Goal: Task Accomplishment & Management: Complete application form

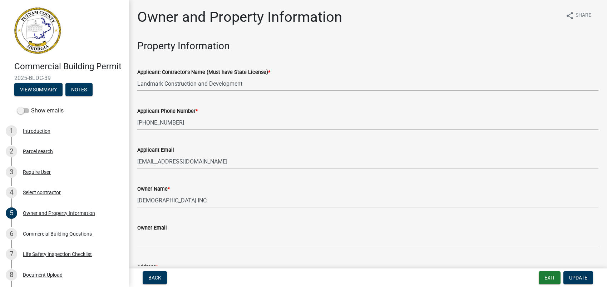
select select "a11fa51f-b34d-496b-ab35-5fd1b53a4648"
select select "83394b22-4a11-496c-8e5c-75ade2e72faf"
select select "469c5908-2854-42d5-89ed-bee7fc26529e"
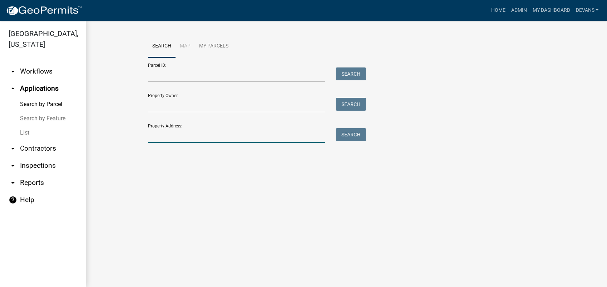
click at [166, 140] on input "Property Address:" at bounding box center [236, 135] width 177 height 15
click at [16, 130] on link "List" at bounding box center [43, 133] width 86 height 14
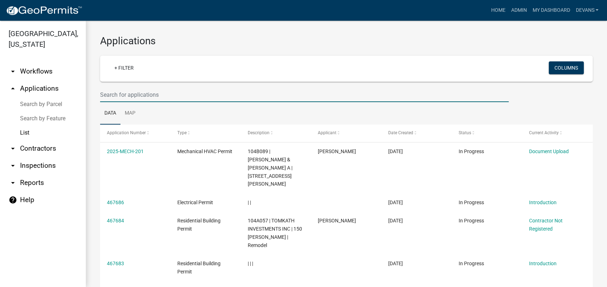
click at [123, 91] on input "text" at bounding box center [304, 95] width 408 height 15
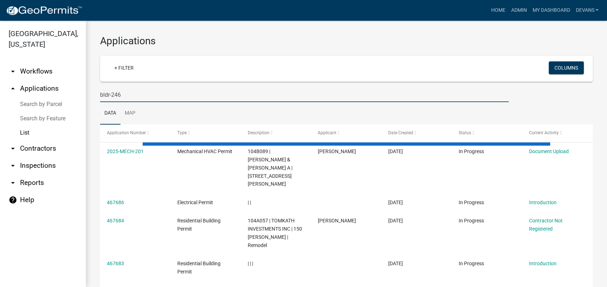
type input "bldr-246"
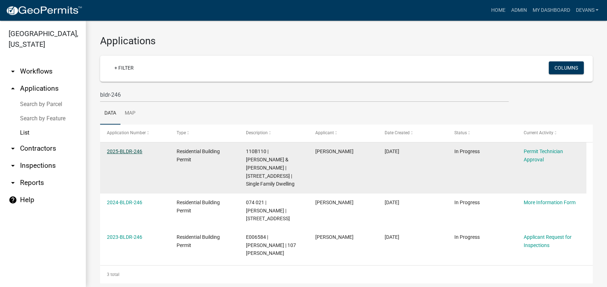
click at [134, 150] on link "2025-BLDR-246" at bounding box center [124, 152] width 35 height 6
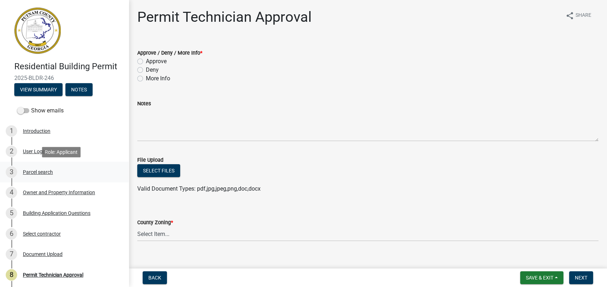
click at [36, 172] on div "Parcel search" at bounding box center [38, 172] width 30 height 5
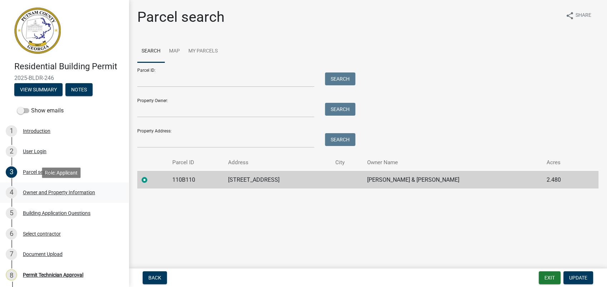
click at [58, 195] on div "4 Owner and Property Information" at bounding box center [61, 192] width 111 height 11
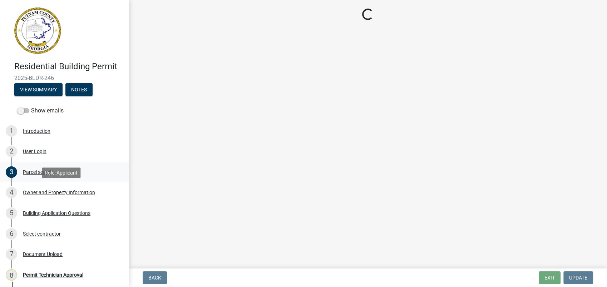
select select "78bfdc44-73ff-456e-a557-d4c99b9c08be"
select select "83394b22-4a11-496c-8e5c-75ade2e72faf"
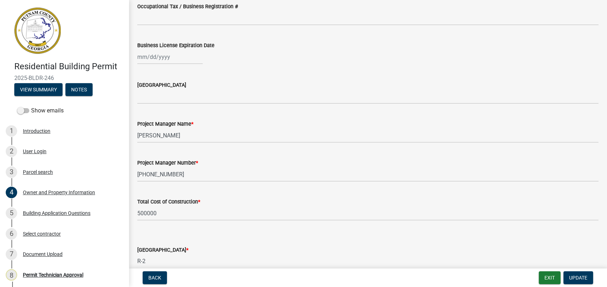
scroll to position [1032, 0]
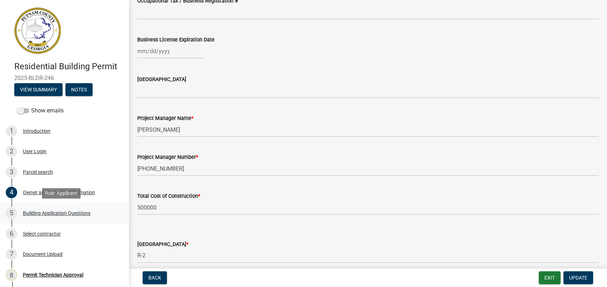
click at [51, 213] on div "Building Application Questions" at bounding box center [57, 213] width 68 height 5
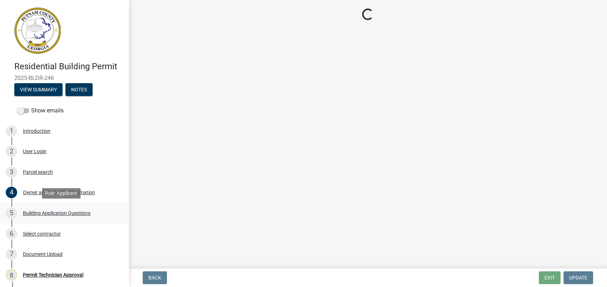
scroll to position [0, 0]
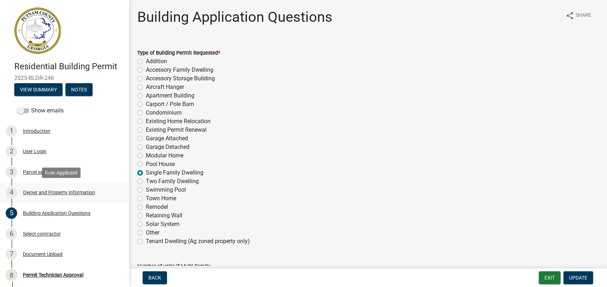
click at [61, 190] on div "Owner and Property Information" at bounding box center [59, 192] width 72 height 5
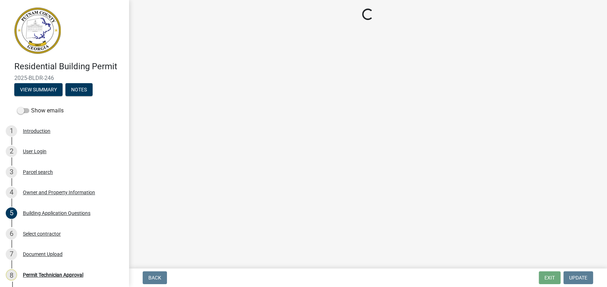
select select "78bfdc44-73ff-456e-a557-d4c99b9c08be"
select select "83394b22-4a11-496c-8e5c-75ade2e72faf"
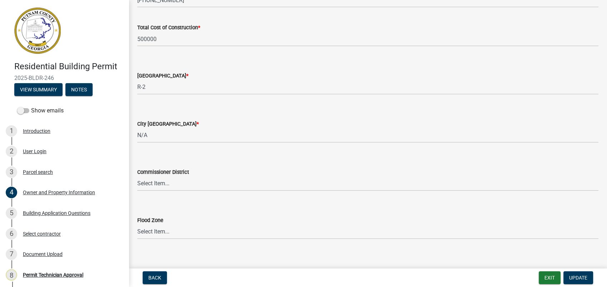
scroll to position [1208, 0]
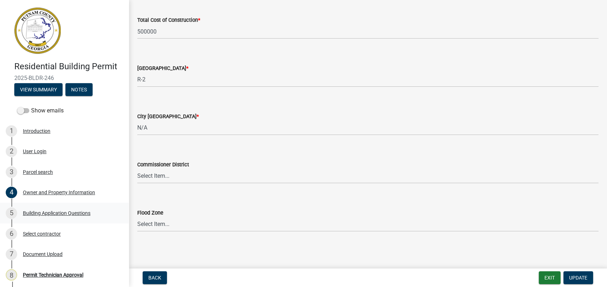
click at [51, 215] on div "Building Application Questions" at bounding box center [57, 213] width 68 height 5
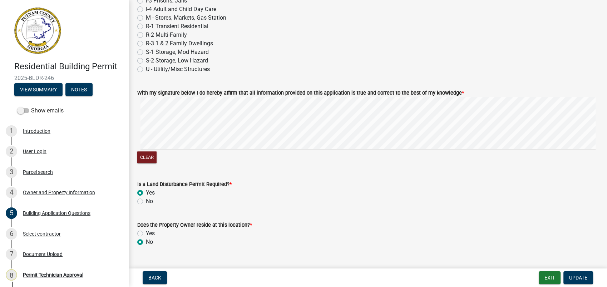
scroll to position [3049, 0]
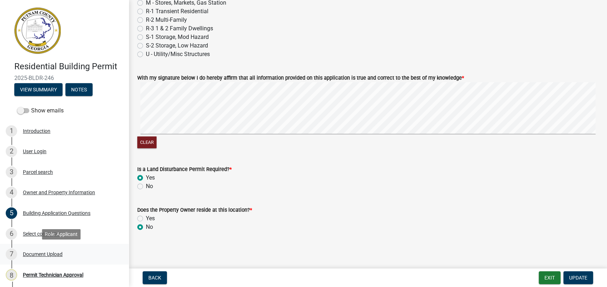
click at [54, 252] on div "Document Upload" at bounding box center [43, 254] width 40 height 5
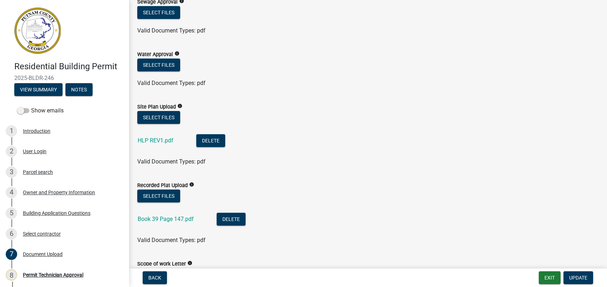
scroll to position [119, 0]
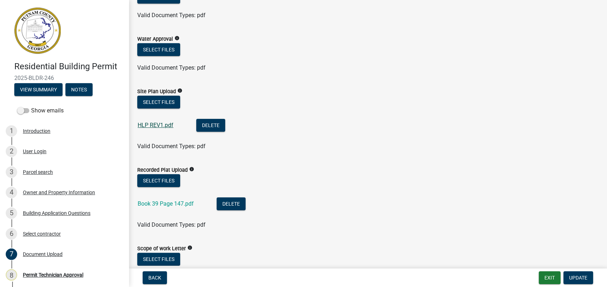
click at [157, 125] on link "HLP REV1.pdf" at bounding box center [156, 125] width 36 height 7
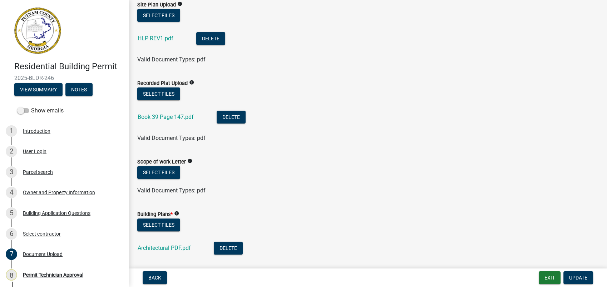
scroll to position [238, 0]
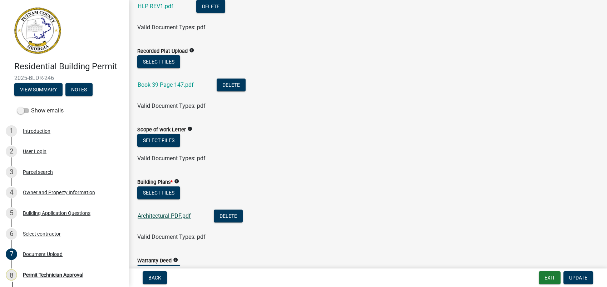
click at [179, 213] on link "Architectural PDF.pdf" at bounding box center [164, 216] width 53 height 7
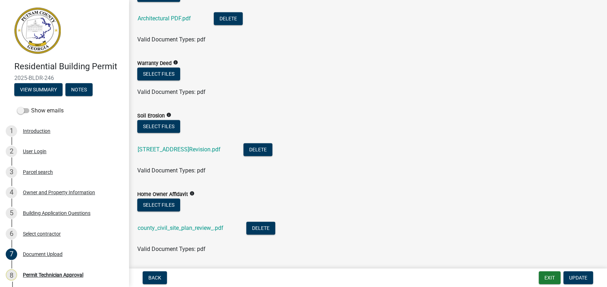
scroll to position [437, 0]
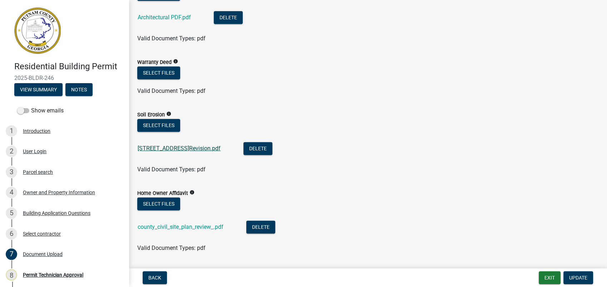
click at [204, 148] on link "[STREET_ADDRESS]Revision.pdf" at bounding box center [179, 148] width 83 height 7
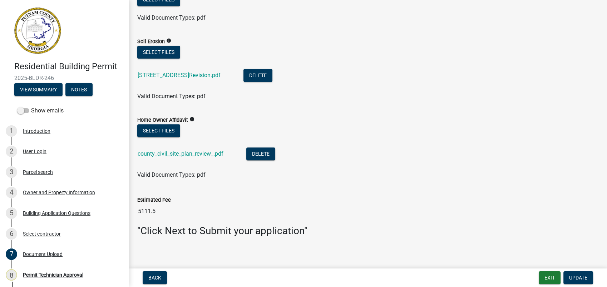
scroll to position [514, 0]
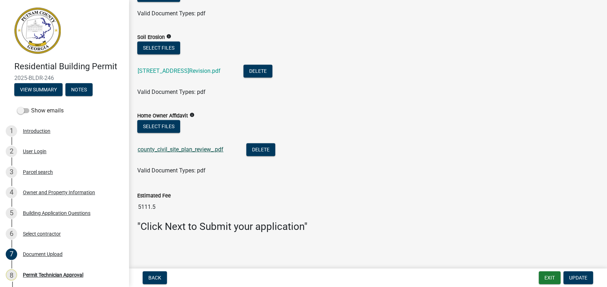
click at [200, 146] on link "county_civil_site_plan_review_.pdf" at bounding box center [181, 149] width 86 height 7
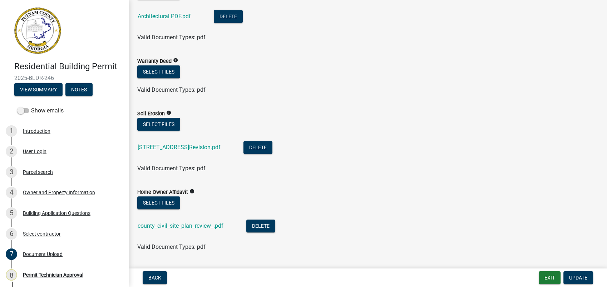
scroll to position [434, 0]
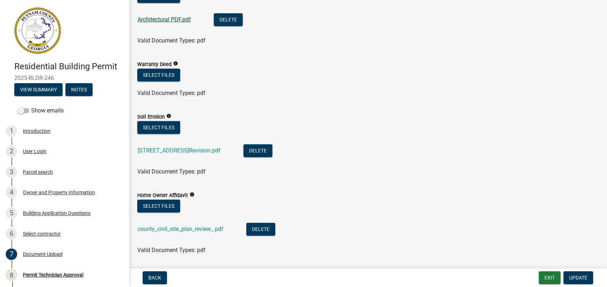
click at [161, 18] on link "Architectural PDF.pdf" at bounding box center [164, 19] width 53 height 7
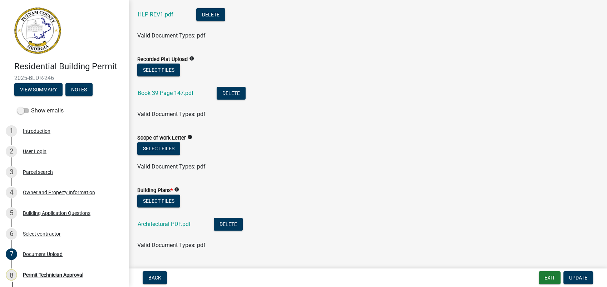
scroll to position [197, 0]
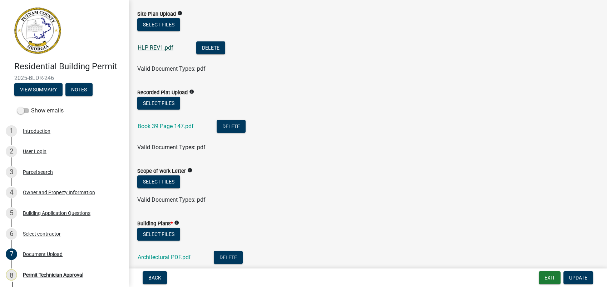
click at [158, 46] on link "HLP REV1.pdf" at bounding box center [156, 47] width 36 height 7
drag, startPoint x: 68, startPoint y: 215, endPoint x: 81, endPoint y: 203, distance: 17.7
click at [68, 215] on div "Building Application Questions" at bounding box center [57, 213] width 68 height 5
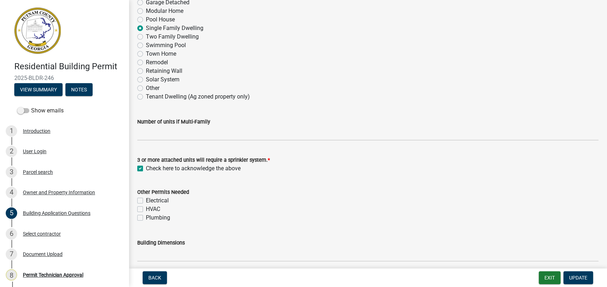
scroll to position [198, 0]
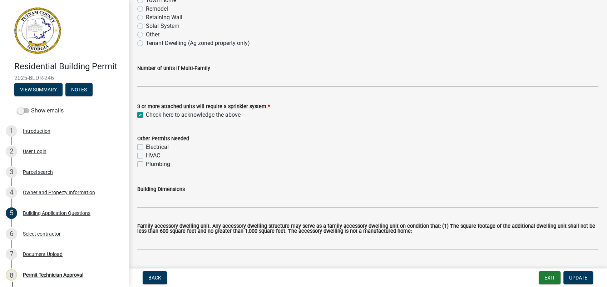
click at [44, 194] on div "Owner and Property Information" at bounding box center [59, 192] width 72 height 5
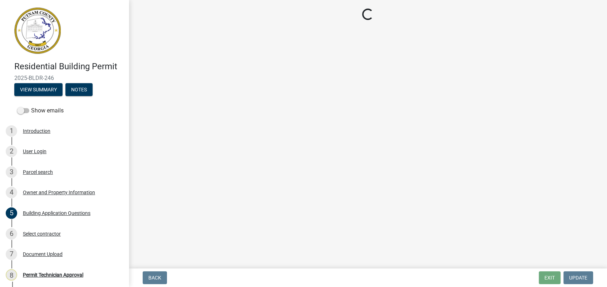
select select "78bfdc44-73ff-456e-a557-d4c99b9c08be"
select select "83394b22-4a11-496c-8e5c-75ade2e72faf"
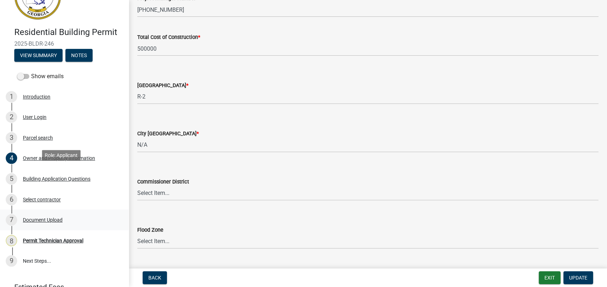
scroll to position [69, 0]
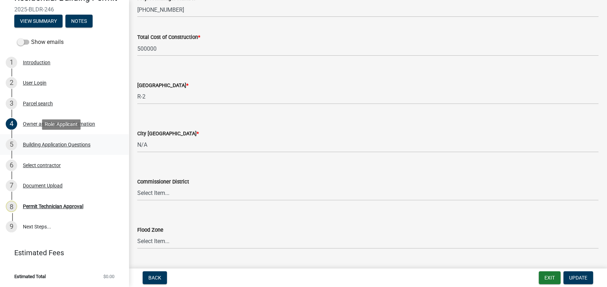
click at [70, 144] on div "Building Application Questions" at bounding box center [57, 144] width 68 height 5
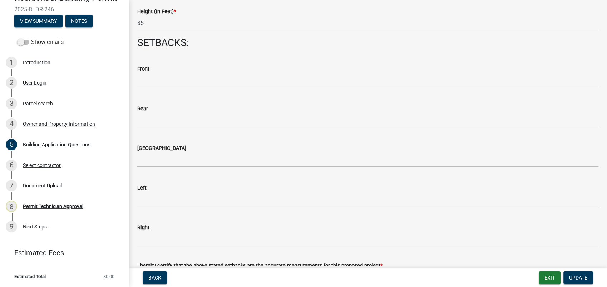
scroll to position [992, 0]
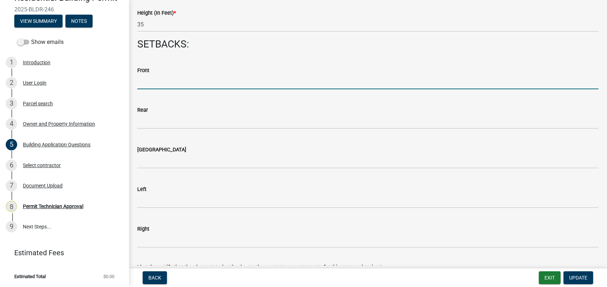
click at [154, 86] on input "text" at bounding box center [367, 82] width 461 height 15
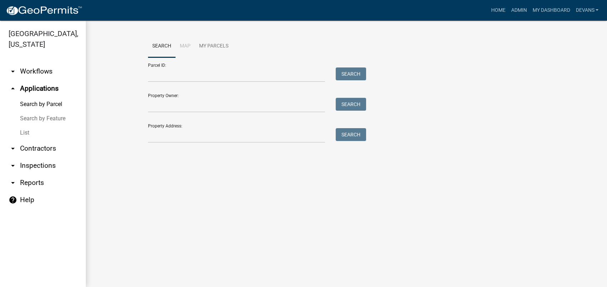
click at [23, 134] on link "List" at bounding box center [43, 133] width 86 height 14
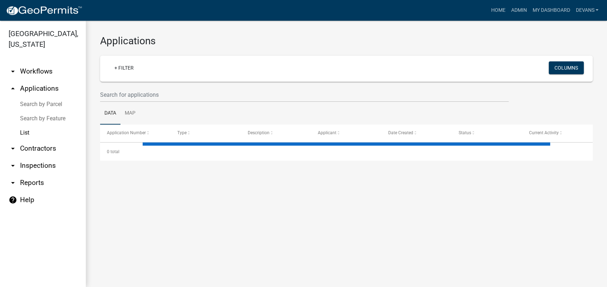
click at [47, 68] on link "arrow_drop_down Workflows" at bounding box center [43, 71] width 86 height 17
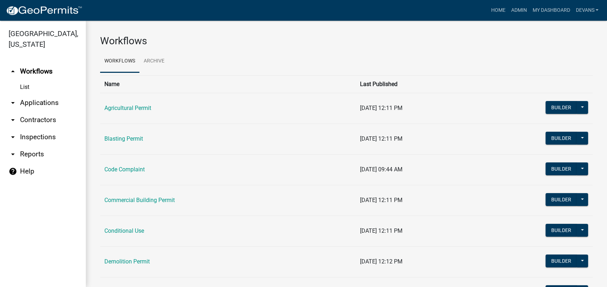
click at [26, 87] on link "List" at bounding box center [43, 87] width 86 height 14
click at [53, 103] on link "arrow_drop_down Applications" at bounding box center [43, 102] width 86 height 17
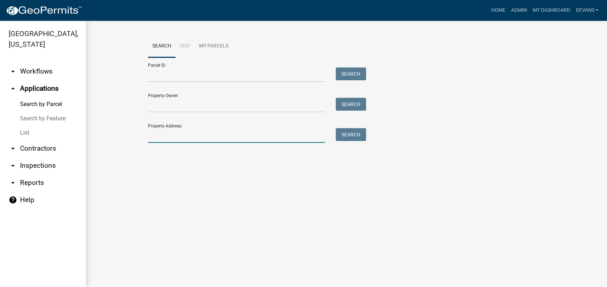
click at [182, 137] on input "Property Address:" at bounding box center [236, 135] width 177 height 15
type input "1"
click at [34, 91] on link "arrow_drop_up Applications" at bounding box center [43, 88] width 86 height 17
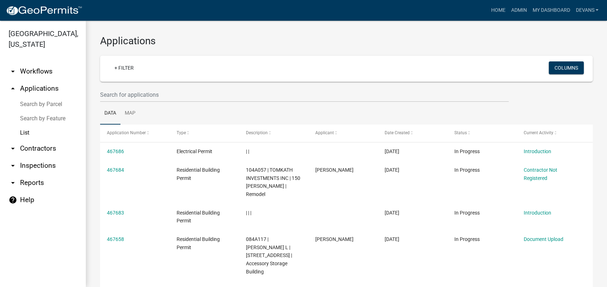
click at [22, 131] on link "List" at bounding box center [43, 133] width 86 height 14
click at [43, 69] on link "arrow_drop_down Workflows" at bounding box center [43, 71] width 86 height 17
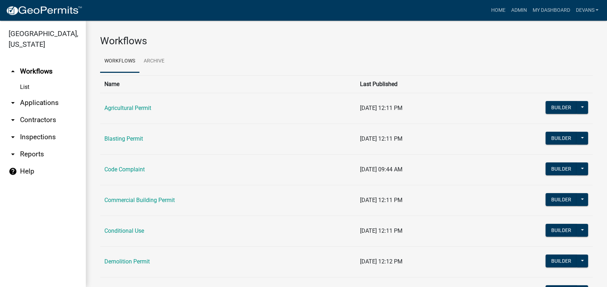
click at [44, 101] on link "arrow_drop_down Applications" at bounding box center [43, 102] width 86 height 17
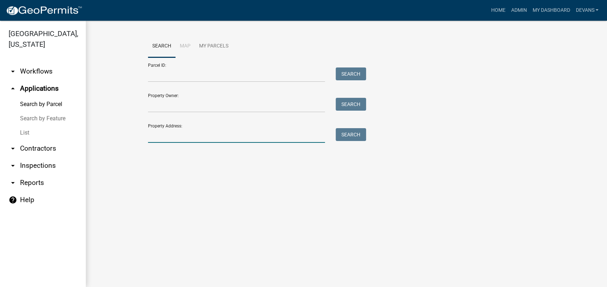
click at [177, 142] on input "Property Address:" at bounding box center [236, 135] width 177 height 15
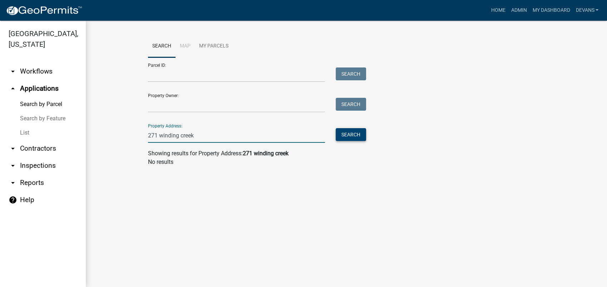
click at [358, 135] on button "Search" at bounding box center [351, 134] width 30 height 13
click at [48, 89] on link "arrow_drop_up Applications" at bounding box center [43, 88] width 86 height 17
drag, startPoint x: 204, startPoint y: 135, endPoint x: 134, endPoint y: 132, distance: 70.1
click at [134, 132] on wm-workflow-application-search-view "Search Map My Parcels Parcel ID: Search Property Owner: Search Property Address…" at bounding box center [346, 103] width 492 height 137
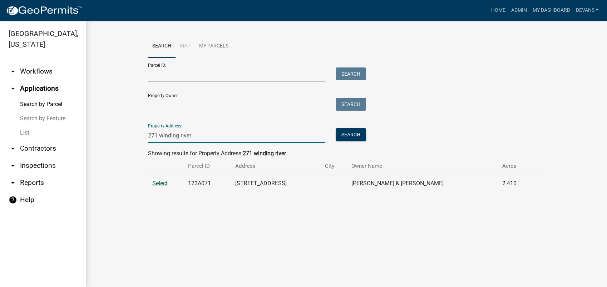
type input "271 winding river"
click at [162, 183] on span "Select" at bounding box center [159, 183] width 15 height 7
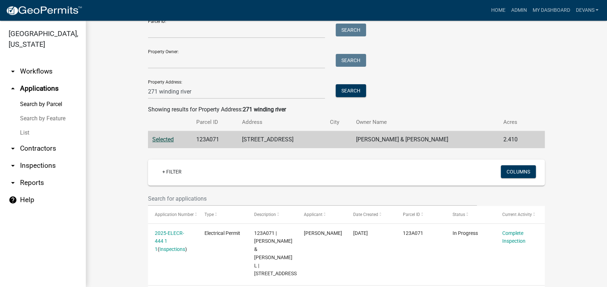
scroll to position [74, 0]
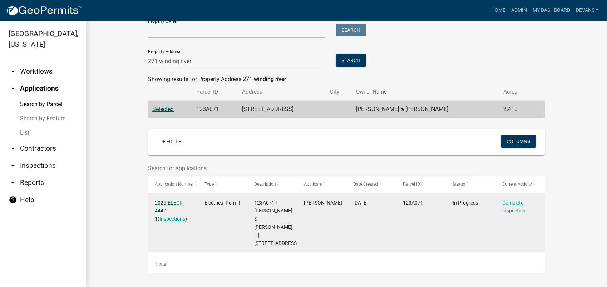
click at [160, 200] on link "2025-ELECR-444 1 1" at bounding box center [169, 211] width 29 height 22
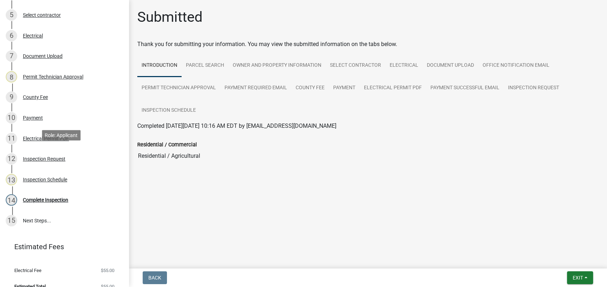
scroll to position [208, 0]
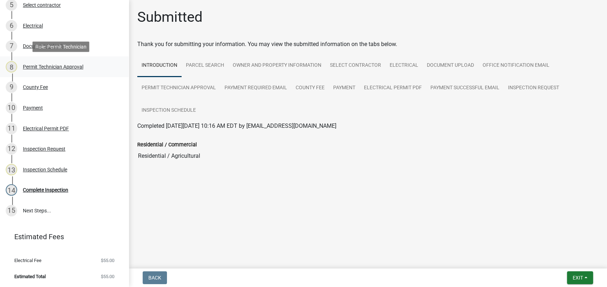
click at [66, 69] on div "Permit Technician Approval" at bounding box center [53, 66] width 60 height 5
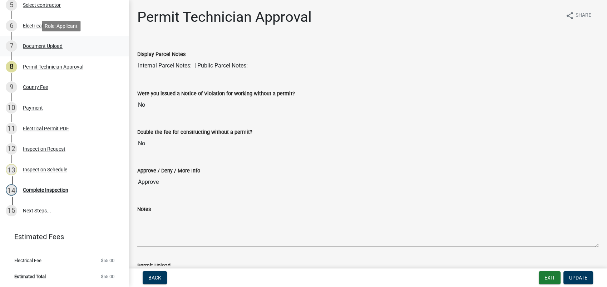
click at [41, 46] on div "Document Upload" at bounding box center [43, 46] width 40 height 5
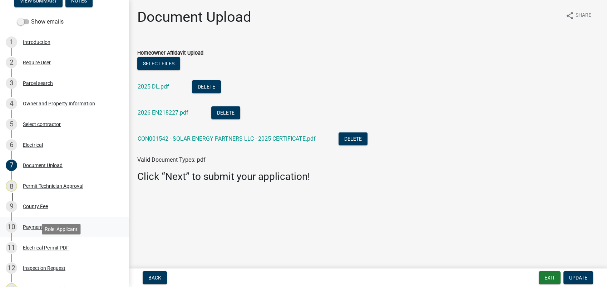
scroll to position [0, 0]
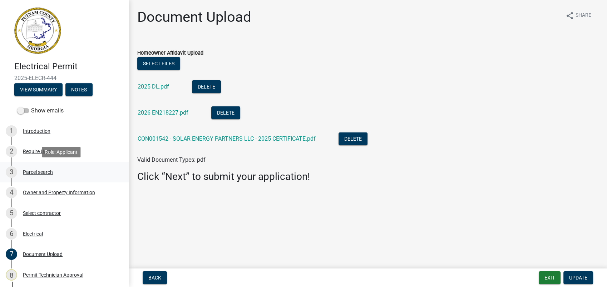
click at [46, 167] on div "3 Parcel search" at bounding box center [61, 172] width 111 height 11
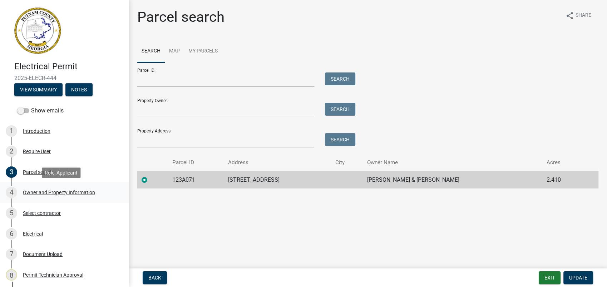
click at [47, 192] on div "Owner and Property Information" at bounding box center [59, 192] width 72 height 5
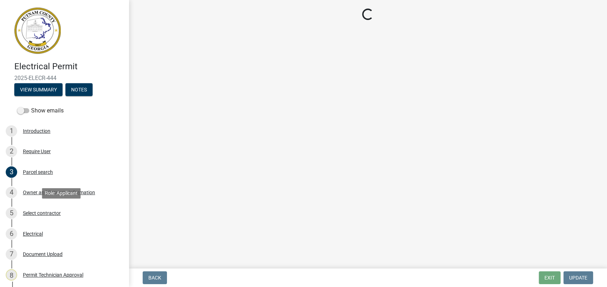
select select "a6b90f04-145f-43dc-a4e6-6d5ec8e28ec9"
select select "83394b22-4a11-496c-8e5c-75ade2e72faf"
select select "469c5908-2854-42d5-89ed-bee7fc26529e"
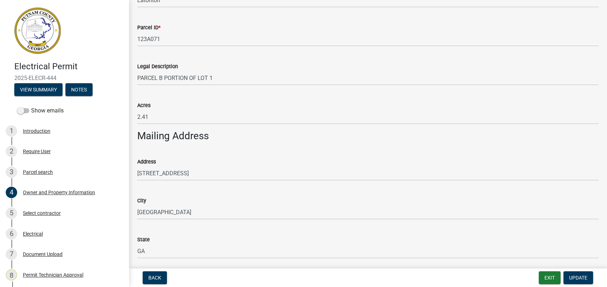
scroll to position [397, 0]
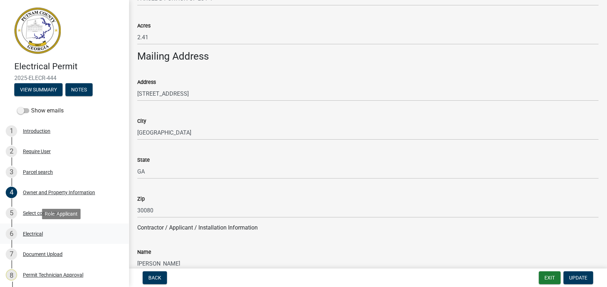
click at [33, 235] on div "Electrical" at bounding box center [33, 234] width 20 height 5
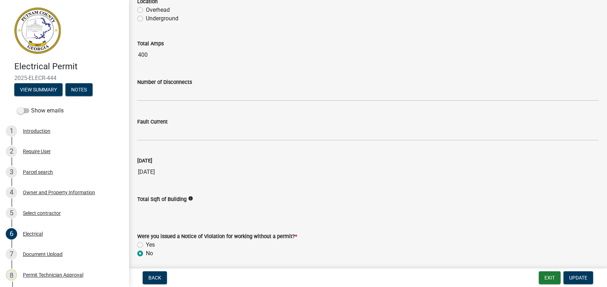
scroll to position [591, 0]
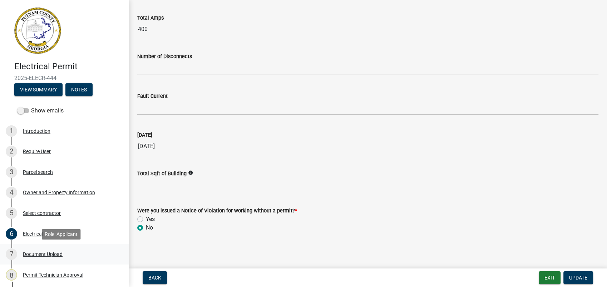
click at [49, 253] on div "Document Upload" at bounding box center [43, 254] width 40 height 5
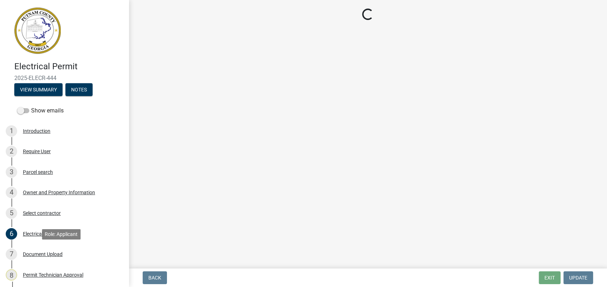
scroll to position [0, 0]
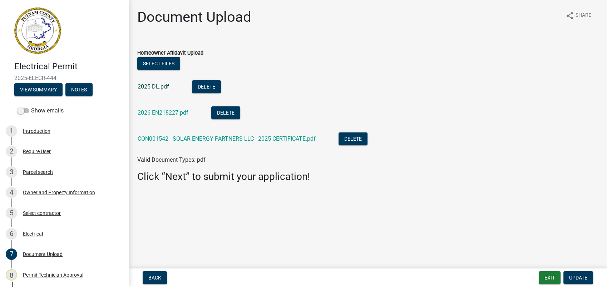
click at [157, 86] on link "2025 DL.pdf" at bounding box center [153, 86] width 31 height 7
click at [48, 91] on button "View Summary" at bounding box center [38, 89] width 48 height 13
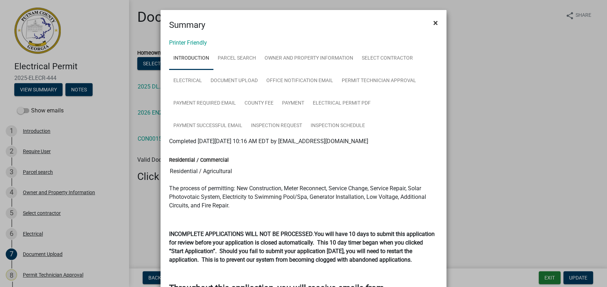
click at [433, 21] on span "×" at bounding box center [435, 23] width 5 height 10
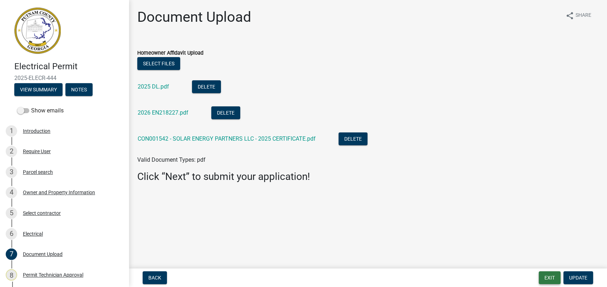
click at [550, 280] on button "Exit" at bounding box center [549, 278] width 22 height 13
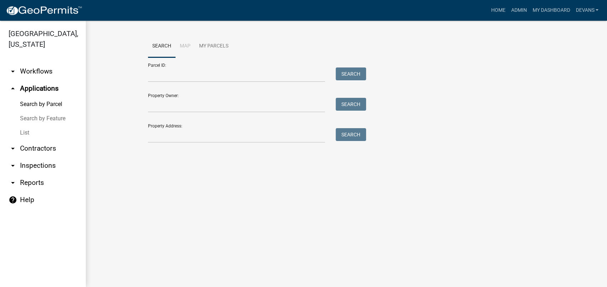
click at [28, 131] on link "List" at bounding box center [43, 133] width 86 height 14
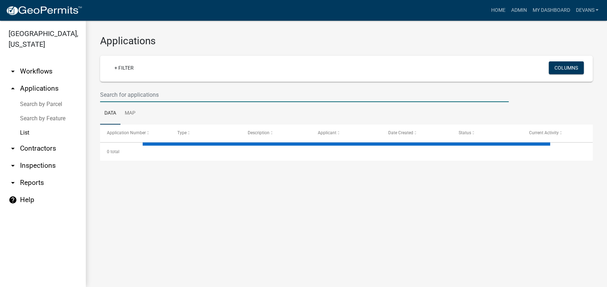
click at [119, 97] on input "text" at bounding box center [304, 95] width 408 height 15
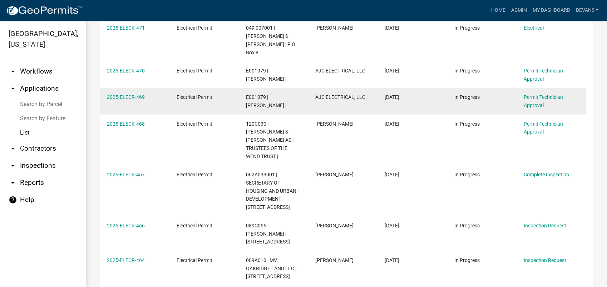
scroll to position [119, 0]
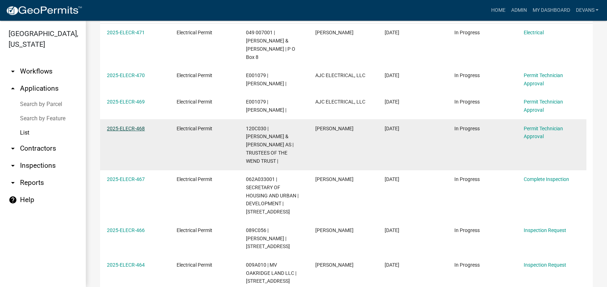
type input "elecr-"
click at [124, 126] on link "2025-ELECR-468" at bounding box center [126, 129] width 38 height 6
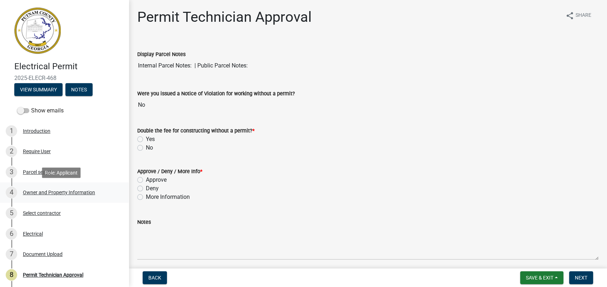
click at [53, 192] on div "Owner and Property Information" at bounding box center [59, 192] width 72 height 5
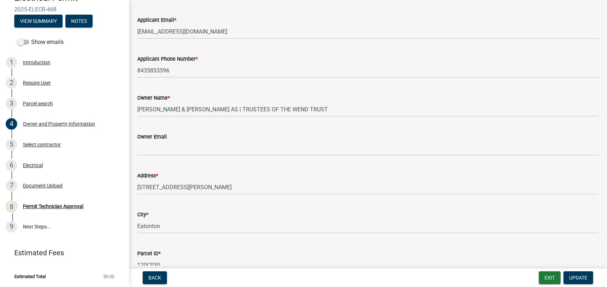
scroll to position [79, 0]
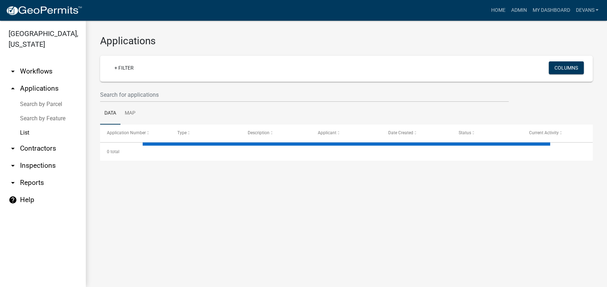
click at [49, 88] on link "arrow_drop_up Applications" at bounding box center [43, 88] width 86 height 17
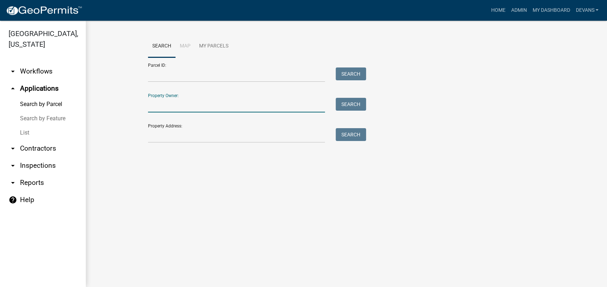
click at [172, 106] on input "Property Owner:" at bounding box center [236, 105] width 177 height 15
click at [149, 138] on input "Property Address:" at bounding box center [236, 135] width 177 height 15
click at [49, 167] on link "arrow_drop_down Inspections" at bounding box center [43, 165] width 86 height 17
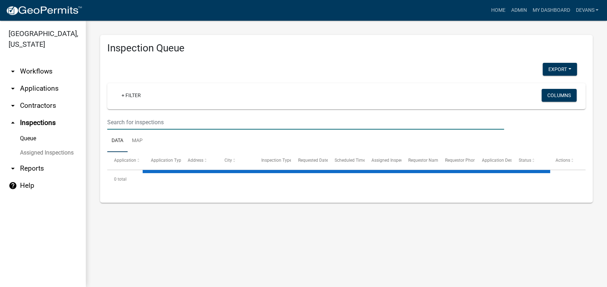
click at [128, 121] on input "text" at bounding box center [305, 122] width 397 height 15
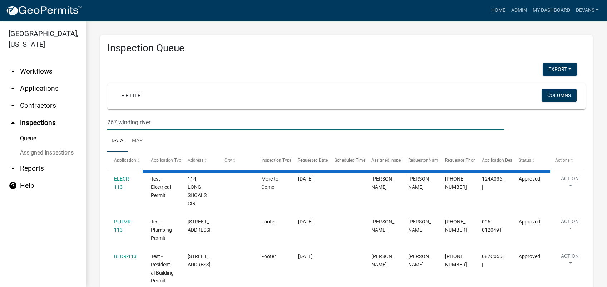
type input "267 winding river"
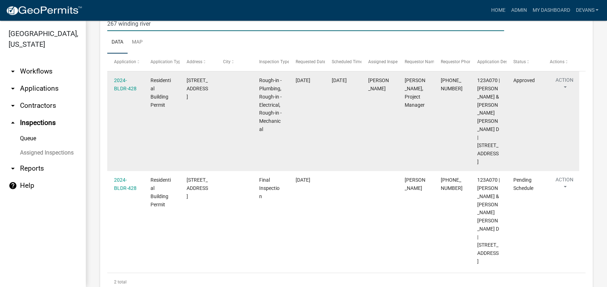
scroll to position [59, 0]
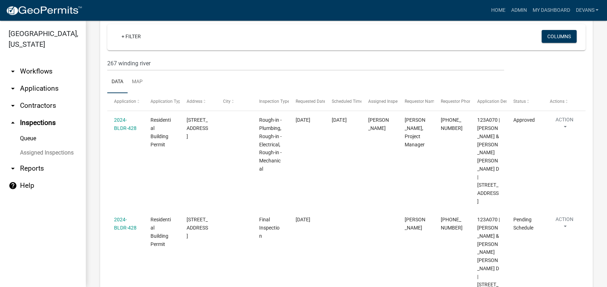
click at [39, 85] on link "arrow_drop_down Applications" at bounding box center [43, 88] width 86 height 17
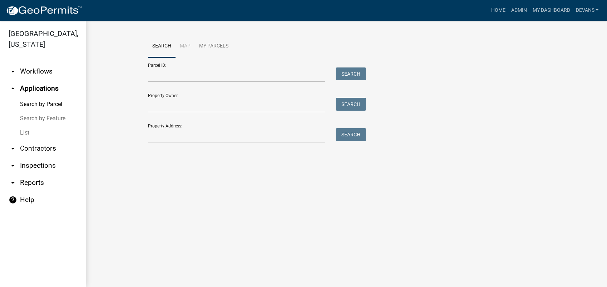
drag, startPoint x: 38, startPoint y: 71, endPoint x: 44, endPoint y: 78, distance: 9.1
click at [38, 71] on link "arrow_drop_down Workflows" at bounding box center [43, 71] width 86 height 17
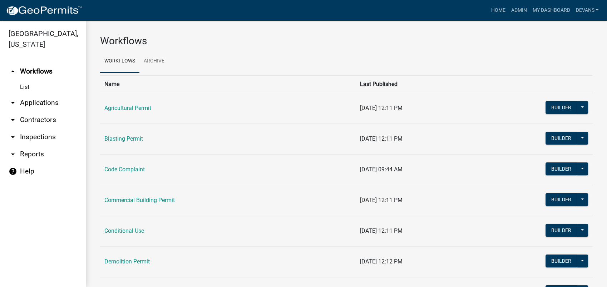
click at [27, 86] on link "List" at bounding box center [43, 87] width 86 height 14
click at [51, 106] on link "arrow_drop_down Applications" at bounding box center [43, 102] width 86 height 17
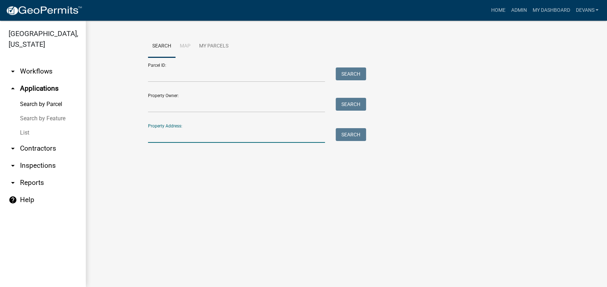
click at [156, 135] on input "Property Address:" at bounding box center [236, 135] width 177 height 15
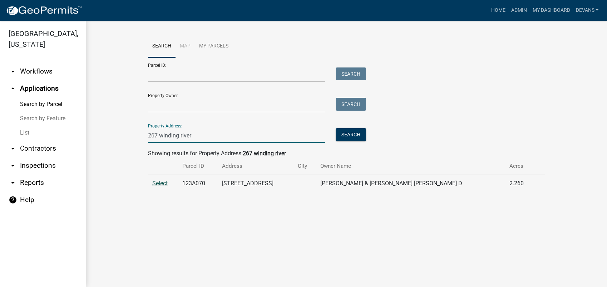
type input "267 winding river"
click at [155, 183] on span "Select" at bounding box center [159, 183] width 15 height 7
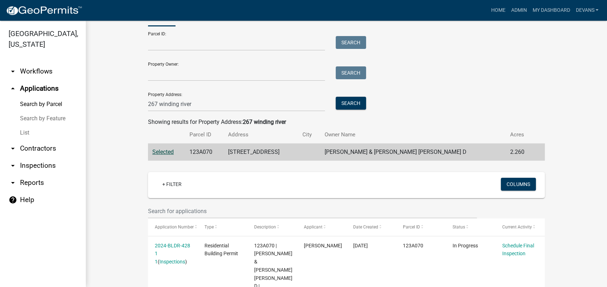
scroll to position [74, 0]
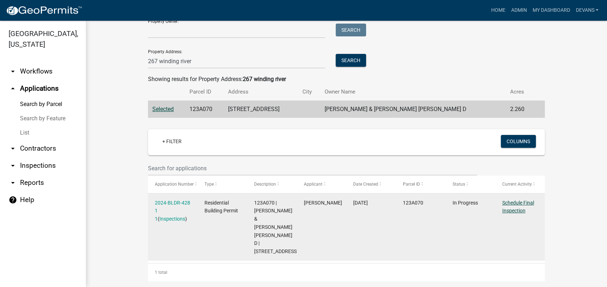
click at [505, 204] on link "Schedule Final Inspection" at bounding box center [518, 207] width 32 height 14
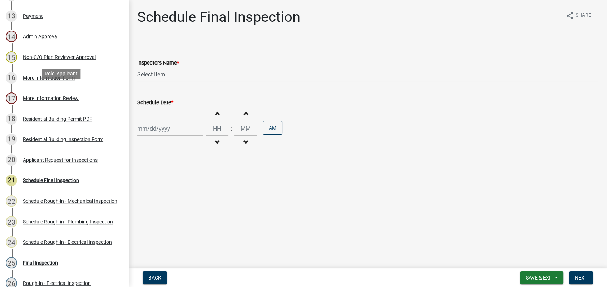
scroll to position [437, 0]
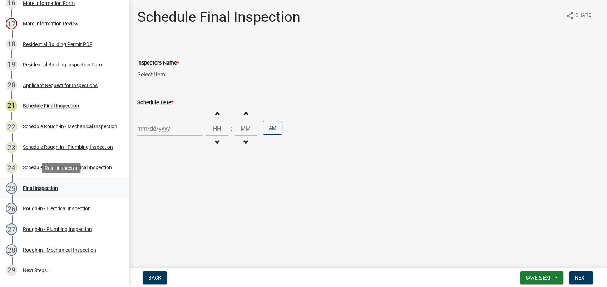
click at [43, 188] on div "Final Inspection" at bounding box center [40, 188] width 35 height 5
click at [54, 84] on div "Applicant Request for Inspections" at bounding box center [60, 85] width 75 height 5
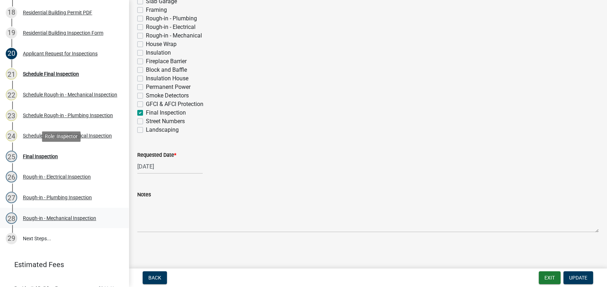
scroll to position [496, 0]
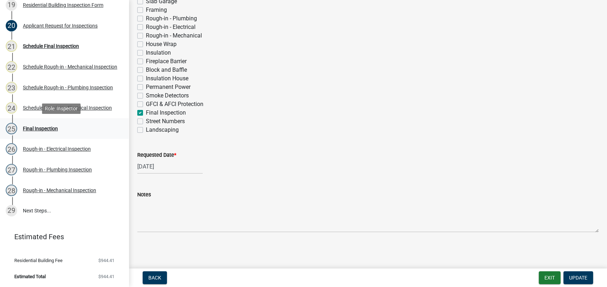
click at [36, 131] on div "Final Inspection" at bounding box center [40, 128] width 35 height 5
click at [38, 127] on div "Final Inspection" at bounding box center [40, 128] width 35 height 5
click at [41, 126] on div "Final Inspection" at bounding box center [40, 128] width 35 height 5
click at [34, 65] on div "Schedule Rough-in - Mechanical Inspection" at bounding box center [70, 66] width 94 height 5
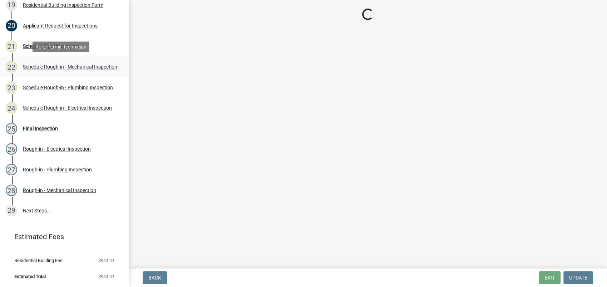
scroll to position [0, 0]
select select "a0ea4169-8540-4a2c-b9f4-cf4c1ffdeb95"
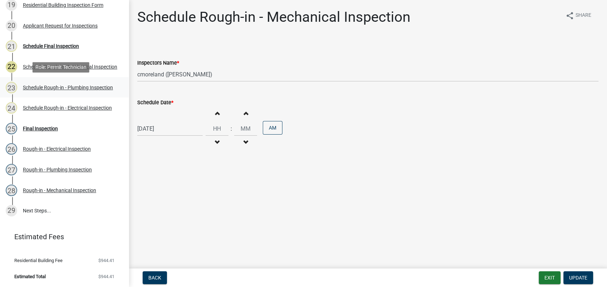
click at [64, 85] on div "Schedule Rough-in - Plumbing Inspection" at bounding box center [68, 87] width 90 height 5
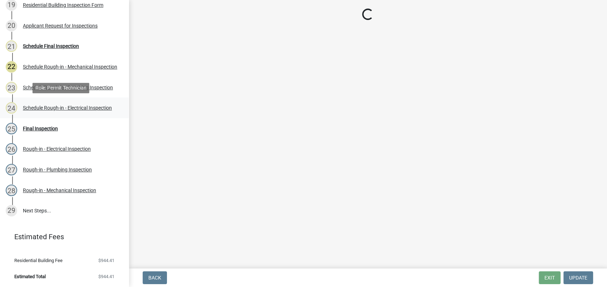
select select "a0ea4169-8540-4a2c-b9f4-cf4c1ffdeb95"
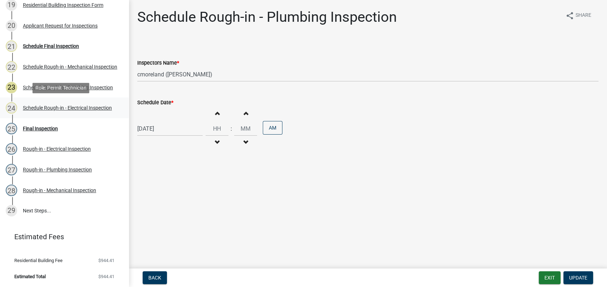
click at [80, 105] on div "Schedule Rough-in - Electrical Inspection" at bounding box center [67, 107] width 89 height 5
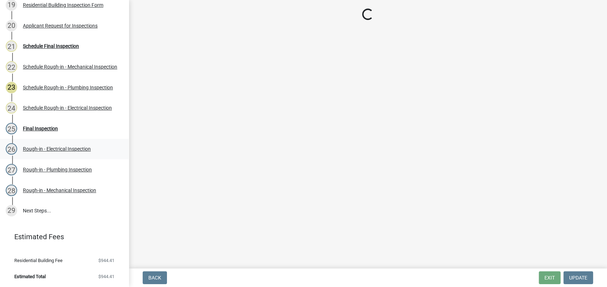
select select "a0ea4169-8540-4a2c-b9f4-cf4c1ffdeb95"
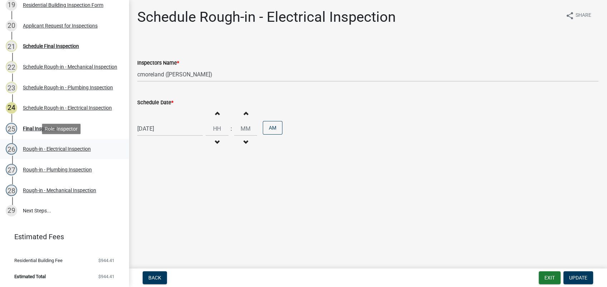
click at [68, 145] on div "26 Rough-in - Electrical Inspection" at bounding box center [61, 148] width 111 height 11
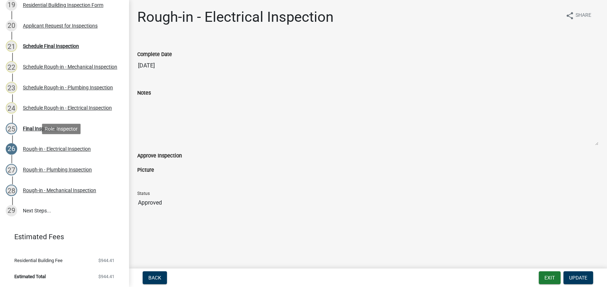
click at [55, 152] on div "26 Rough-in - Electrical Inspection" at bounding box center [61, 148] width 111 height 11
click at [86, 172] on div "Rough-in - Plumbing Inspection" at bounding box center [57, 169] width 69 height 5
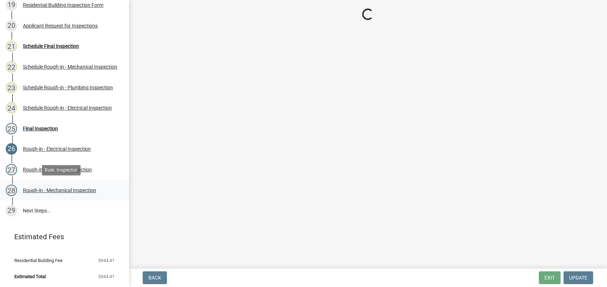
click at [79, 189] on div "Rough-in - Mechanical Inspection" at bounding box center [59, 190] width 73 height 5
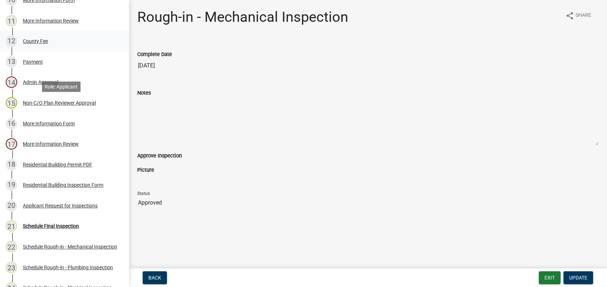
scroll to position [337, 0]
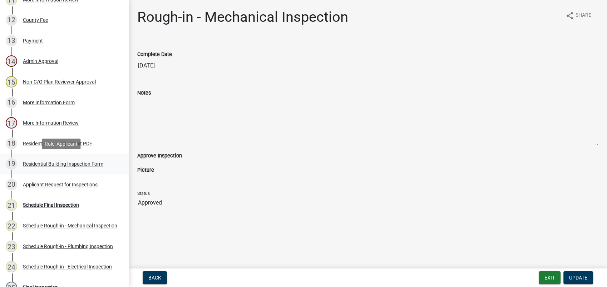
click at [86, 164] on div "Residential Building Inspection Form" at bounding box center [63, 164] width 80 height 5
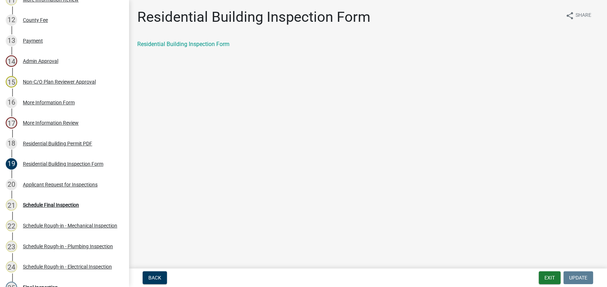
click at [51, 183] on div "Applicant Request for Inspections" at bounding box center [60, 184] width 75 height 5
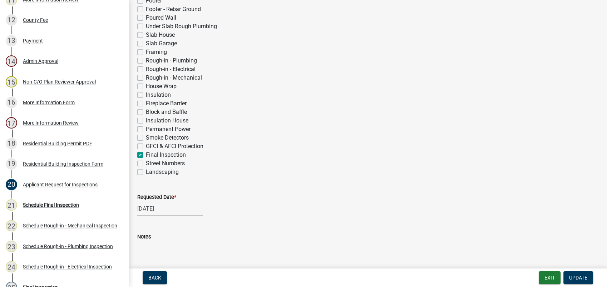
scroll to position [238, 0]
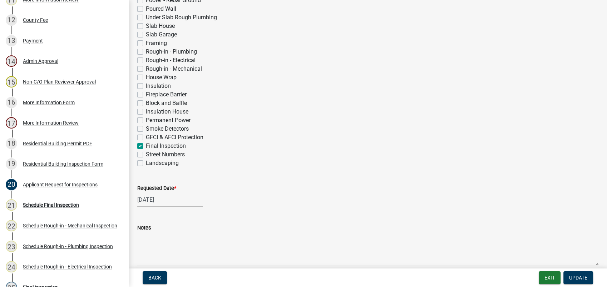
select select "4"
select select "2025"
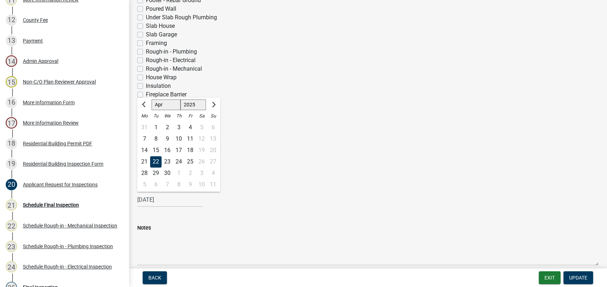
click at [158, 199] on input "04/22/2025" at bounding box center [169, 200] width 65 height 15
click at [212, 105] on span "Next month" at bounding box center [212, 104] width 5 height 5
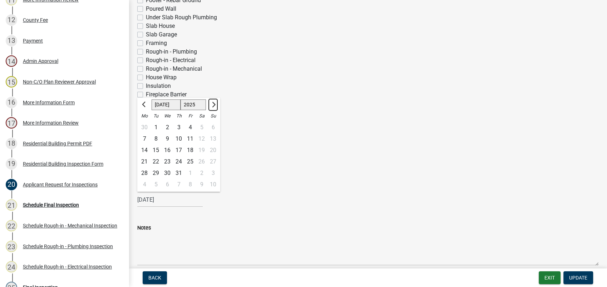
select select "8"
click at [180, 173] on div "28" at bounding box center [178, 173] width 11 height 11
type input "08/28/2025"
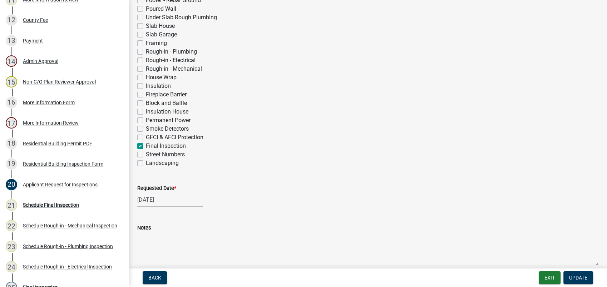
select select "8"
select select "2025"
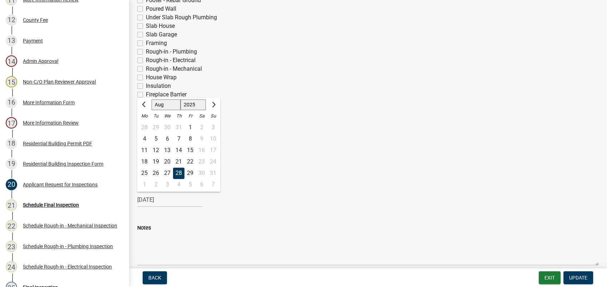
click at [167, 206] on input "08/28/2025" at bounding box center [169, 200] width 65 height 15
click at [192, 160] on div "22" at bounding box center [189, 161] width 11 height 11
type input "08/22/2025"
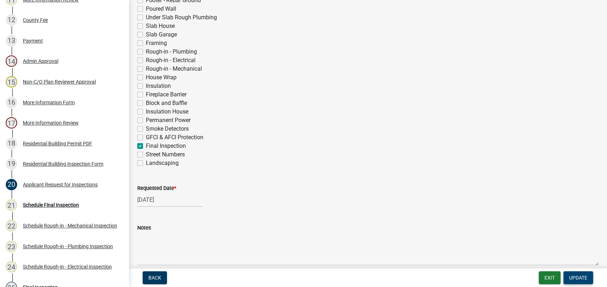
drag, startPoint x: 577, startPoint y: 277, endPoint x: 575, endPoint y: 280, distance: 4.6
click at [576, 278] on span "Update" at bounding box center [578, 278] width 18 height 6
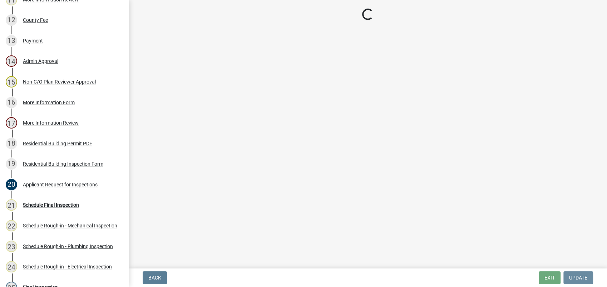
scroll to position [0, 0]
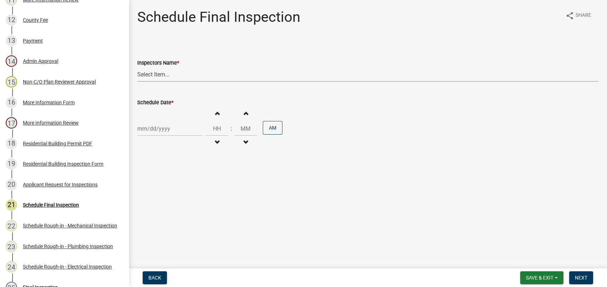
click at [153, 74] on select "Select Item... mrivera (Michele Rivera) jstokes (Jerry Stokes) asmith105 (Antho…" at bounding box center [367, 74] width 461 height 15
select select "a0ea4169-8540-4a2c-b9f4-cf4c1ffdeb95"
click at [137, 67] on select "Select Item... mrivera (Michele Rivera) jstokes (Jerry Stokes) asmith105 (Antho…" at bounding box center [367, 74] width 461 height 15
click at [164, 135] on div at bounding box center [169, 128] width 65 height 15
select select "8"
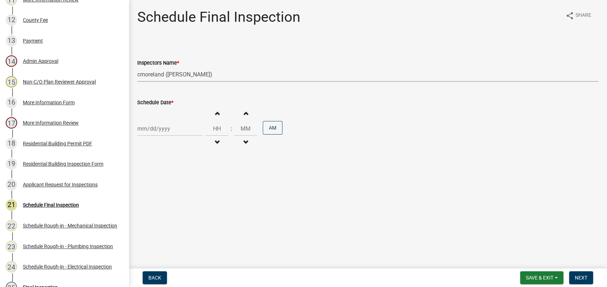
select select "2025"
drag, startPoint x: 159, startPoint y: 209, endPoint x: 163, endPoint y: 226, distance: 17.3
click at [163, 226] on ngb-datepicker-month "Mo Tu We Th Fr Sa Su 28 29 30 31 1 2 3 4 5 6 7 8 9 10 11 12 13 14 15 16 17 18 1…" at bounding box center [178, 190] width 83 height 81
drag, startPoint x: 163, startPoint y: 226, endPoint x: 143, endPoint y: 211, distance: 24.8
click at [143, 211] on div "25" at bounding box center [144, 212] width 11 height 11
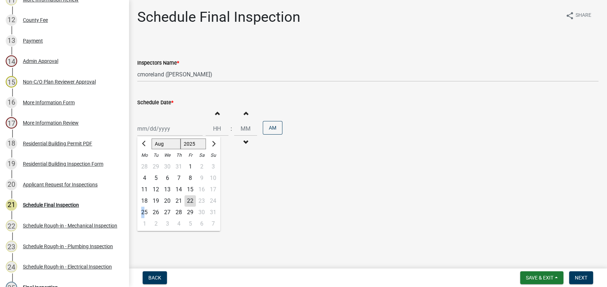
type input "08/25/2025"
click at [581, 278] on span "Next" at bounding box center [581, 278] width 13 height 6
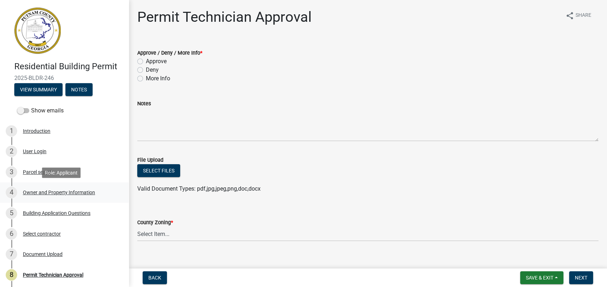
click at [69, 192] on div "Owner and Property Information" at bounding box center [59, 192] width 72 height 5
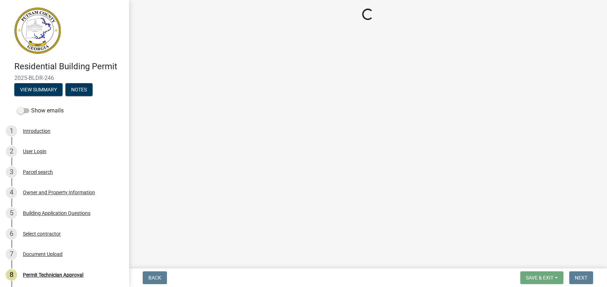
select select "78bfdc44-73ff-456e-a557-d4c99b9c08be"
select select "83394b22-4a11-496c-8e5c-75ade2e72faf"
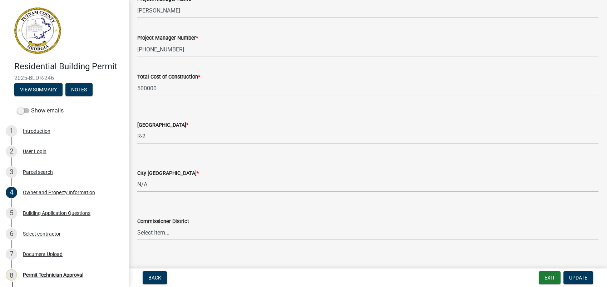
scroll to position [1208, 0]
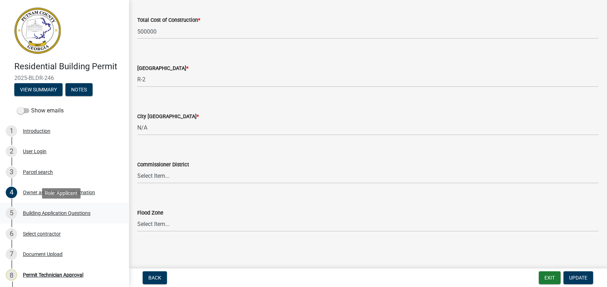
click at [48, 212] on div "Building Application Questions" at bounding box center [57, 213] width 68 height 5
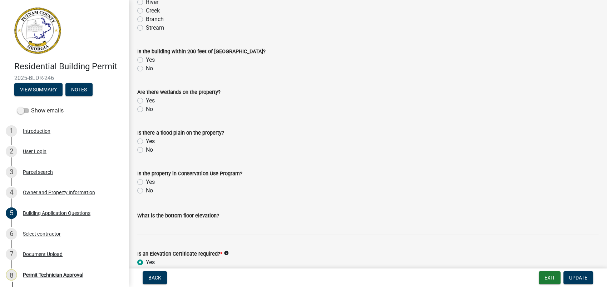
scroll to position [2620, 0]
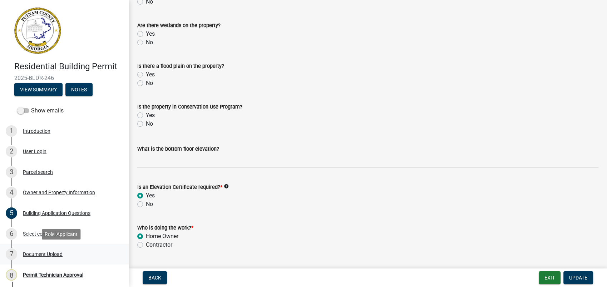
click at [52, 254] on div "Document Upload" at bounding box center [43, 254] width 40 height 5
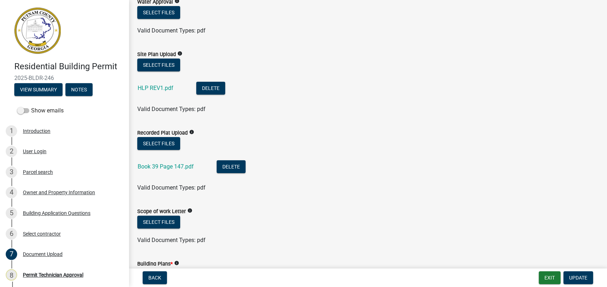
scroll to position [159, 0]
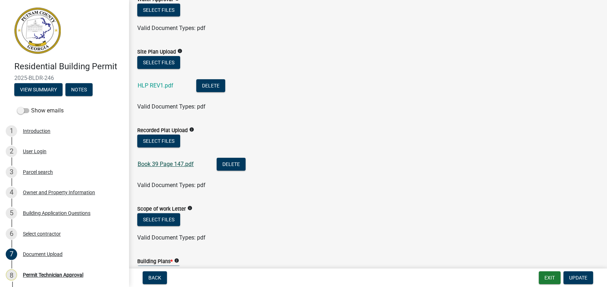
click at [160, 164] on link "Book 39 Page 147.pdf" at bounding box center [166, 164] width 56 height 7
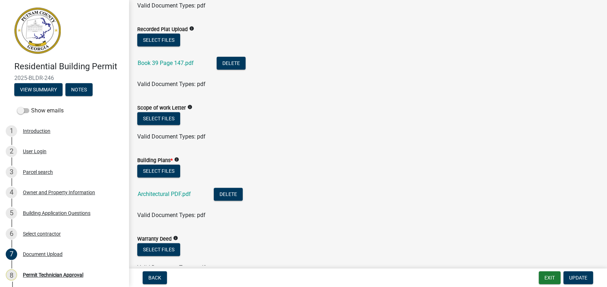
scroll to position [278, 0]
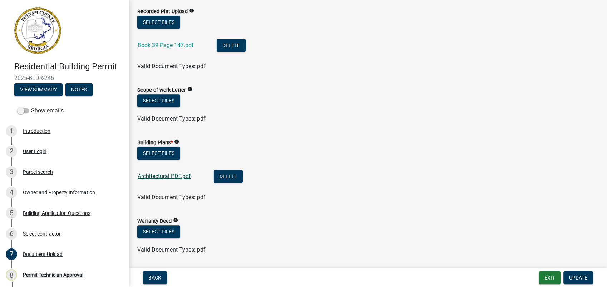
click at [173, 175] on link "Architectural PDF.pdf" at bounding box center [164, 176] width 53 height 7
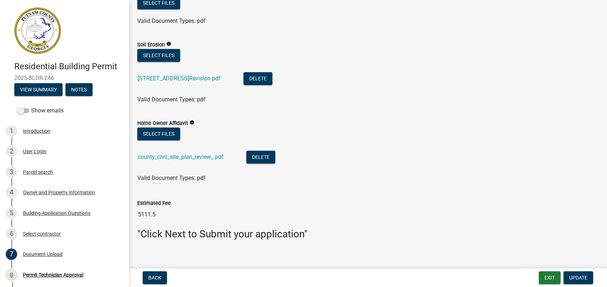
scroll to position [514, 0]
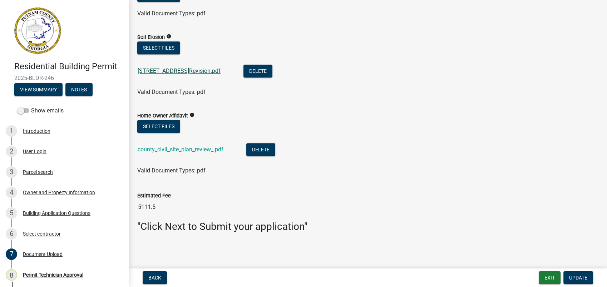
click at [184, 71] on link "[STREET_ADDRESS]Revision.pdf" at bounding box center [179, 71] width 83 height 7
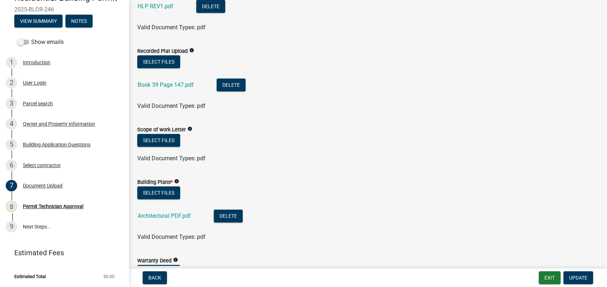
scroll to position [357, 0]
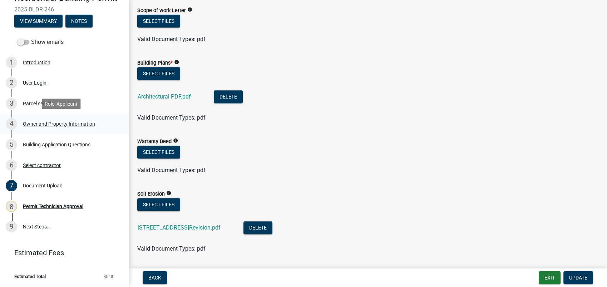
click at [60, 122] on div "Owner and Property Information" at bounding box center [59, 123] width 72 height 5
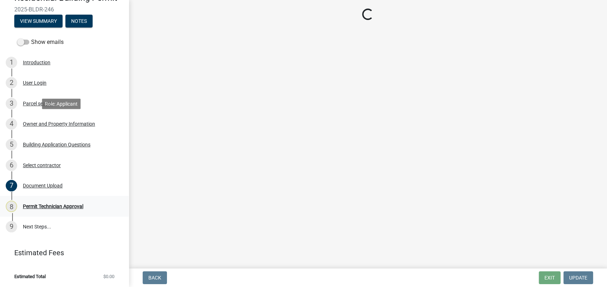
scroll to position [0, 0]
select select "78bfdc44-73ff-456e-a557-d4c99b9c08be"
select select "83394b22-4a11-496c-8e5c-75ade2e72faf"
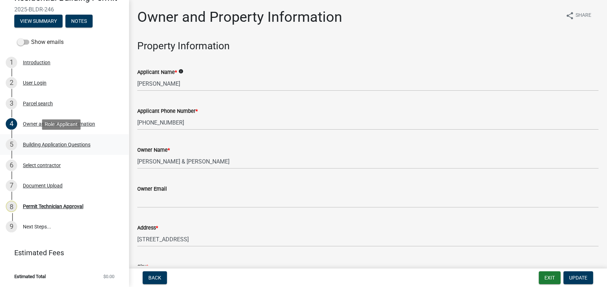
click at [69, 147] on div "Building Application Questions" at bounding box center [57, 144] width 68 height 5
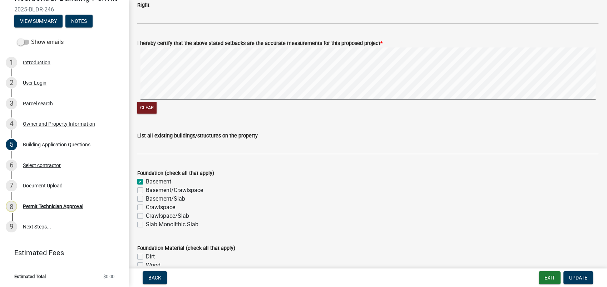
scroll to position [1270, 0]
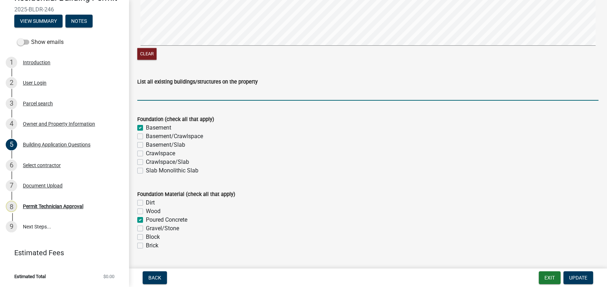
click at [176, 100] on input "List all existing buildings/structures on the property" at bounding box center [367, 93] width 461 height 15
type input "None"
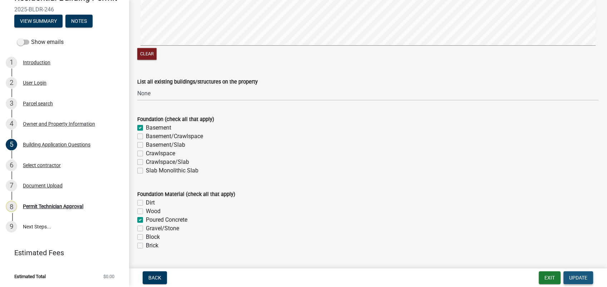
click at [580, 275] on span "Update" at bounding box center [578, 278] width 18 height 6
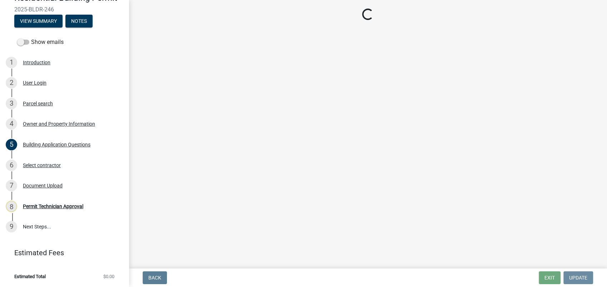
scroll to position [0, 0]
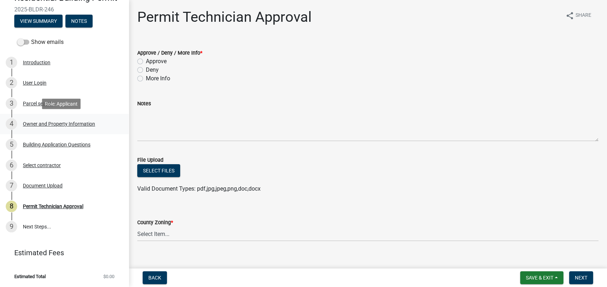
click at [62, 123] on div "Owner and Property Information" at bounding box center [59, 123] width 72 height 5
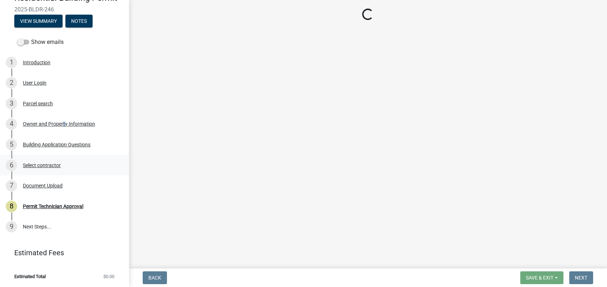
select select "78bfdc44-73ff-456e-a557-d4c99b9c08be"
select select "83394b22-4a11-496c-8e5c-75ade2e72faf"
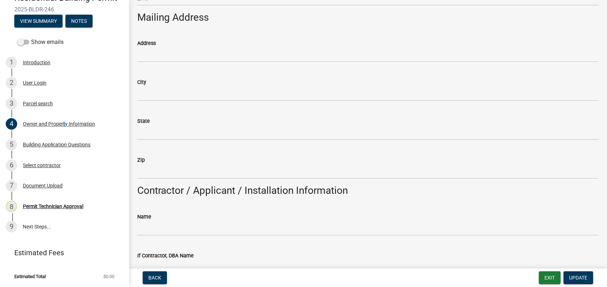
scroll to position [516, 0]
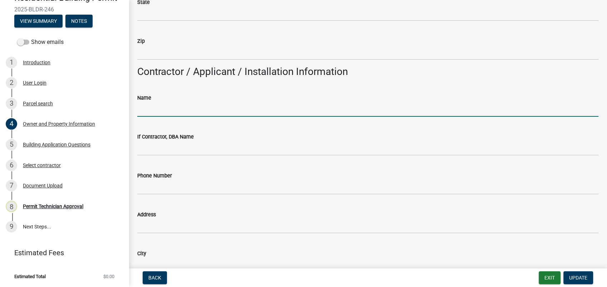
click at [154, 114] on input "Name" at bounding box center [367, 109] width 461 height 15
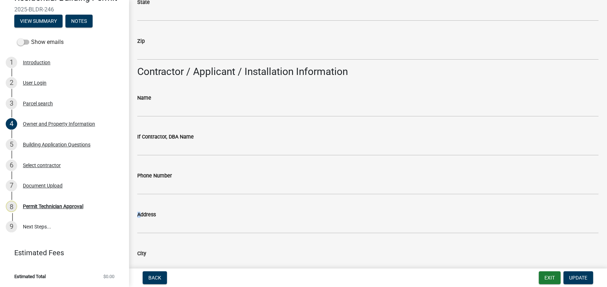
drag, startPoint x: 141, startPoint y: 220, endPoint x: 163, endPoint y: 240, distance: 29.9
click at [144, 229] on div "Address" at bounding box center [367, 216] width 461 height 33
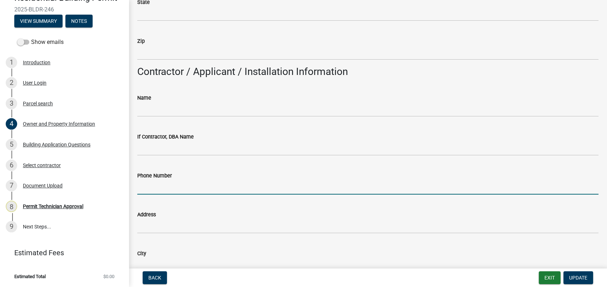
click at [427, 193] on input "Phone Number" at bounding box center [367, 187] width 461 height 15
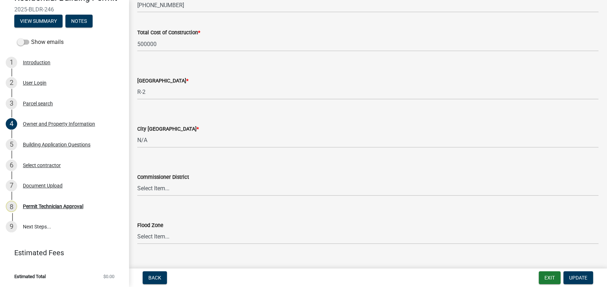
scroll to position [1208, 0]
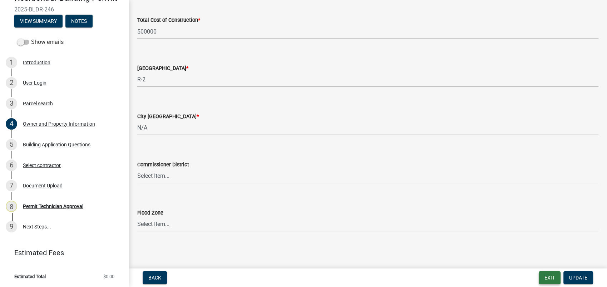
click at [548, 274] on button "Exit" at bounding box center [549, 278] width 22 height 13
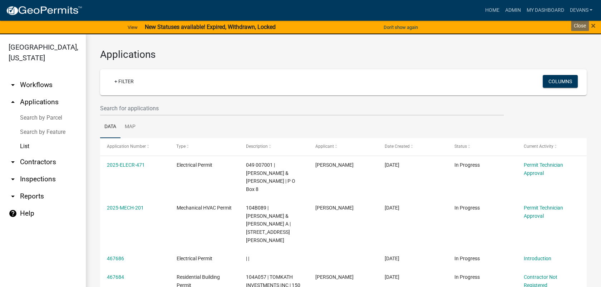
click at [596, 26] on div "× Close" at bounding box center [576, 27] width 50 height 15
click at [592, 26] on span "×" at bounding box center [593, 26] width 5 height 10
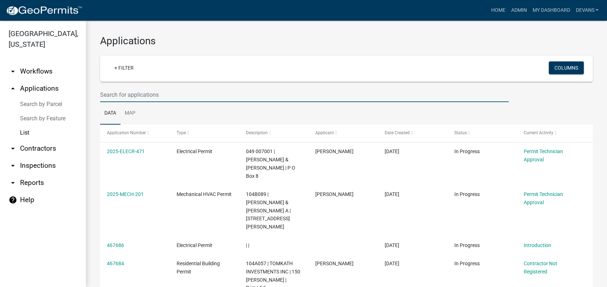
click at [155, 93] on input "text" at bounding box center [304, 95] width 408 height 15
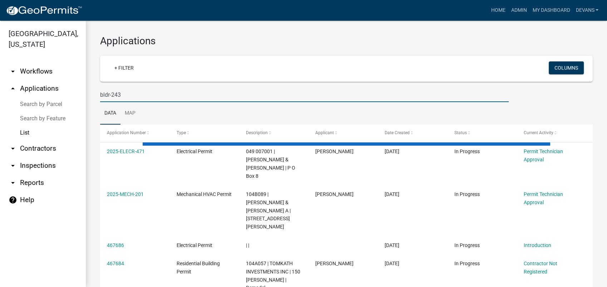
type input "bldr-243"
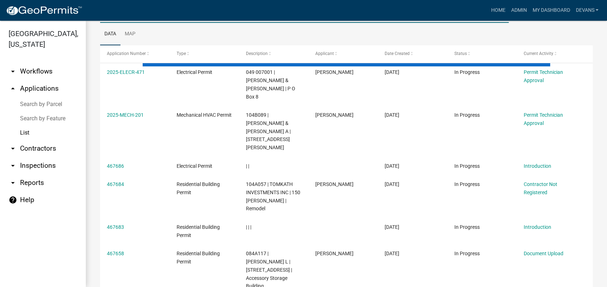
scroll to position [10, 0]
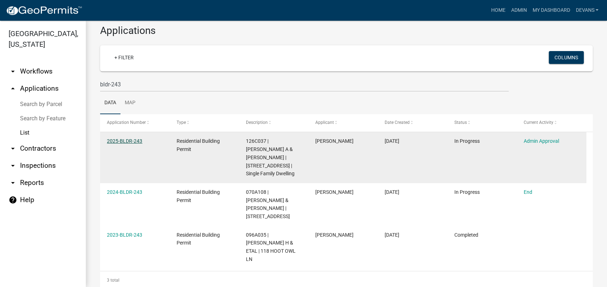
click at [128, 140] on link "2025-BLDR-243" at bounding box center [124, 141] width 35 height 6
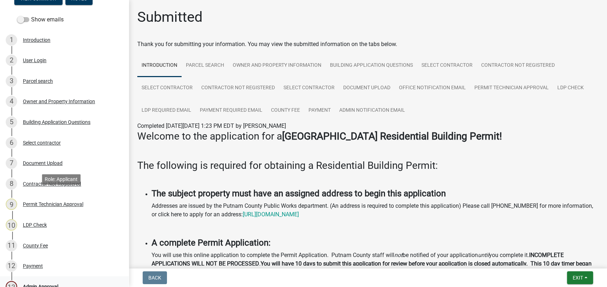
scroll to position [188, 0]
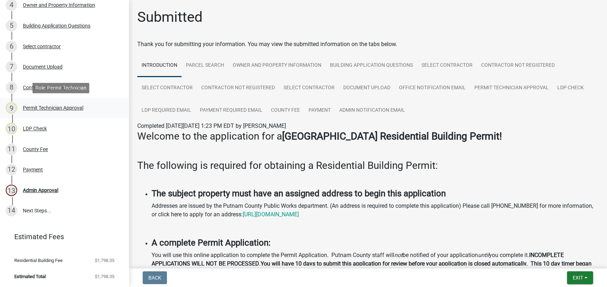
click at [41, 106] on div "Permit Technician Approval" at bounding box center [53, 107] width 60 height 5
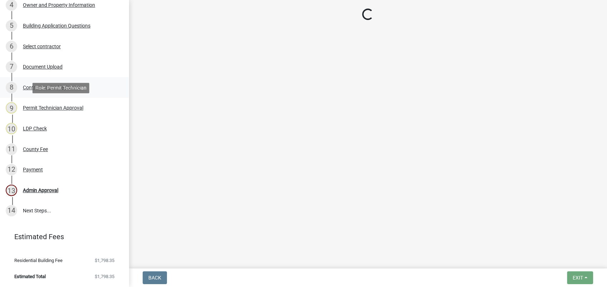
select select "34fe85c2-5f76-4343-b6bb-8ca387e0bed7"
select select "83394b22-4a11-496c-8e5c-75ade2e72faf"
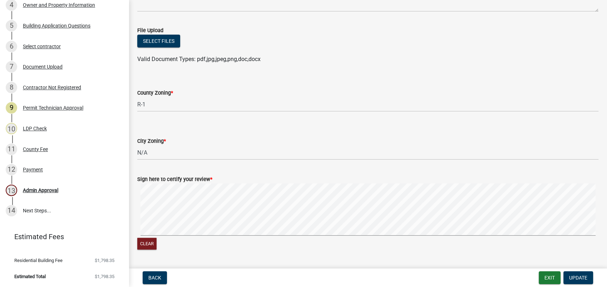
scroll to position [138, 0]
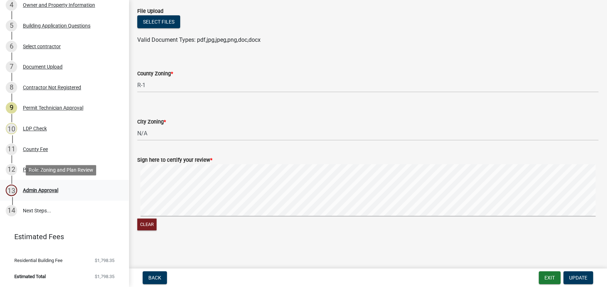
click at [42, 187] on div "13 Admin Approval" at bounding box center [61, 190] width 111 height 11
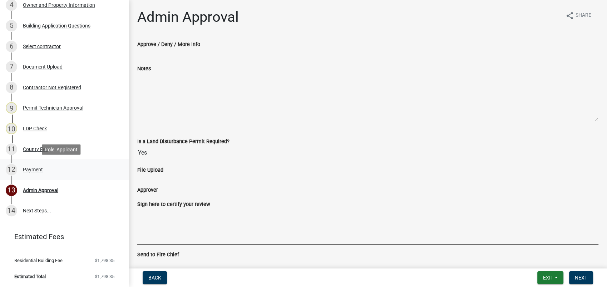
click at [17, 162] on link "12 Payment" at bounding box center [64, 169] width 129 height 21
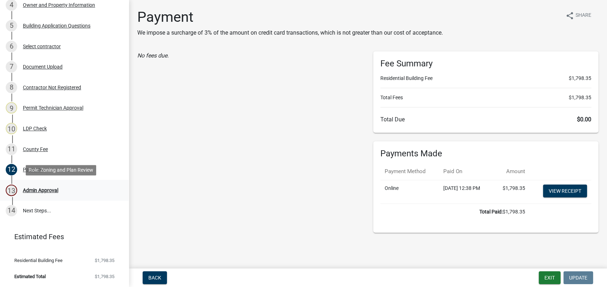
click at [31, 190] on div "Admin Approval" at bounding box center [40, 190] width 35 height 5
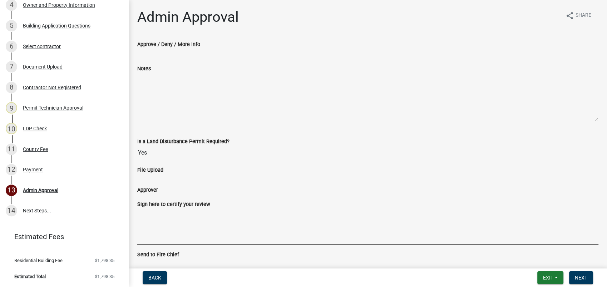
scroll to position [40, 0]
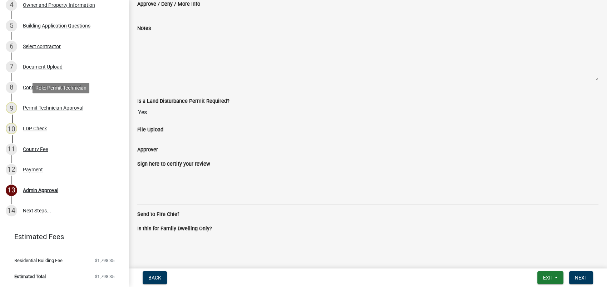
click at [45, 108] on div "Permit Technician Approval" at bounding box center [53, 107] width 60 height 5
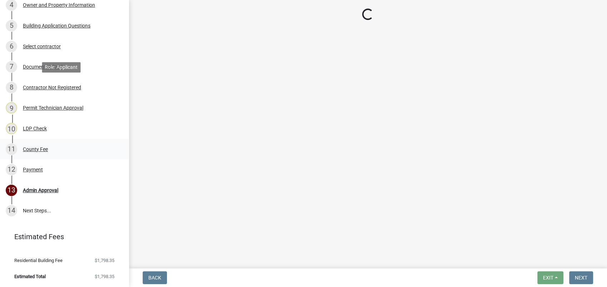
select select "34fe85c2-5f76-4343-b6bb-8ca387e0bed7"
select select "83394b22-4a11-496c-8e5c-75ade2e72faf"
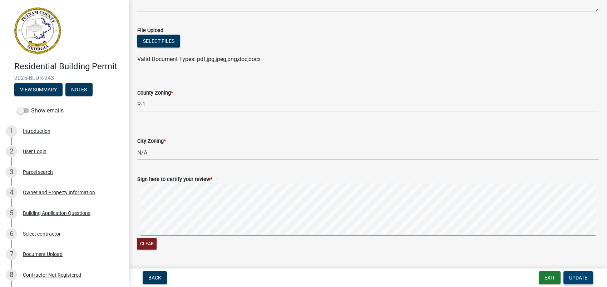
click at [566, 280] on button "Update" at bounding box center [578, 278] width 30 height 13
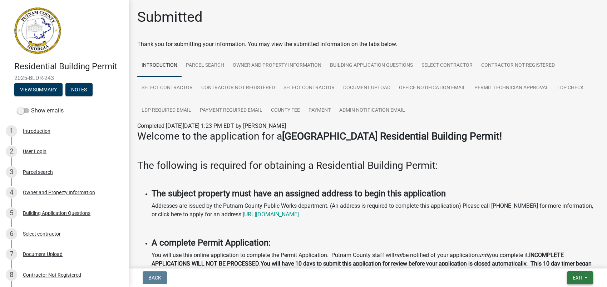
click at [576, 280] on span "Exit" at bounding box center [577, 278] width 10 height 6
click at [549, 260] on button "Save & Exit" at bounding box center [564, 259] width 57 height 17
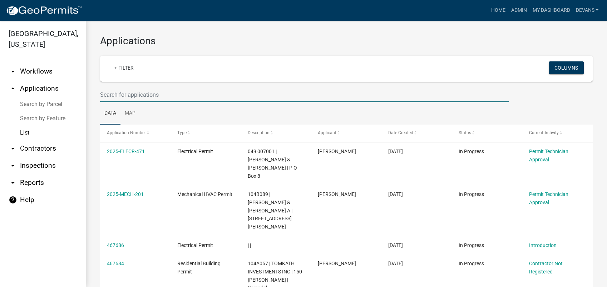
click at [135, 94] on input "text" at bounding box center [304, 95] width 408 height 15
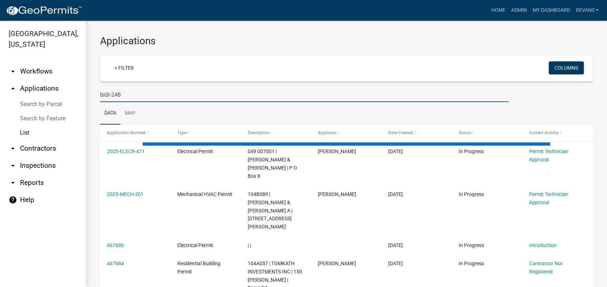
type input "bldr-248"
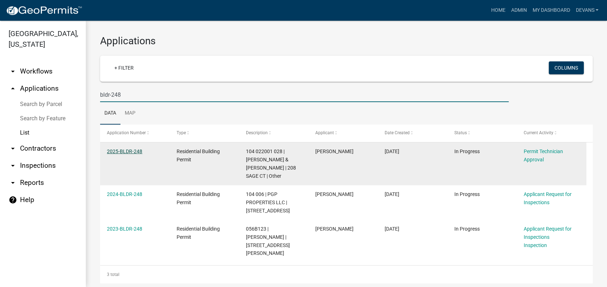
click at [124, 151] on link "2025-BLDR-248" at bounding box center [124, 152] width 35 height 6
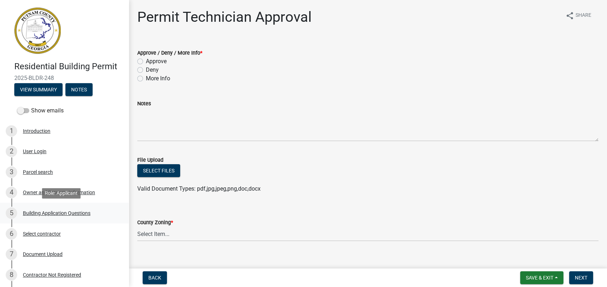
click at [55, 215] on div "Building Application Questions" at bounding box center [57, 213] width 68 height 5
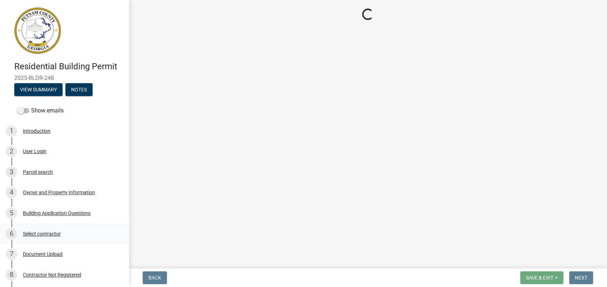
select select "004f4fbb-5e42-4e8e-b1b8-58fc8091e2ba"
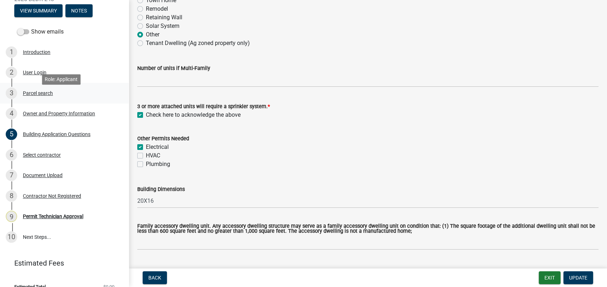
scroll to position [79, 0]
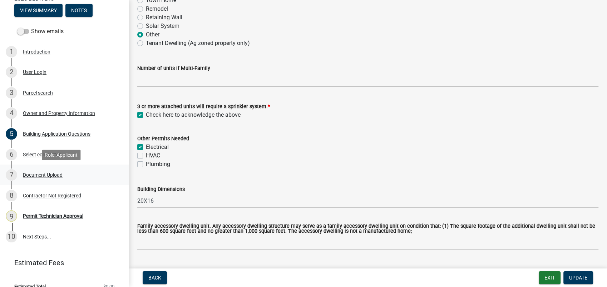
click at [56, 175] on div "Document Upload" at bounding box center [43, 175] width 40 height 5
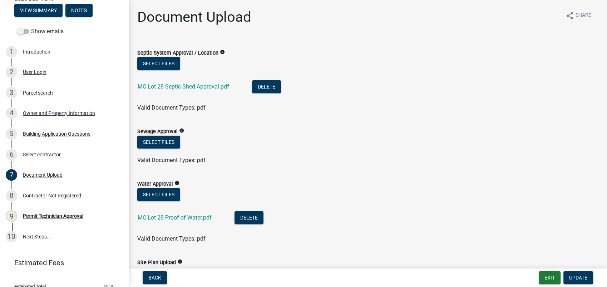
click at [186, 91] on div "MC Lot 28 Septic Shed Approval.pdf" at bounding box center [189, 87] width 103 height 15
click at [193, 87] on link "MC Lot 28 Septic Shed Approval.pdf" at bounding box center [183, 86] width 91 height 7
click at [77, 197] on div "Contractor Not Registered" at bounding box center [52, 195] width 58 height 5
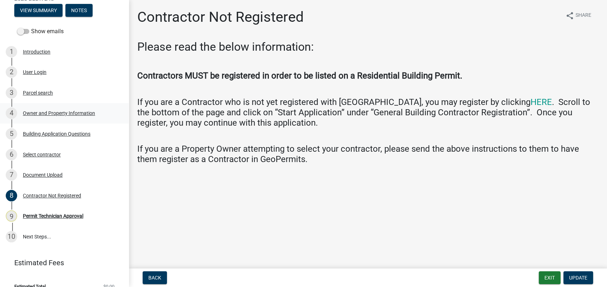
click at [80, 113] on div "Owner and Property Information" at bounding box center [59, 113] width 72 height 5
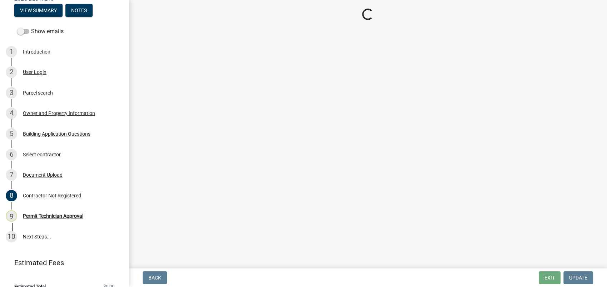
select select "a6b90f04-145f-43dc-a4e6-6d5ec8e28ec9"
select select "83394b22-4a11-496c-8e5c-75ade2e72faf"
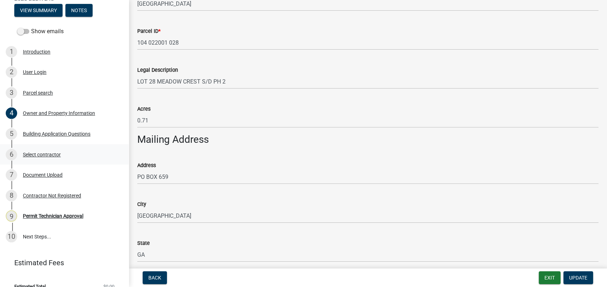
scroll to position [278, 0]
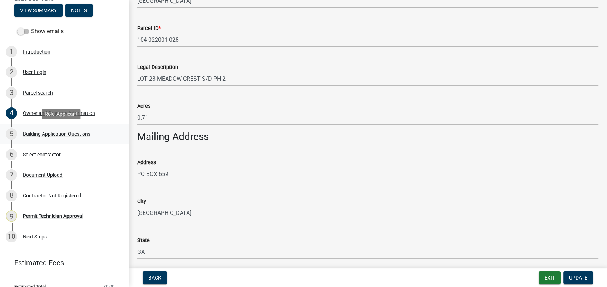
click at [73, 131] on div "Building Application Questions" at bounding box center [57, 133] width 68 height 5
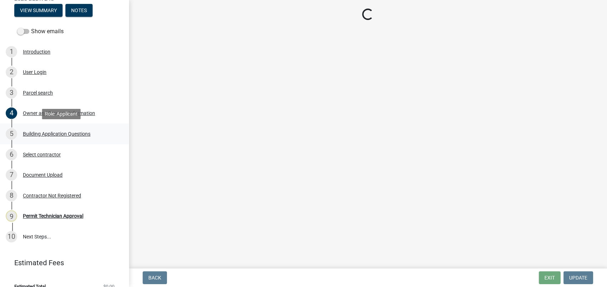
scroll to position [0, 0]
select select "004f4fbb-5e42-4e8e-b1b8-58fc8091e2ba"
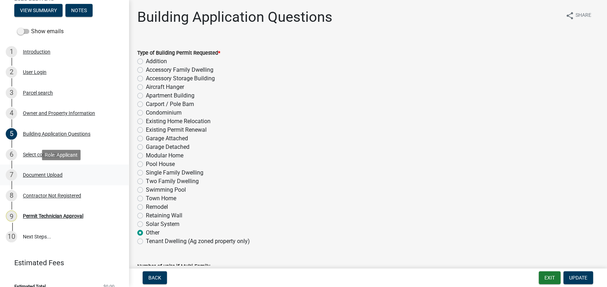
click at [52, 175] on div "Document Upload" at bounding box center [43, 175] width 40 height 5
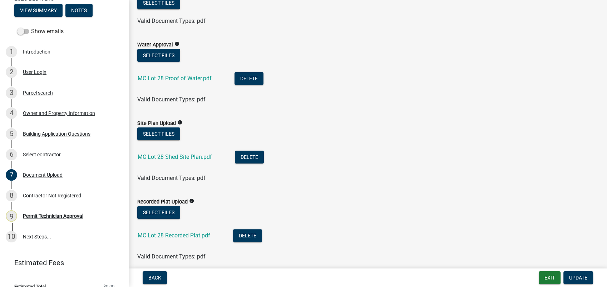
scroll to position [159, 0]
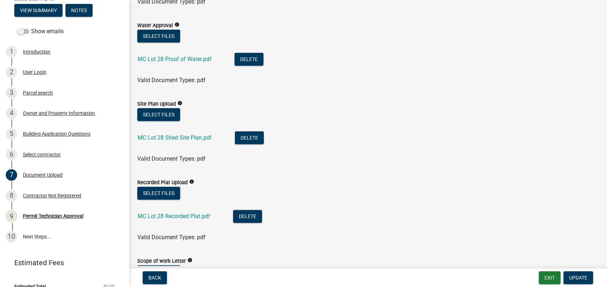
click at [173, 55] on div "MC Lot 28 Proof of Water.pdf" at bounding box center [180, 60] width 85 height 15
click at [180, 57] on link "MC Lot 28 Proof of Water.pdf" at bounding box center [175, 59] width 74 height 7
click at [192, 219] on link "MC Lot 28 Recorded Plat.pdf" at bounding box center [174, 216] width 73 height 7
click at [189, 136] on link "MC Lot 28 Shed Site Plan.pdf" at bounding box center [175, 137] width 74 height 7
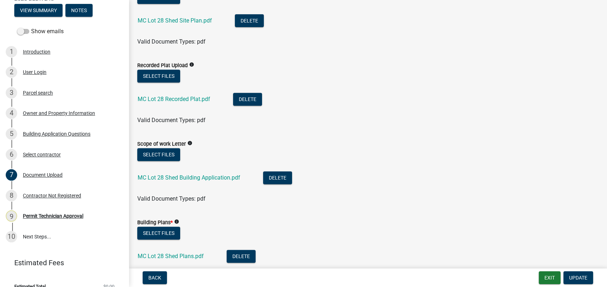
scroll to position [278, 0]
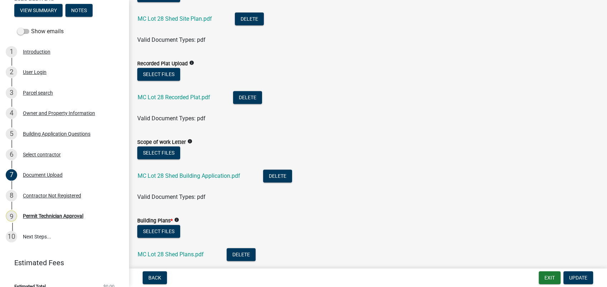
click at [172, 181] on div "MC Lot 28 Shed Building Application.pdf" at bounding box center [195, 177] width 114 height 15
click at [174, 174] on link "MC Lot 28 Shed Building Application.pdf" at bounding box center [189, 176] width 103 height 7
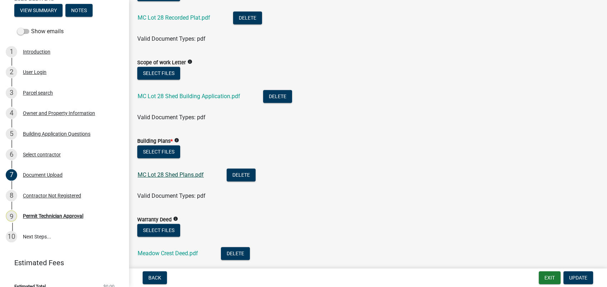
click at [181, 176] on link "MC Lot 28 Shed Plans.pdf" at bounding box center [171, 175] width 66 height 7
click at [190, 98] on link "MC Lot 28 Shed Building Application.pdf" at bounding box center [189, 96] width 103 height 7
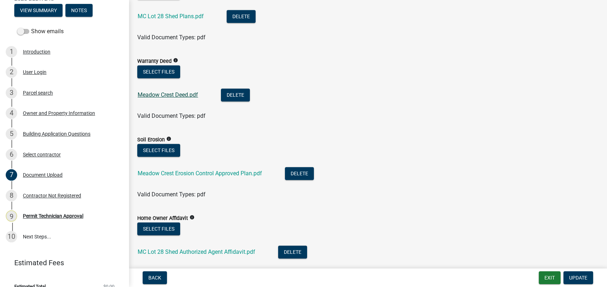
click at [168, 95] on link "Meadow Crest Deed.pdf" at bounding box center [168, 94] width 60 height 7
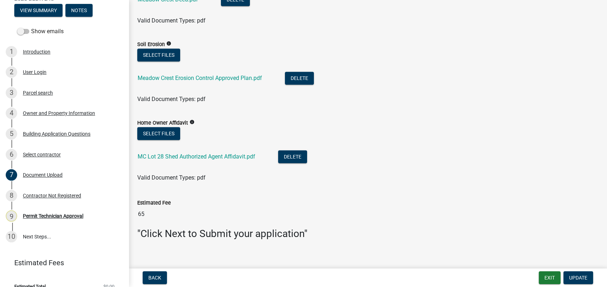
scroll to position [619, 0]
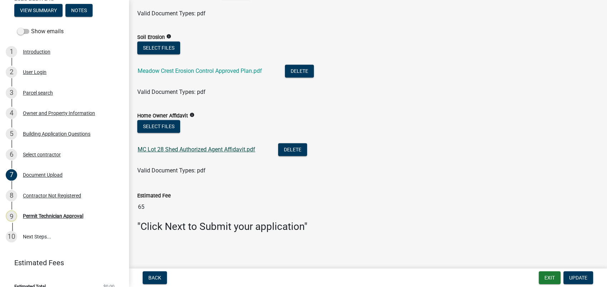
click at [208, 152] on link "MC Lot 28 Shed Authorized Agent Affidavit.pdf" at bounding box center [197, 149] width 118 height 7
click at [60, 114] on div "Owner and Property Information" at bounding box center [59, 113] width 72 height 5
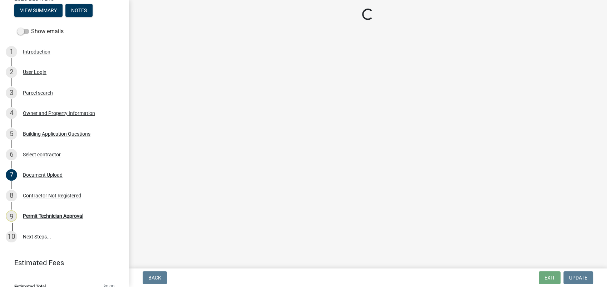
select select "a6b90f04-145f-43dc-a4e6-6d5ec8e28ec9"
select select "83394b22-4a11-496c-8e5c-75ade2e72faf"
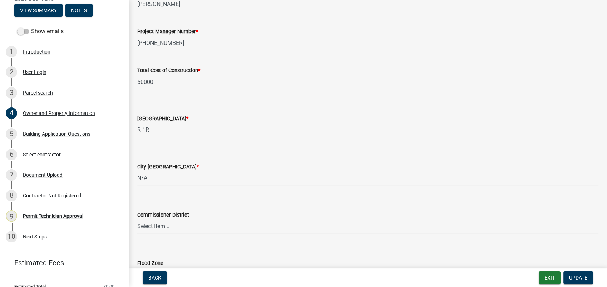
scroll to position [1208, 0]
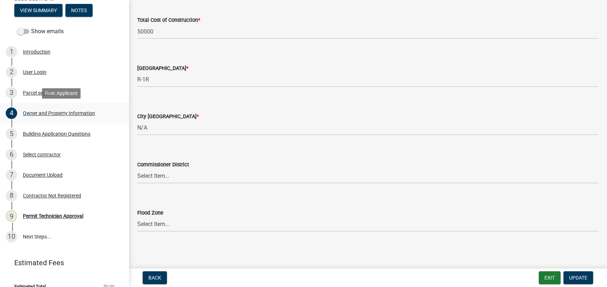
click at [38, 114] on div "Owner and Property Information" at bounding box center [59, 113] width 72 height 5
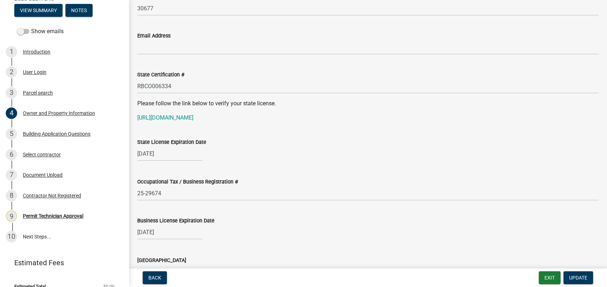
scroll to position [811, 0]
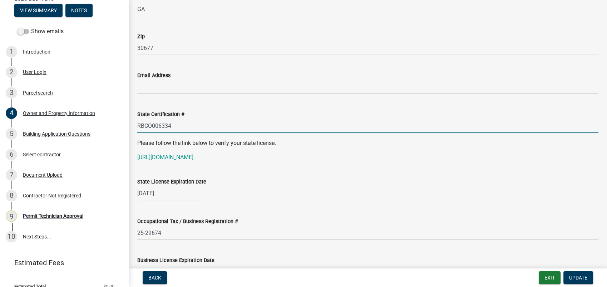
drag, startPoint x: 174, startPoint y: 126, endPoint x: 131, endPoint y: 124, distance: 42.3
click at [132, 124] on div "State Certification # RBCO006334" at bounding box center [368, 116] width 472 height 33
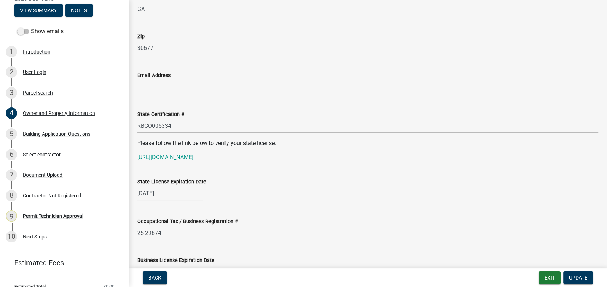
drag, startPoint x: 136, startPoint y: 124, endPoint x: 367, endPoint y: 96, distance: 232.5
click at [378, 95] on wm-data-entity-input "Email Address" at bounding box center [367, 80] width 461 height 39
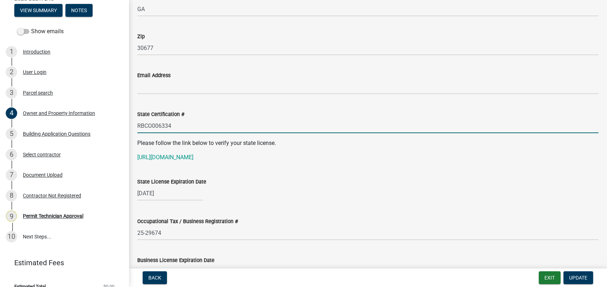
drag, startPoint x: 167, startPoint y: 129, endPoint x: 155, endPoint y: 128, distance: 12.2
click at [155, 128] on input "RBCO006334" at bounding box center [367, 126] width 461 height 15
drag, startPoint x: 178, startPoint y: 128, endPoint x: 120, endPoint y: 128, distance: 57.9
click at [120, 128] on div "Residential Building Permit 2025-BLDR-248 View Summary Notes Show emails 1 Intr…" at bounding box center [303, 143] width 607 height 287
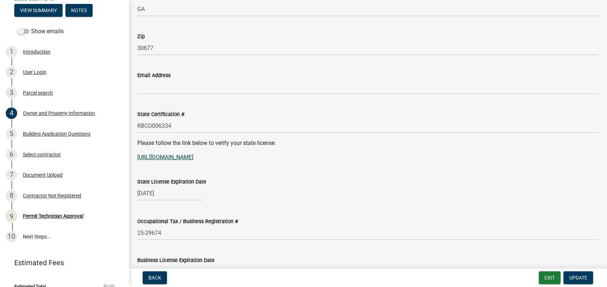
click at [179, 159] on link "[URL][DOMAIN_NAME]" at bounding box center [165, 157] width 56 height 7
click at [165, 159] on link "[URL][DOMAIN_NAME]" at bounding box center [165, 157] width 56 height 7
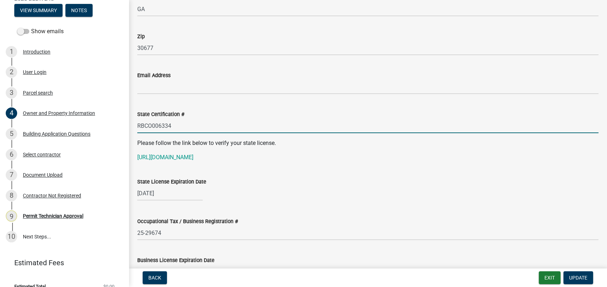
click at [187, 126] on input "RBCO006334" at bounding box center [367, 126] width 461 height 15
paste input "QA006331"
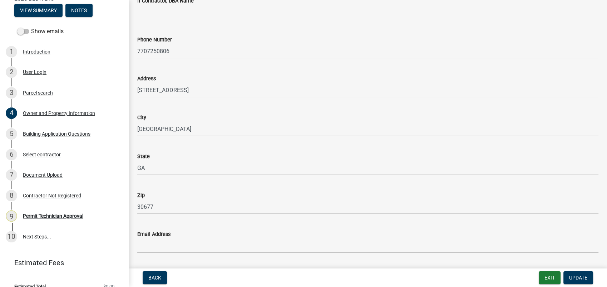
scroll to position [573, 0]
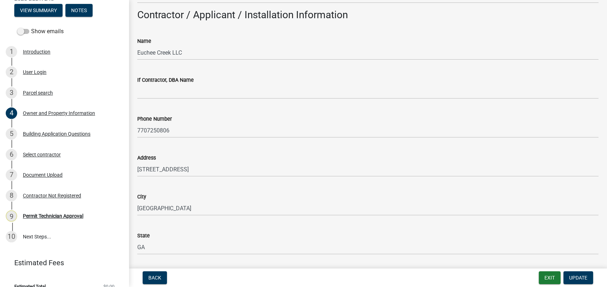
type input "RBQA006331"
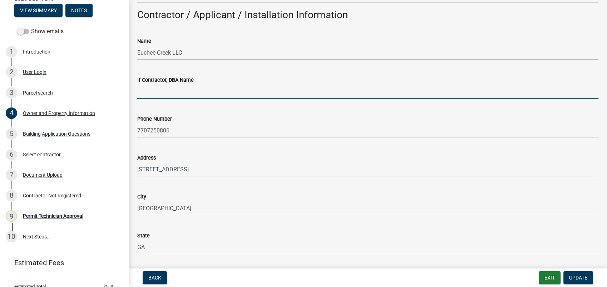
click at [173, 90] on input "If Contractor, DBA Name" at bounding box center [367, 91] width 461 height 15
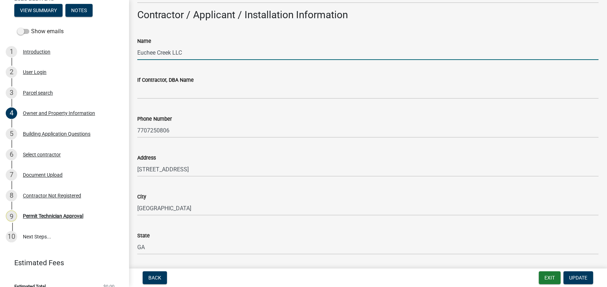
drag, startPoint x: 188, startPoint y: 56, endPoint x: 130, endPoint y: 54, distance: 57.9
click at [130, 54] on div "Owner and Property Information share Share Property Information Applicant Name …" at bounding box center [368, 158] width 478 height 1444
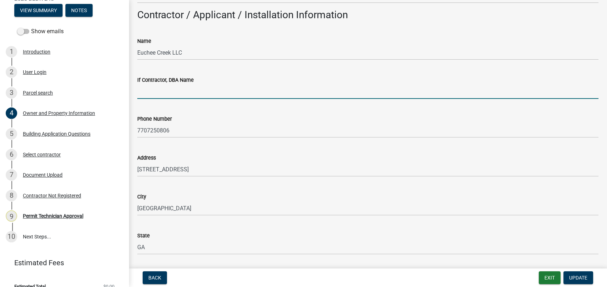
click at [173, 92] on input "If Contractor, DBA Name" at bounding box center [367, 91] width 461 height 15
paste input "Euchee Creek LLC"
type input "Euchee Creek LLC"
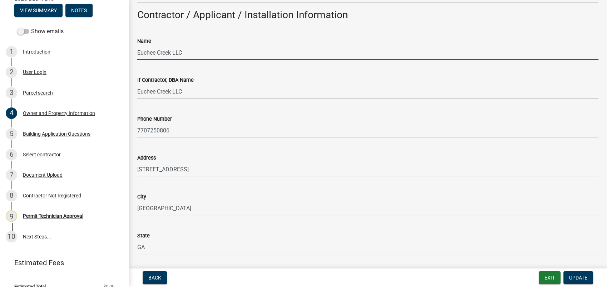
drag, startPoint x: 192, startPoint y: 49, endPoint x: 139, endPoint y: 64, distance: 55.1
click at [125, 48] on div "Residential Building Permit 2025-BLDR-248 View Summary Notes Show emails 1 Intr…" at bounding box center [303, 143] width 607 height 287
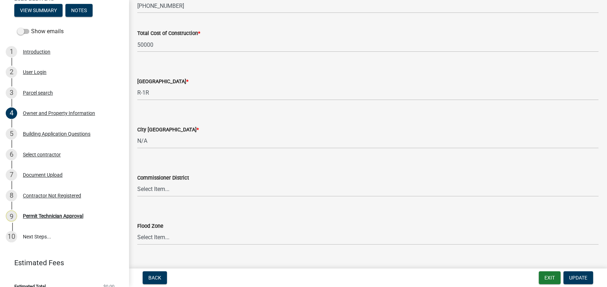
scroll to position [1208, 0]
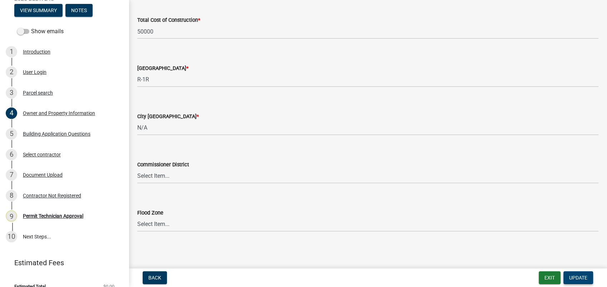
type input "John Ray, III"
click at [563, 276] on button "Update" at bounding box center [578, 278] width 30 height 13
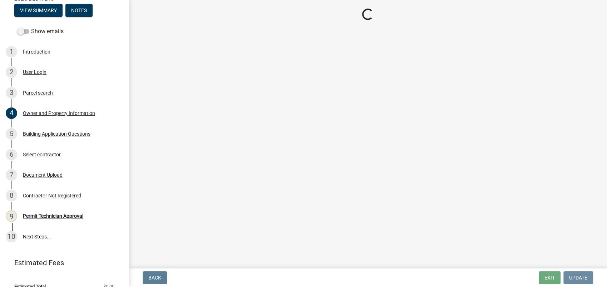
scroll to position [0, 0]
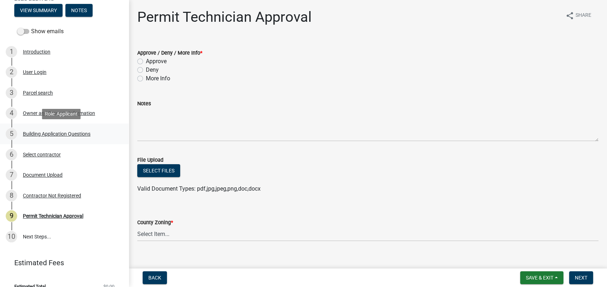
click at [67, 134] on div "Building Application Questions" at bounding box center [57, 133] width 68 height 5
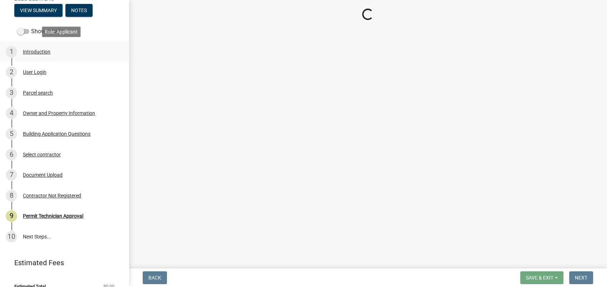
select select "004f4fbb-5e42-4e8e-b1b8-58fc8091e2ba"
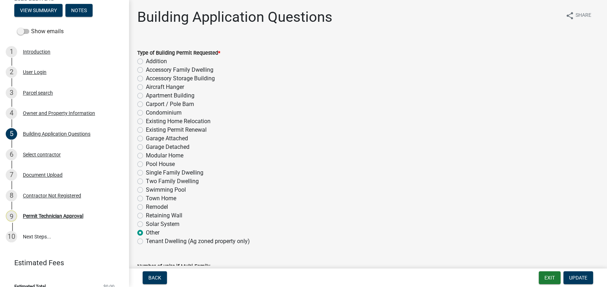
click at [146, 80] on label "Accessory Storage Building" at bounding box center [180, 78] width 69 height 9
click at [146, 79] on input "Accessory Storage Building" at bounding box center [148, 76] width 5 height 5
radio input "true"
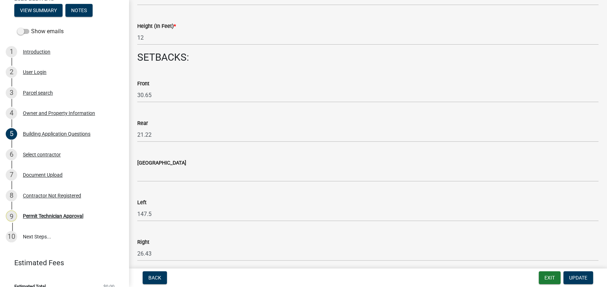
scroll to position [992, 0]
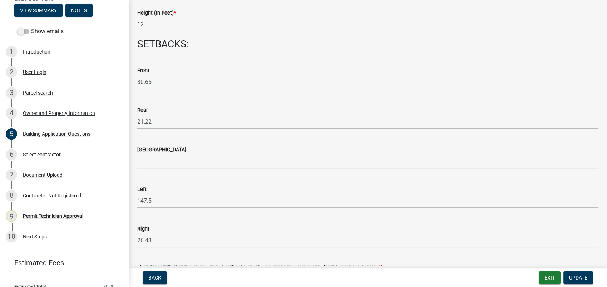
click at [165, 164] on input "text" at bounding box center [367, 161] width 461 height 15
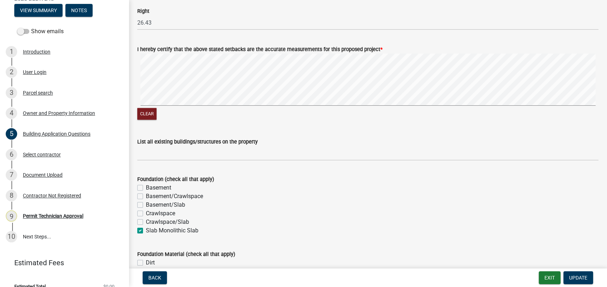
scroll to position [1231, 0]
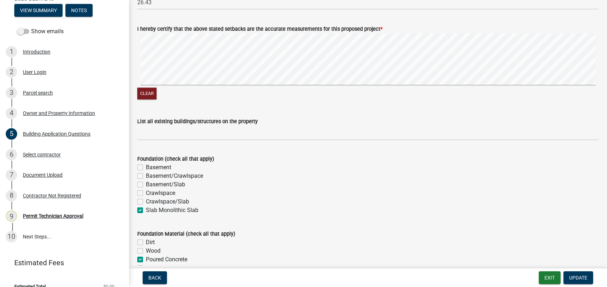
type input "0"
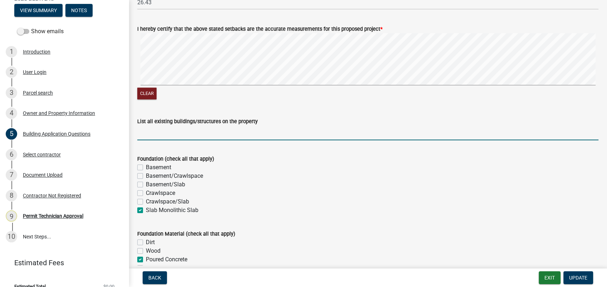
click at [154, 139] on input "List all existing buildings/structures on the property" at bounding box center [367, 133] width 461 height 15
type input "House"
drag, startPoint x: 274, startPoint y: 123, endPoint x: 280, endPoint y: 124, distance: 5.8
click at [278, 124] on div "List all existing buildings/structures on the property" at bounding box center [367, 121] width 461 height 9
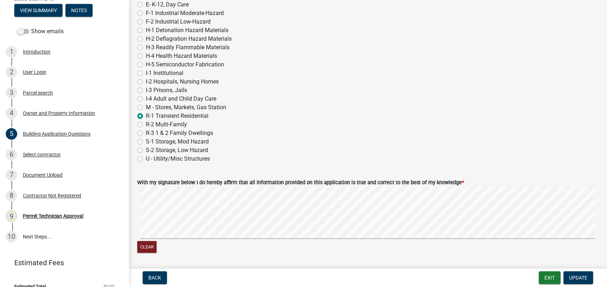
scroll to position [3008, 0]
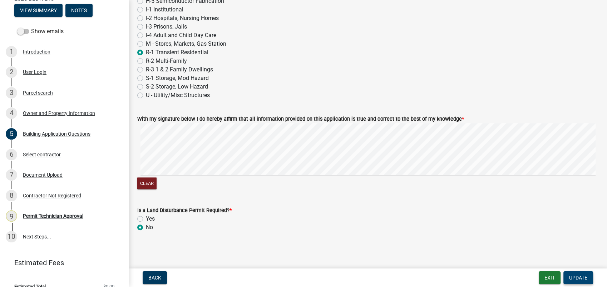
click at [578, 276] on span "Update" at bounding box center [578, 278] width 18 height 6
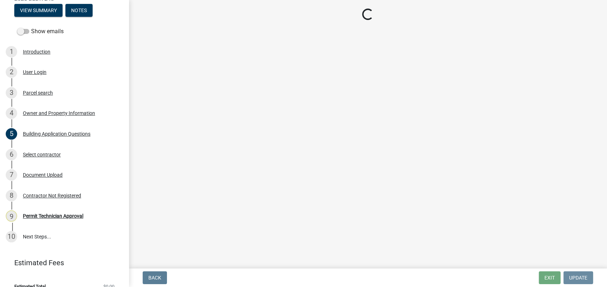
scroll to position [0, 0]
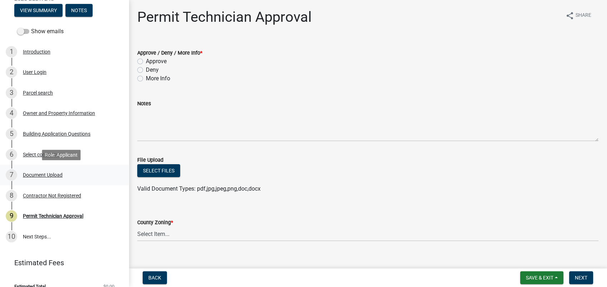
click at [38, 176] on div "Document Upload" at bounding box center [43, 175] width 40 height 5
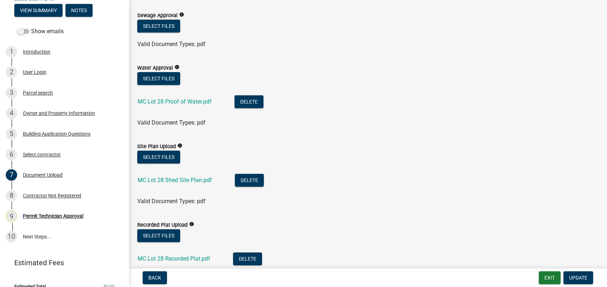
scroll to position [159, 0]
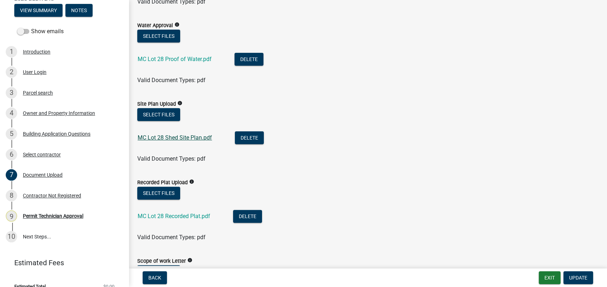
click at [204, 136] on link "MC Lot 28 Shed Site Plan.pdf" at bounding box center [175, 137] width 74 height 7
click at [190, 217] on link "MC Lot 28 Recorded Plat.pdf" at bounding box center [174, 216] width 73 height 7
click at [170, 194] on button "Select files" at bounding box center [158, 193] width 43 height 13
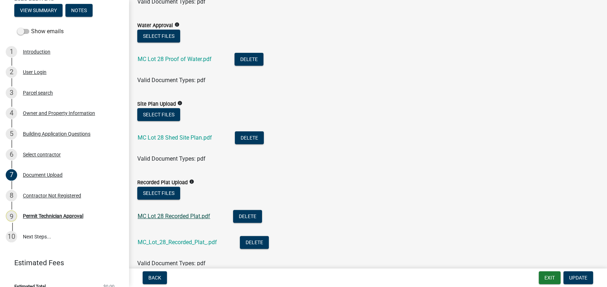
click at [192, 215] on link "MC Lot 28 Recorded Plat.pdf" at bounding box center [174, 216] width 73 height 7
click at [253, 217] on button "Delete" at bounding box center [247, 216] width 29 height 13
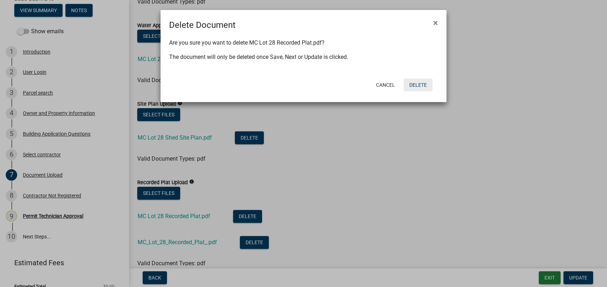
click at [418, 83] on button "Delete" at bounding box center [417, 85] width 29 height 13
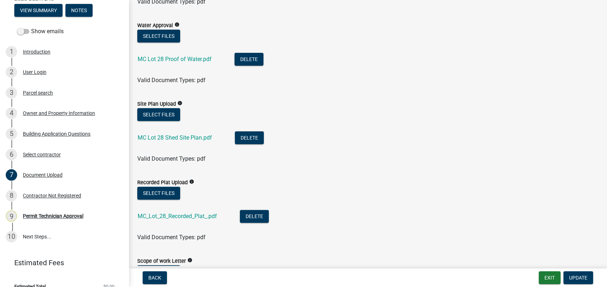
click at [189, 211] on div "MC_Lot_28_Recorded_Plat_.pdf" at bounding box center [183, 217] width 91 height 15
click at [190, 218] on link "MC_Lot_28_Recorded_Plat_.pdf" at bounding box center [177, 216] width 79 height 7
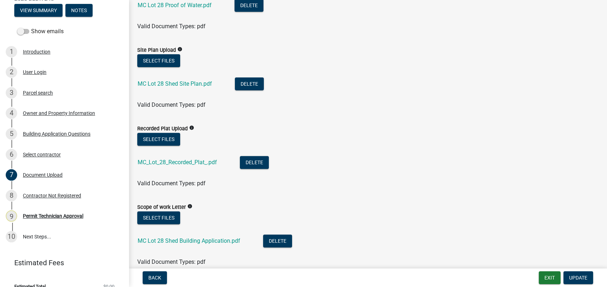
scroll to position [278, 0]
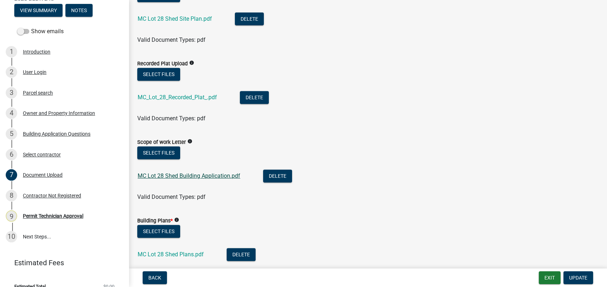
click at [205, 174] on link "MC Lot 28 Shed Building Application.pdf" at bounding box center [189, 176] width 103 height 7
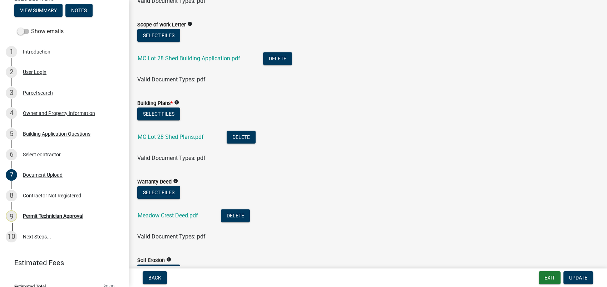
scroll to position [397, 0]
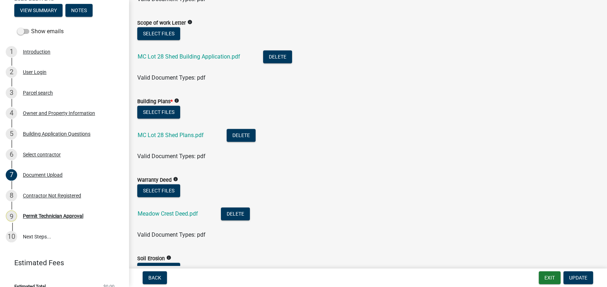
click at [168, 139] on div "MC Lot 28 Shed Plans.pdf" at bounding box center [177, 136] width 78 height 15
click at [181, 135] on link "MC Lot 28 Shed Plans.pdf" at bounding box center [171, 135] width 66 height 7
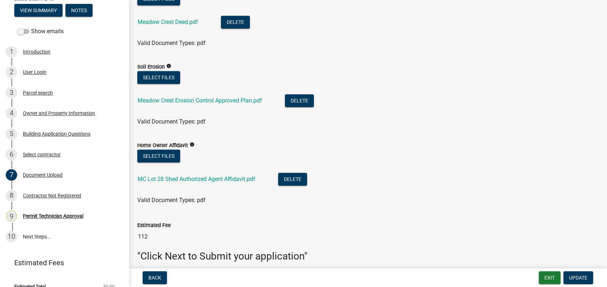
scroll to position [619, 0]
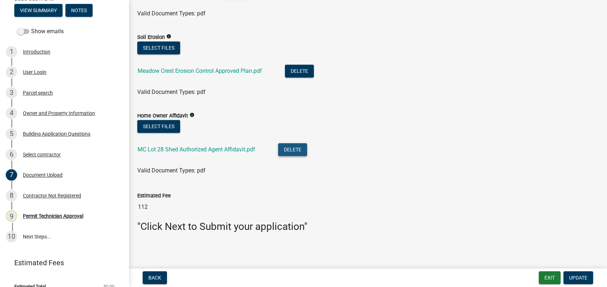
click at [291, 150] on button "Delete" at bounding box center [292, 149] width 29 height 13
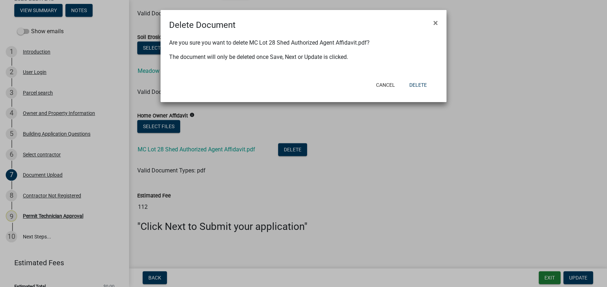
click at [355, 177] on ngb-modal-window "Delete Document × Are you sure you want to delete MC Lot 28 Shed Authorized Age…" at bounding box center [303, 143] width 607 height 287
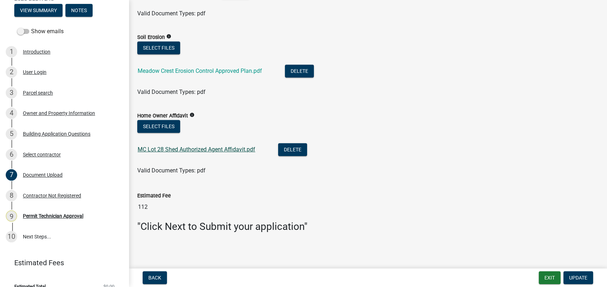
click at [179, 146] on link "MC Lot 28 Shed Authorized Agent Affidavit.pdf" at bounding box center [197, 149] width 118 height 7
click at [157, 126] on button "Select files" at bounding box center [158, 126] width 43 height 13
click at [577, 279] on span "Update" at bounding box center [578, 278] width 18 height 6
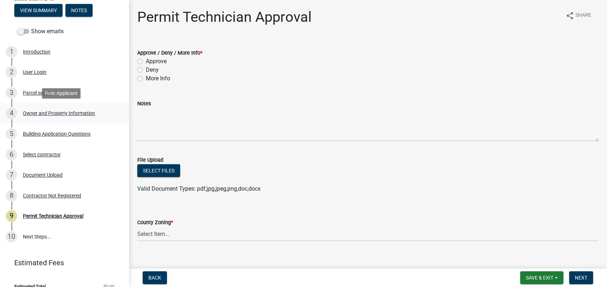
click at [73, 111] on div "Owner and Property Information" at bounding box center [59, 113] width 72 height 5
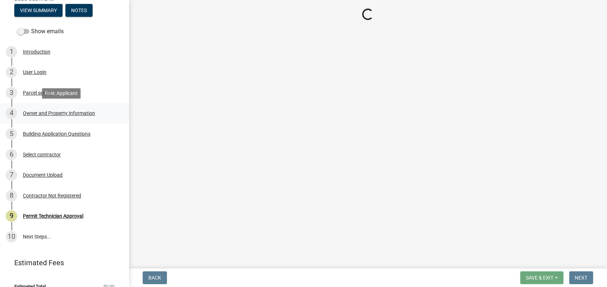
select select "a6b90f04-145f-43dc-a4e6-6d5ec8e28ec9"
select select "83394b22-4a11-496c-8e5c-75ade2e72faf"
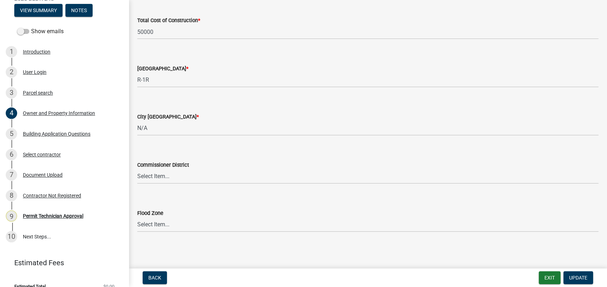
scroll to position [1208, 0]
click at [163, 177] on select "Select Item... District 1 District 2 District 3 District 4" at bounding box center [367, 176] width 461 height 15
click at [229, 161] on div "Commissioner District" at bounding box center [367, 164] width 461 height 9
click at [56, 134] on div "Building Application Questions" at bounding box center [57, 133] width 68 height 5
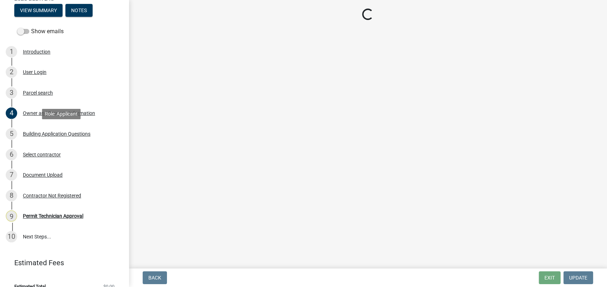
scroll to position [0, 0]
select select "004f4fbb-5e42-4e8e-b1b8-58fc8091e2ba"
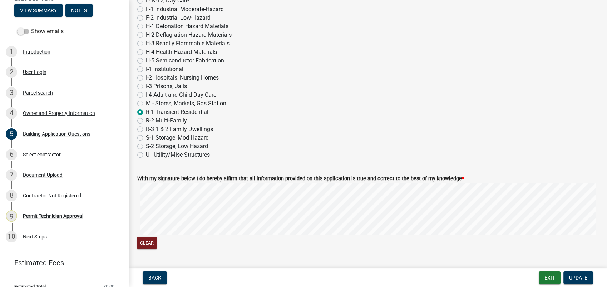
scroll to position [3008, 0]
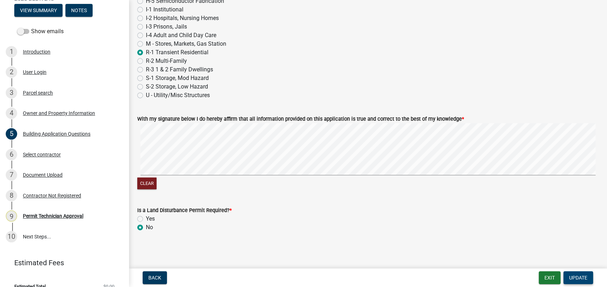
click at [576, 276] on span "Update" at bounding box center [578, 278] width 18 height 6
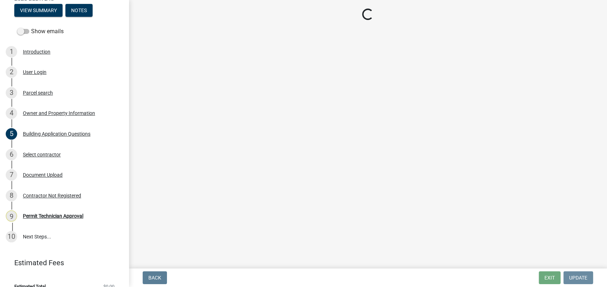
scroll to position [0, 0]
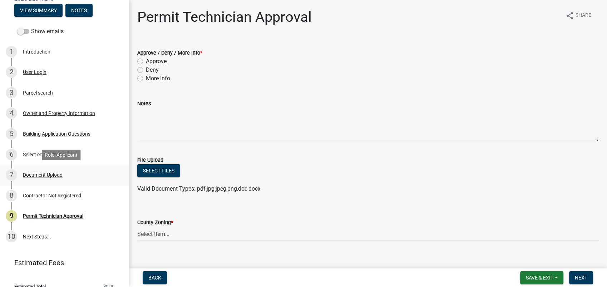
click at [55, 173] on div "Document Upload" at bounding box center [43, 175] width 40 height 5
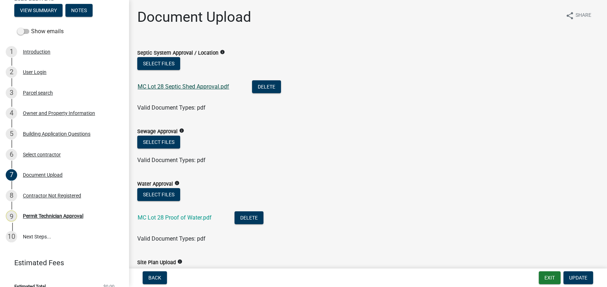
click at [188, 86] on link "MC Lot 28 Septic Shed Approval.pdf" at bounding box center [183, 86] width 91 height 7
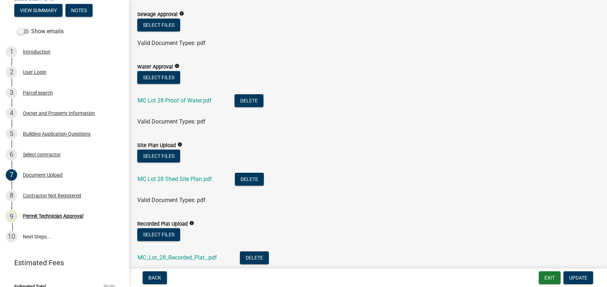
scroll to position [119, 0]
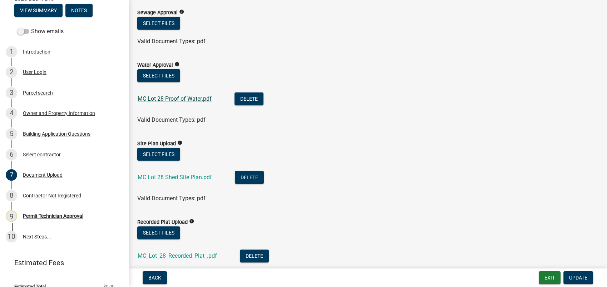
click at [163, 100] on link "MC Lot 28 Proof of Water.pdf" at bounding box center [175, 98] width 74 height 7
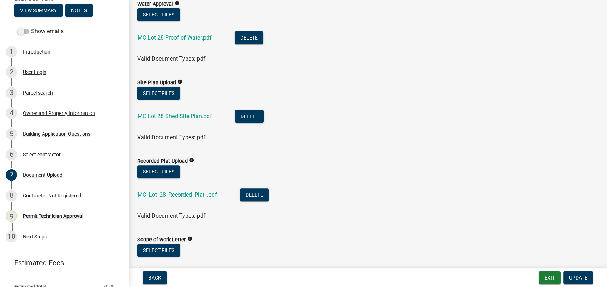
scroll to position [238, 0]
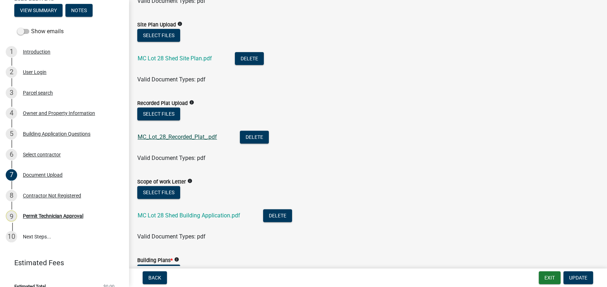
click at [181, 136] on link "MC_Lot_28_Recorded_Plat_.pdf" at bounding box center [177, 137] width 79 height 7
click at [190, 216] on link "MC Lot 28 Shed Building Application.pdf" at bounding box center [189, 215] width 103 height 7
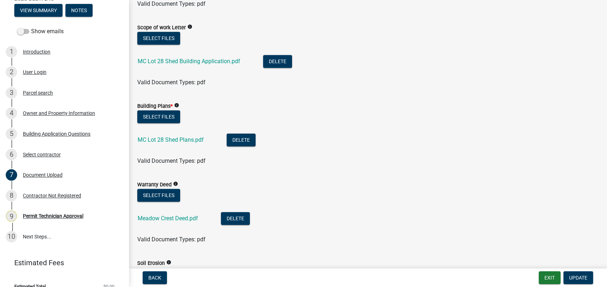
scroll to position [397, 0]
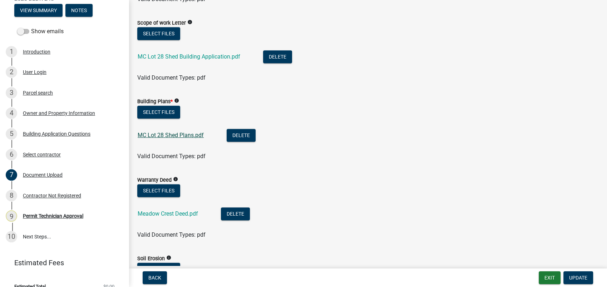
click at [163, 134] on link "MC Lot 28 Shed Plans.pdf" at bounding box center [171, 135] width 66 height 7
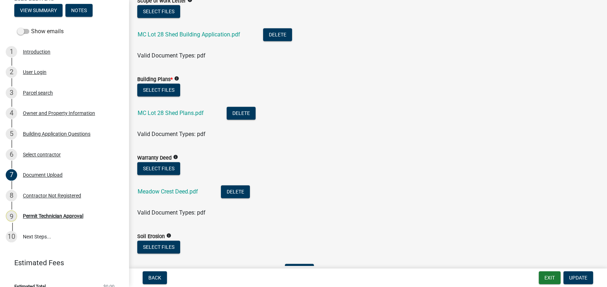
scroll to position [476, 0]
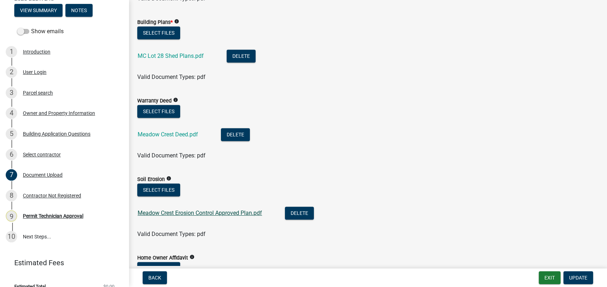
click at [167, 214] on link "Meadow Crest Erosion Control Approved Plan.pdf" at bounding box center [200, 213] width 124 height 7
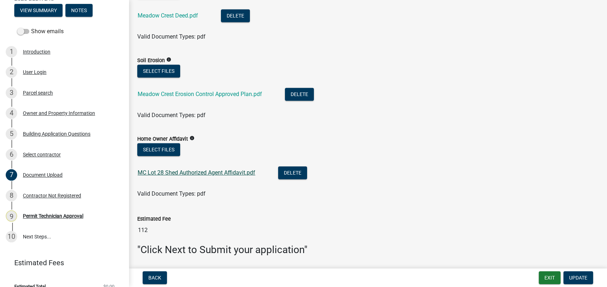
click at [191, 170] on link "MC Lot 28 Shed Authorized Agent Affidavit.pdf" at bounding box center [197, 172] width 118 height 7
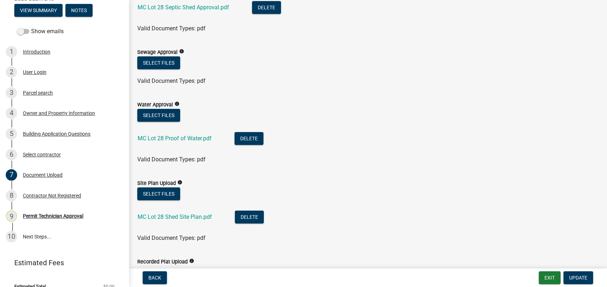
scroll to position [40, 0]
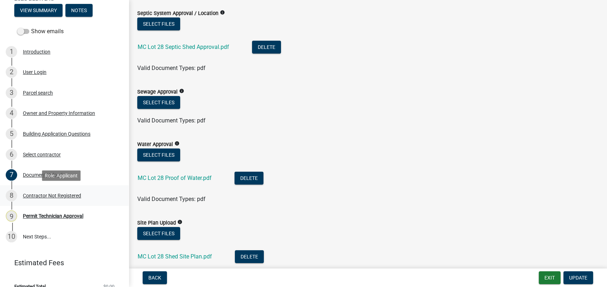
click at [42, 196] on div "Contractor Not Registered" at bounding box center [52, 195] width 58 height 5
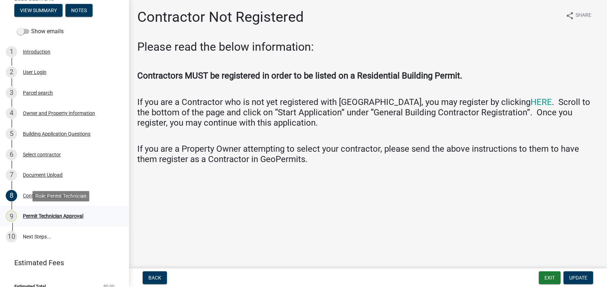
click at [51, 214] on div "Permit Technician Approval" at bounding box center [53, 216] width 60 height 5
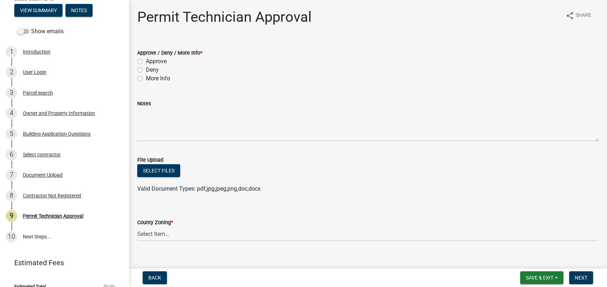
click at [146, 62] on label "Approve" at bounding box center [156, 61] width 21 height 9
click at [146, 62] on input "Approve" at bounding box center [148, 59] width 5 height 5
radio input "true"
click at [158, 235] on select "Select Item... AG-1 R-1R R-1 R-2 MHP RM-1 RM-3 C-1 C-2 I-M PUD N/A" at bounding box center [367, 234] width 461 height 15
click at [137, 227] on select "Select Item... AG-1 R-1R R-1 R-2 MHP RM-1 RM-3 C-1 C-2 I-M PUD N/A" at bounding box center [367, 234] width 461 height 15
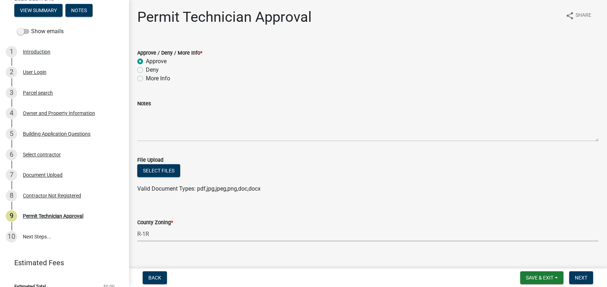
select select "a6b90f04-145f-43dc-a4e6-6d5ec8e28ec9"
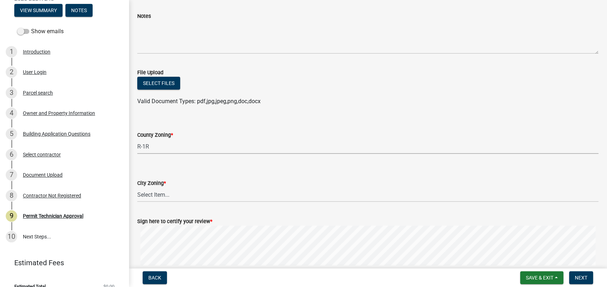
scroll to position [149, 0]
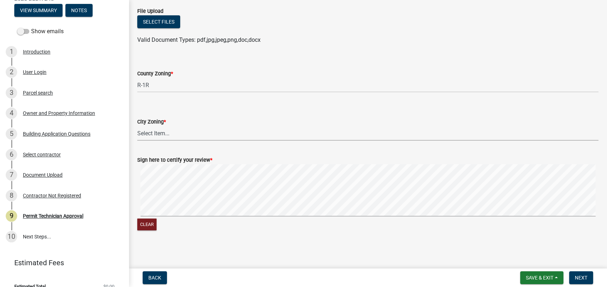
click at [152, 130] on select "Select Item... A-1 A-2 R-1 R-2 R-3 R-4 MHP C-1 C-2 I-1 I-2 DB FH H-P N/A" at bounding box center [367, 133] width 461 height 15
click at [137, 126] on select "Select Item... A-1 A-2 R-1 R-2 R-3 R-4 MHP C-1 C-2 I-1 I-2 DB FH H-P N/A" at bounding box center [367, 133] width 461 height 15
select select "83394b22-4a11-496c-8e5c-75ade2e72faf"
click at [287, 217] on signature-pad at bounding box center [367, 191] width 461 height 54
click at [147, 220] on button "Clear" at bounding box center [146, 225] width 19 height 12
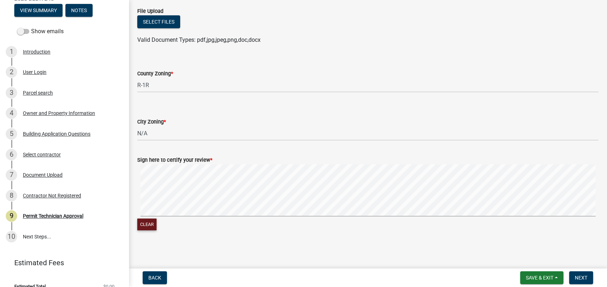
click at [305, 220] on div "Clear" at bounding box center [367, 198] width 461 height 68
drag, startPoint x: 582, startPoint y: 278, endPoint x: 573, endPoint y: 281, distance: 9.3
click at [581, 279] on span "Next" at bounding box center [581, 278] width 13 height 6
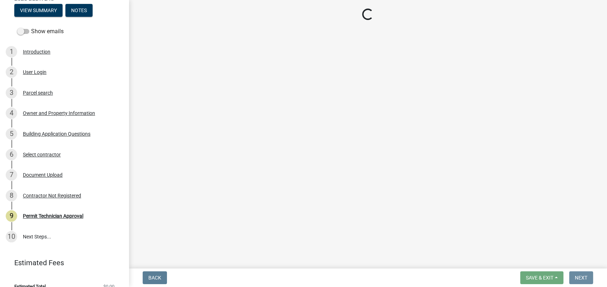
scroll to position [0, 0]
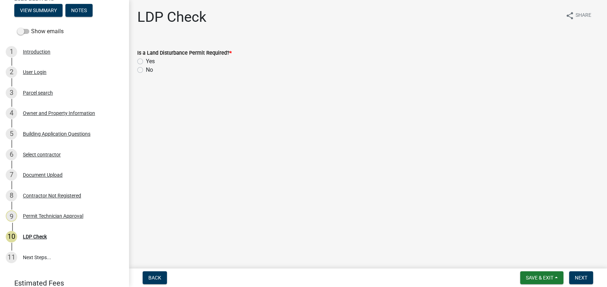
click at [146, 70] on label "No" at bounding box center [149, 70] width 7 height 9
click at [146, 70] on input "No" at bounding box center [148, 68] width 5 height 5
radio input "true"
click at [587, 275] on button "Next" at bounding box center [581, 278] width 24 height 13
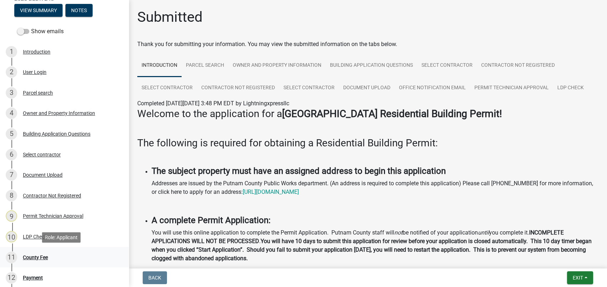
click at [42, 256] on div "County Fee" at bounding box center [35, 257] width 25 height 5
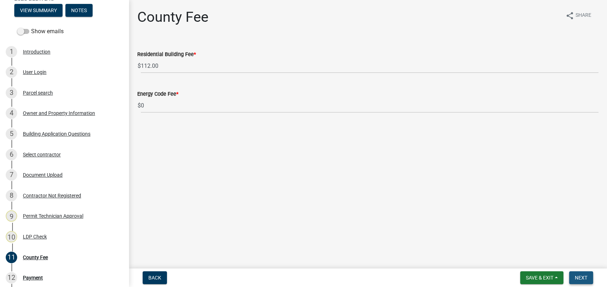
click at [577, 278] on span "Next" at bounding box center [581, 278] width 13 height 6
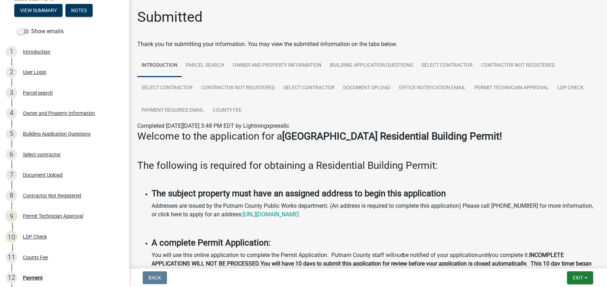
scroll to position [119, 0]
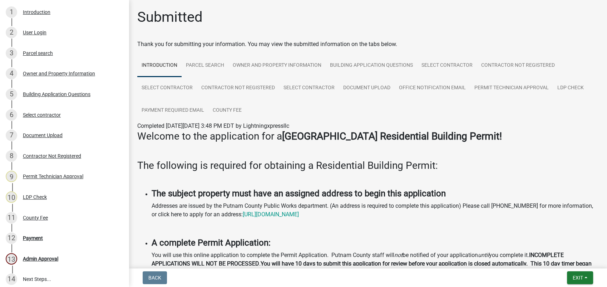
click at [29, 238] on div "Payment" at bounding box center [33, 238] width 20 height 5
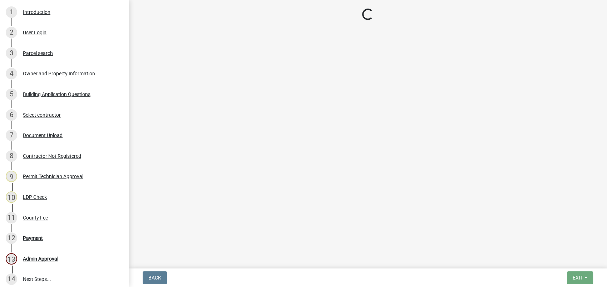
select select "3: 3"
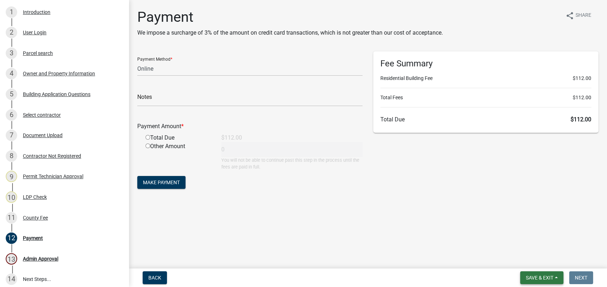
click at [546, 278] on span "Save & Exit" at bounding box center [540, 278] width 28 height 6
click at [551, 264] on button "Save & Exit" at bounding box center [534, 259] width 57 height 17
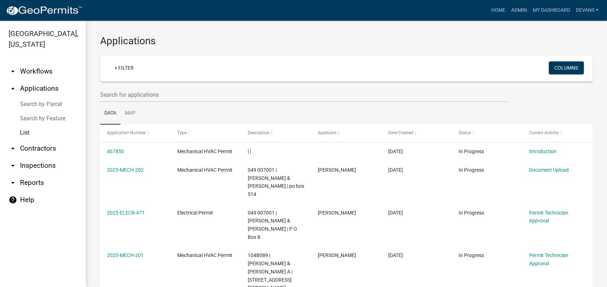
click at [26, 129] on link "List" at bounding box center [43, 133] width 86 height 14
click at [36, 88] on link "arrow_drop_up Applications" at bounding box center [43, 88] width 86 height 17
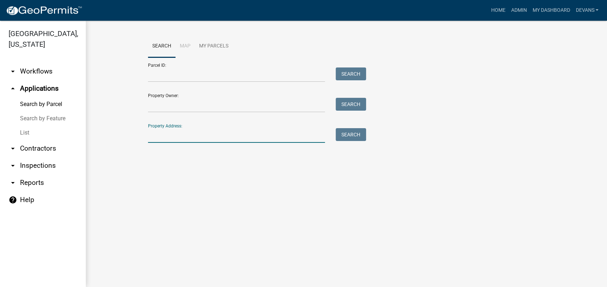
click at [176, 137] on input "Property Address:" at bounding box center [236, 135] width 177 height 15
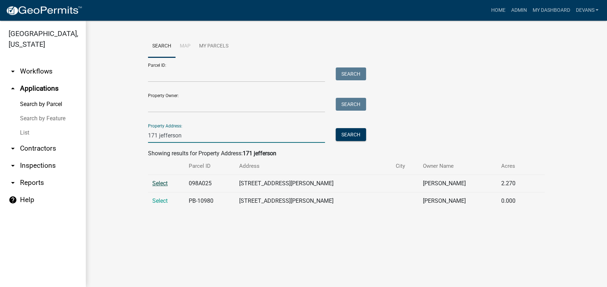
type input "171 jefferson"
click at [160, 183] on span "Select" at bounding box center [159, 183] width 15 height 7
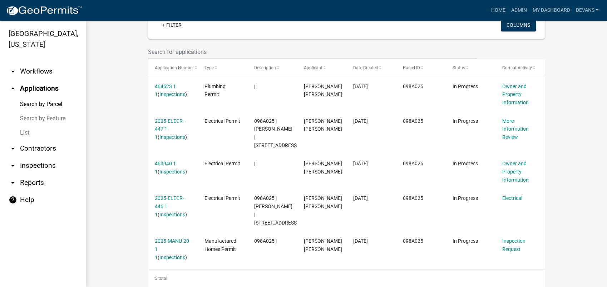
scroll to position [198, 0]
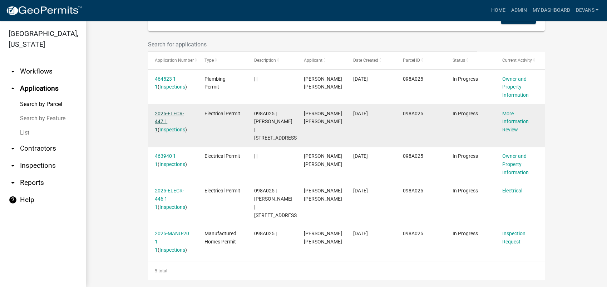
click at [167, 114] on link "2025-ELECR-447 1 1" at bounding box center [169, 122] width 29 height 22
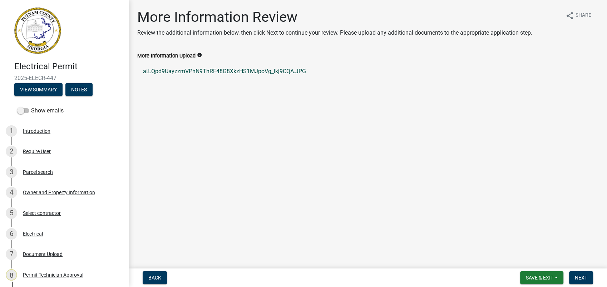
click at [213, 66] on link "att.Qpd9UayzzmVPhN9ThRF48G8XkzHS1MJpoVg_lkj9CQA.JPG" at bounding box center [367, 71] width 461 height 17
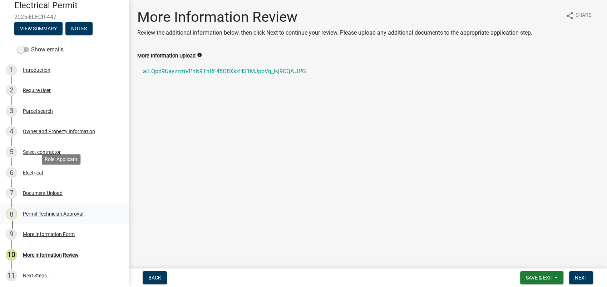
scroll to position [110, 0]
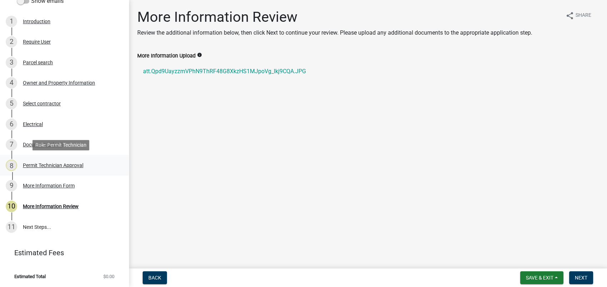
click at [46, 165] on div "Permit Technician Approval" at bounding box center [53, 165] width 60 height 5
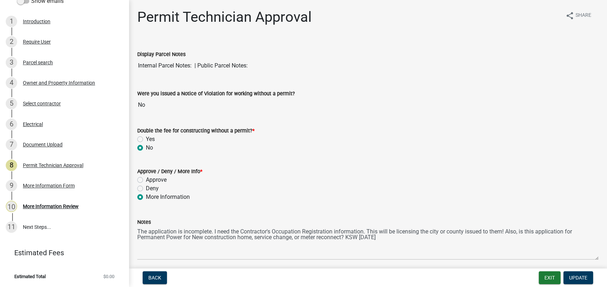
click at [43, 129] on div "6 Electrical" at bounding box center [61, 124] width 111 height 11
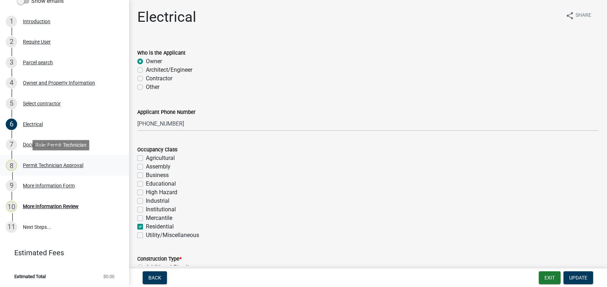
click at [65, 164] on div "Permit Technician Approval" at bounding box center [53, 165] width 60 height 5
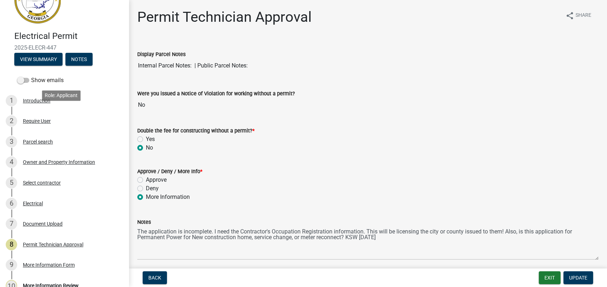
scroll to position [0, 0]
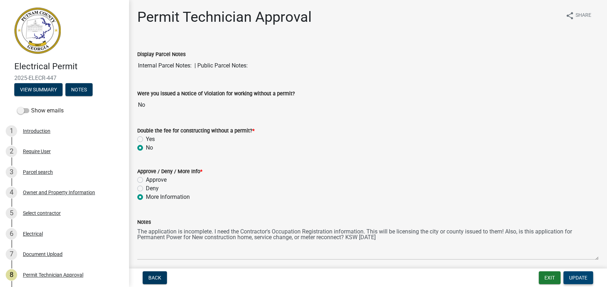
click at [578, 280] on span "Update" at bounding box center [578, 278] width 18 height 6
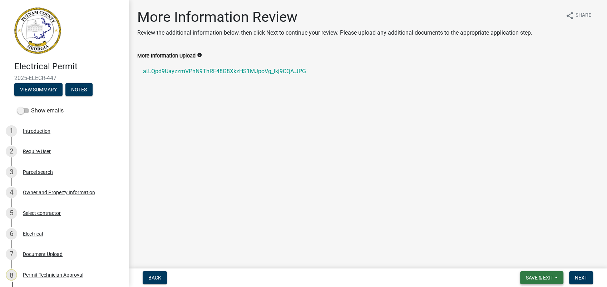
click at [532, 278] on span "Save & Exit" at bounding box center [540, 278] width 28 height 6
click at [532, 265] on button "Save & Exit" at bounding box center [534, 259] width 57 height 17
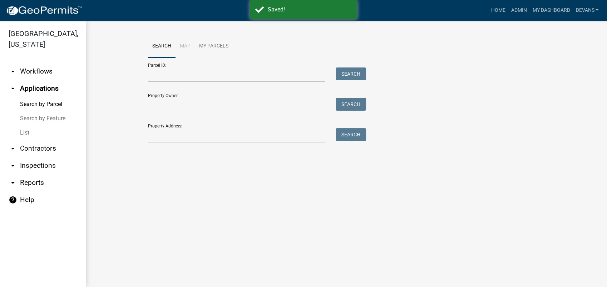
click at [175, 144] on div "Search Map My Parcels Parcel ID: Search Property Owner: Search Property Address…" at bounding box center [346, 92] width 407 height 114
click at [178, 139] on input "Property Address:" at bounding box center [236, 135] width 177 height 15
type input "1"
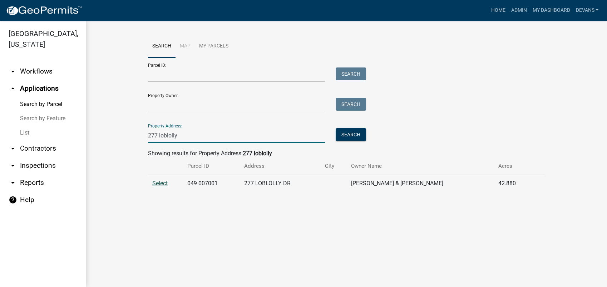
type input "277 loblolly"
click at [168, 184] on span "Select" at bounding box center [159, 183] width 15 height 7
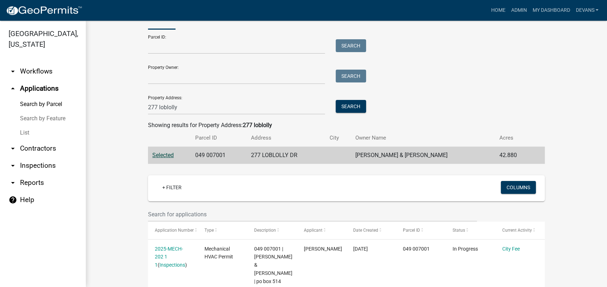
scroll to position [119, 0]
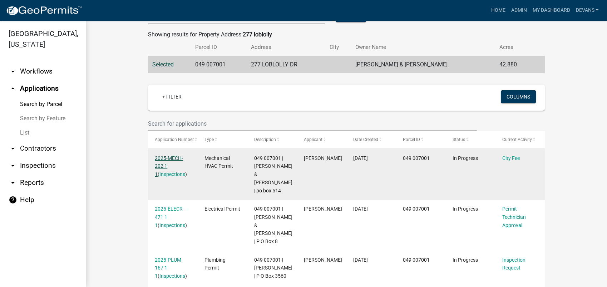
click at [170, 158] on link "2025-MECH-202 1 1" at bounding box center [169, 166] width 28 height 22
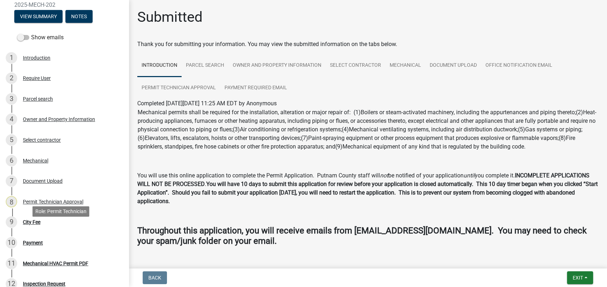
scroll to position [192, 0]
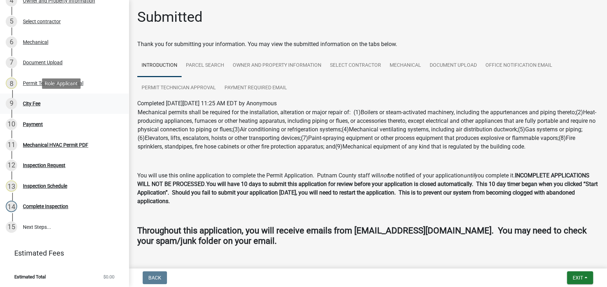
click at [43, 104] on div "9 City Fee" at bounding box center [61, 103] width 111 height 11
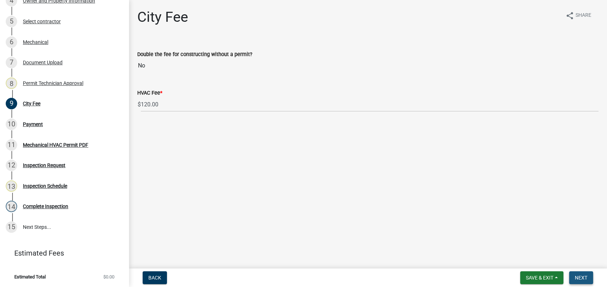
click at [580, 279] on span "Next" at bounding box center [581, 278] width 13 height 6
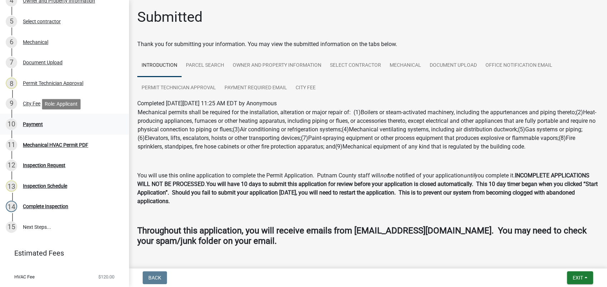
click at [38, 122] on div "Payment" at bounding box center [33, 124] width 20 height 5
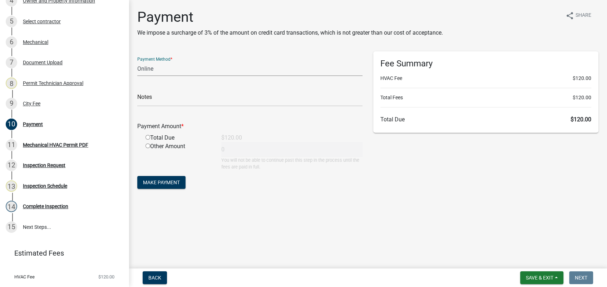
click at [160, 69] on select "Credit Card POS Check Cash Online" at bounding box center [249, 68] width 225 height 15
select select "0: 2"
click at [137, 61] on select "Credit Card POS Check Cash Online" at bounding box center [249, 68] width 225 height 15
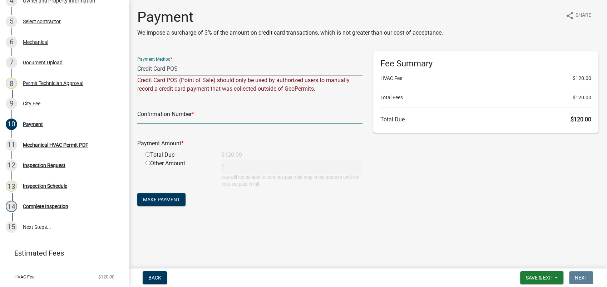
click at [160, 118] on input "text" at bounding box center [249, 116] width 225 height 15
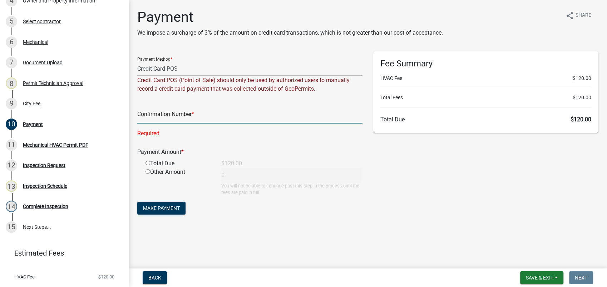
click at [176, 118] on input "text" at bounding box center [249, 116] width 225 height 15
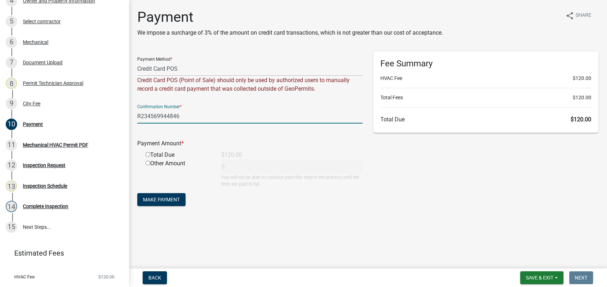
type input "R234569944846"
click at [146, 154] on input "radio" at bounding box center [147, 154] width 5 height 5
radio input "true"
type input "120"
click at [157, 199] on span "Make Payment" at bounding box center [161, 200] width 37 height 6
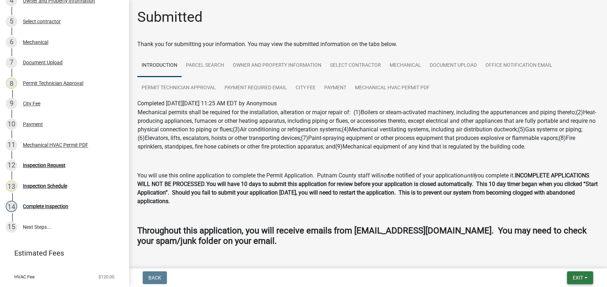
click at [575, 278] on span "Exit" at bounding box center [577, 278] width 10 height 6
click at [567, 257] on button "Save & Exit" at bounding box center [564, 259] width 57 height 17
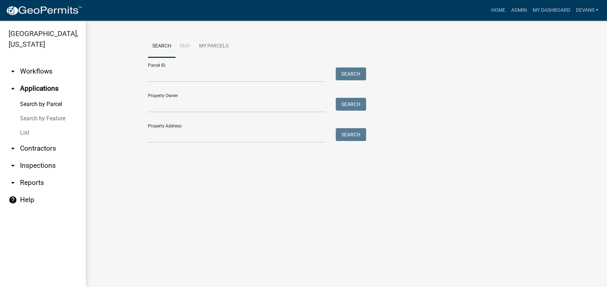
click at [54, 67] on link "arrow_drop_down Workflows" at bounding box center [43, 71] width 86 height 17
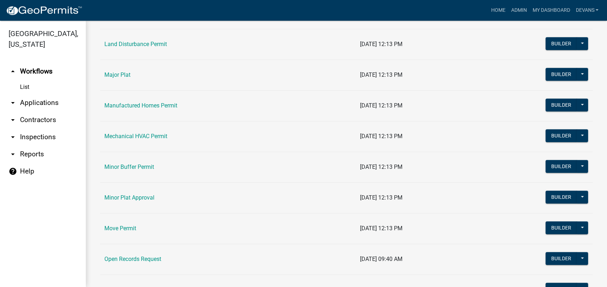
scroll to position [595, 0]
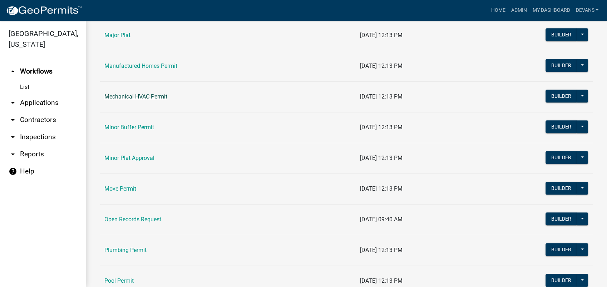
click at [120, 95] on link "Mechanical HVAC Permit" at bounding box center [135, 96] width 63 height 7
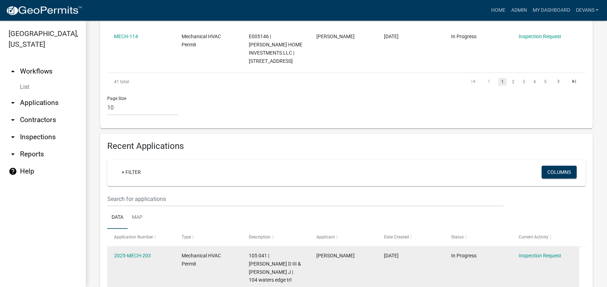
scroll to position [595, 0]
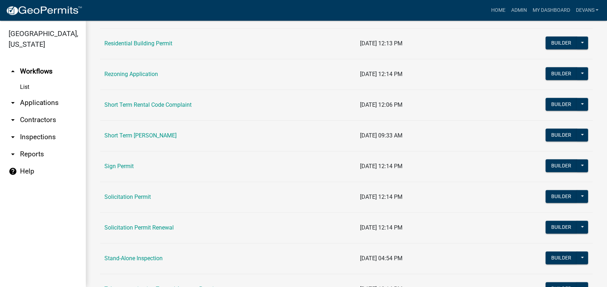
scroll to position [834, 0]
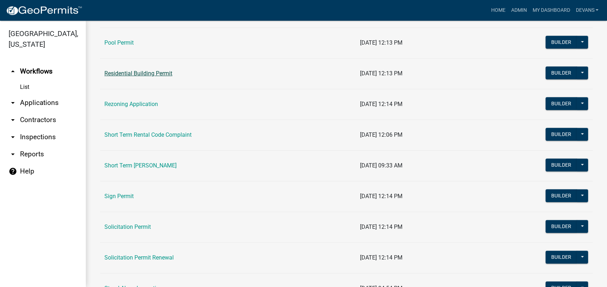
click at [140, 72] on link "Residential Building Permit" at bounding box center [138, 73] width 68 height 7
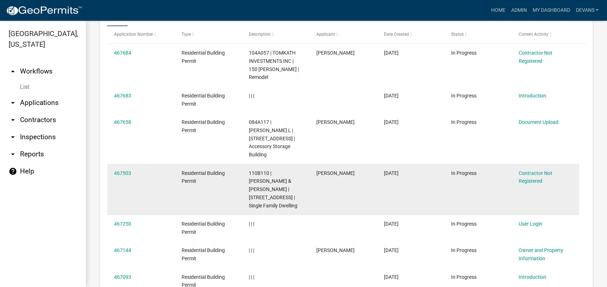
scroll to position [992, 0]
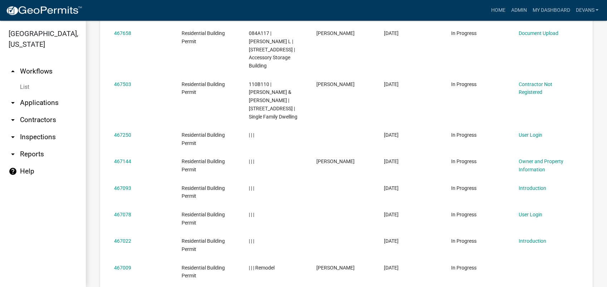
click at [29, 86] on link "List" at bounding box center [43, 87] width 86 height 14
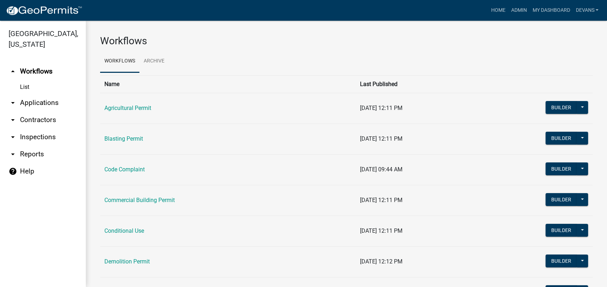
click at [46, 101] on link "arrow_drop_down Applications" at bounding box center [43, 102] width 86 height 17
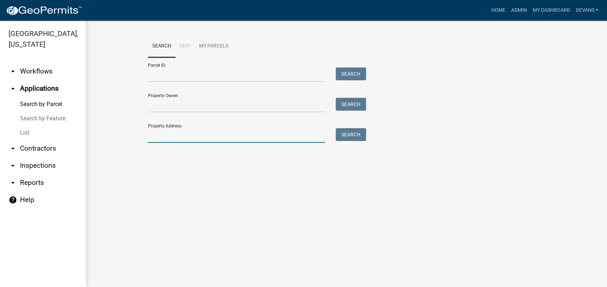
click at [184, 135] on input "Property Address:" at bounding box center [236, 135] width 177 height 15
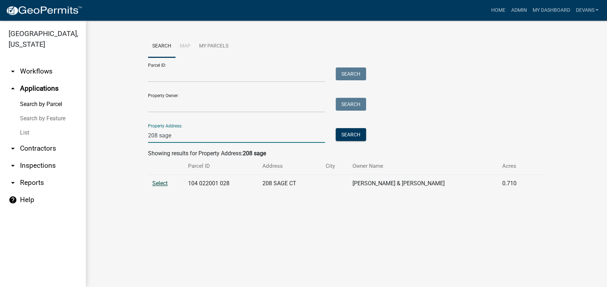
type input "208 sage"
click at [160, 181] on span "Select" at bounding box center [159, 183] width 15 height 7
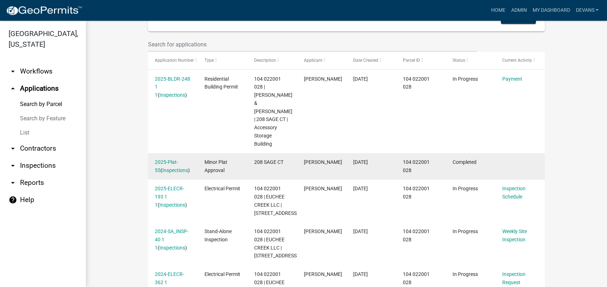
scroll to position [159, 0]
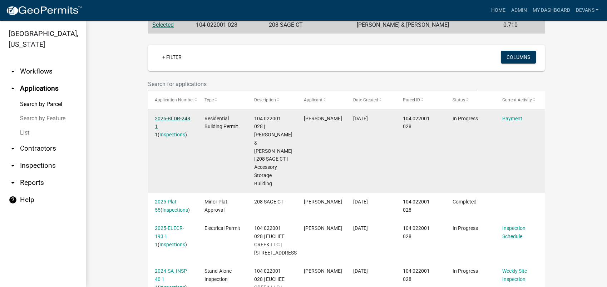
click at [174, 117] on link "2025-BLDR-248 1 1" at bounding box center [172, 127] width 35 height 22
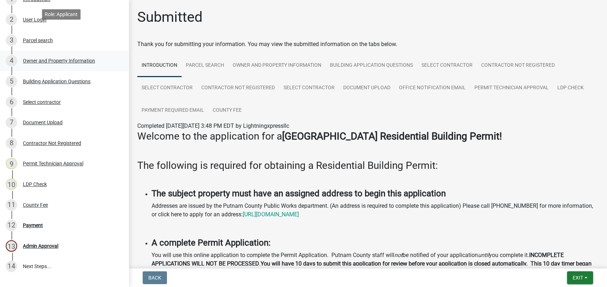
scroll to position [159, 0]
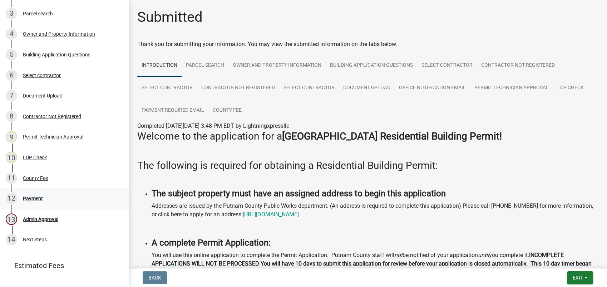
click at [40, 196] on div "Payment" at bounding box center [33, 198] width 20 height 5
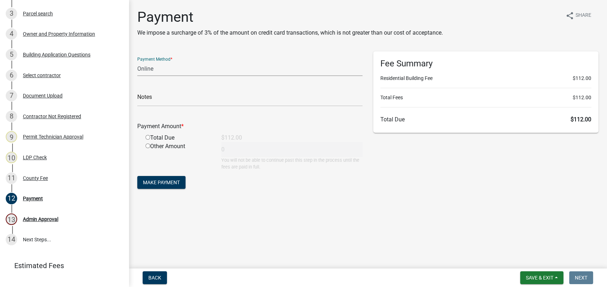
click at [150, 66] on select "Credit Card POS Check Cash Online" at bounding box center [249, 68] width 225 height 15
select select "0: 2"
click at [137, 61] on select "Credit Card POS Check Cash Online" at bounding box center [249, 68] width 225 height 15
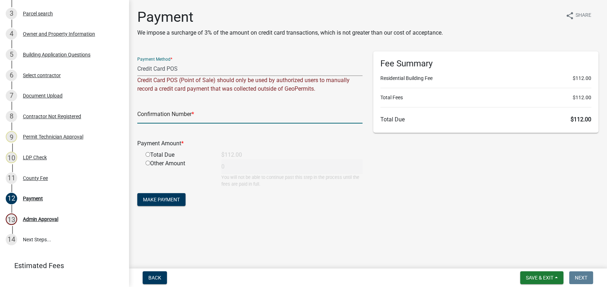
click at [152, 113] on input "text" at bounding box center [249, 116] width 225 height 15
type input "R234935343481"
click at [148, 155] on input "radio" at bounding box center [147, 154] width 5 height 5
radio input "true"
type input "112"
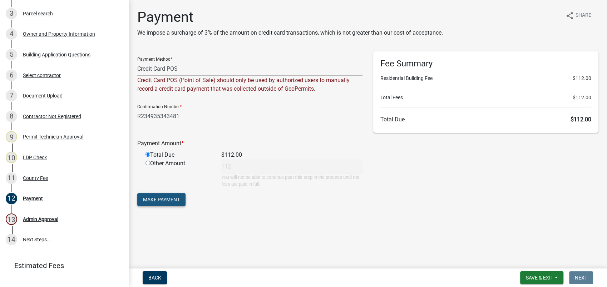
click at [154, 198] on span "Make Payment" at bounding box center [161, 200] width 37 height 6
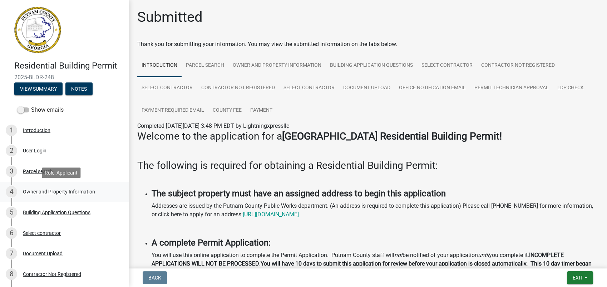
scroll to position [0, 0]
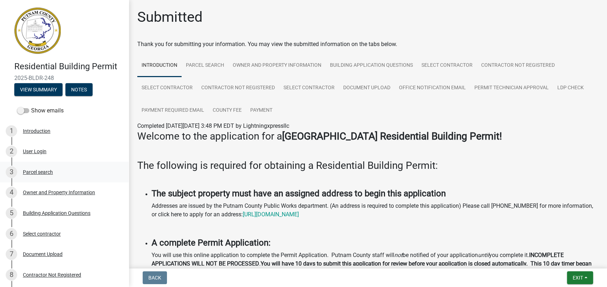
click at [28, 172] on div "Parcel search" at bounding box center [38, 172] width 30 height 5
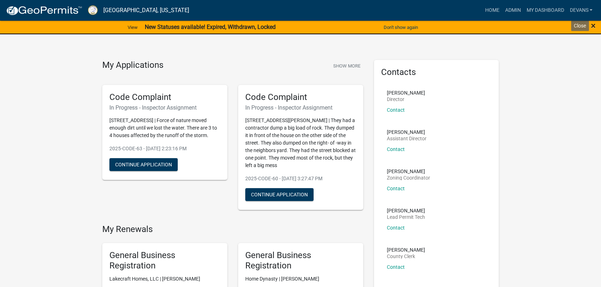
click at [593, 25] on span "×" at bounding box center [593, 26] width 5 height 10
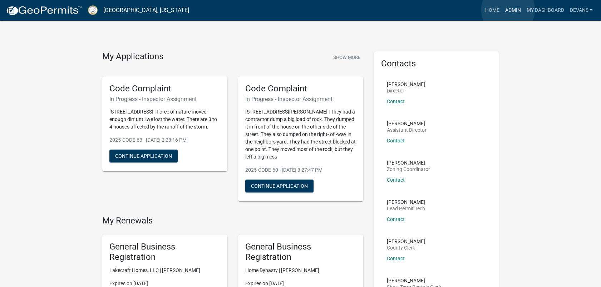
click at [508, 10] on link "Admin" at bounding box center [512, 11] width 21 height 14
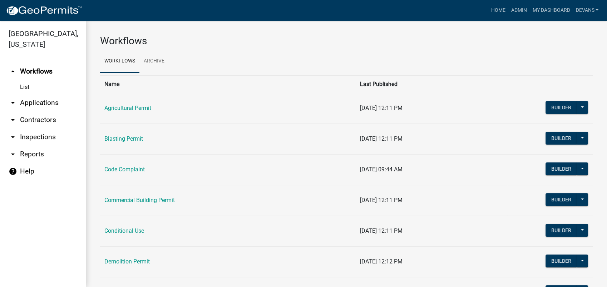
click at [43, 103] on link "arrow_drop_down Applications" at bounding box center [43, 102] width 86 height 17
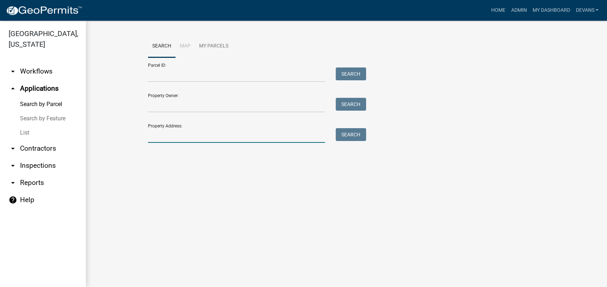
click at [187, 141] on input "Property Address:" at bounding box center [236, 135] width 177 height 15
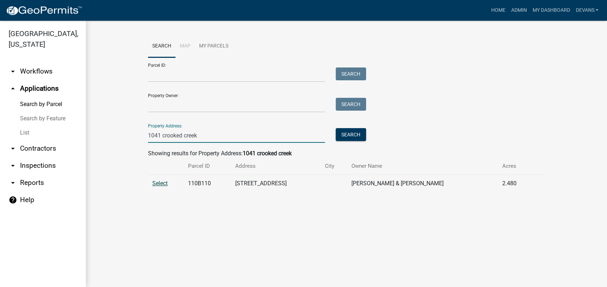
type input "1041 crooked creek"
click at [164, 183] on span "Select" at bounding box center [159, 183] width 15 height 7
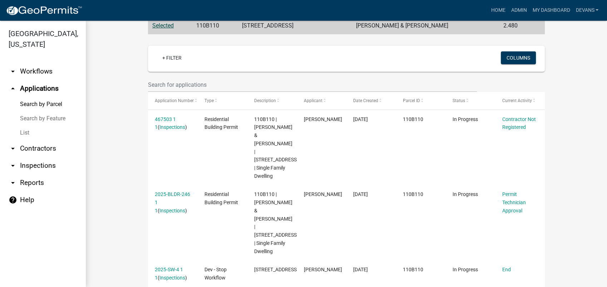
scroll to position [198, 0]
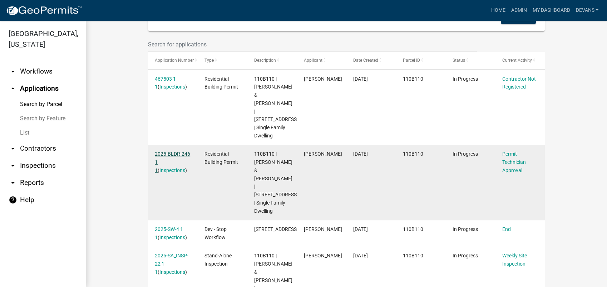
click at [174, 151] on link "2025-BLDR-246 1 1" at bounding box center [172, 162] width 35 height 22
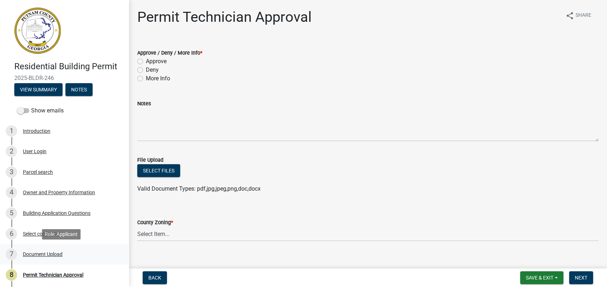
click at [53, 252] on div "Document Upload" at bounding box center [43, 254] width 40 height 5
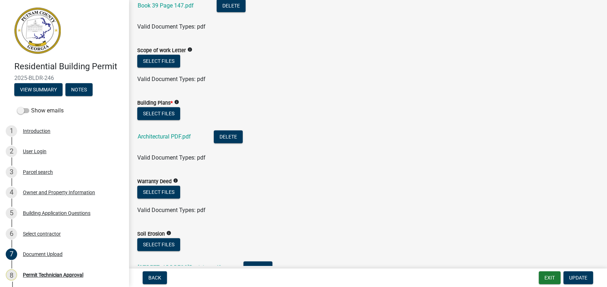
scroll to position [357, 0]
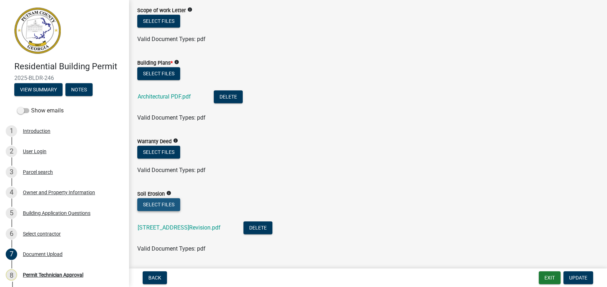
click at [166, 207] on button "Select files" at bounding box center [158, 204] width 43 height 13
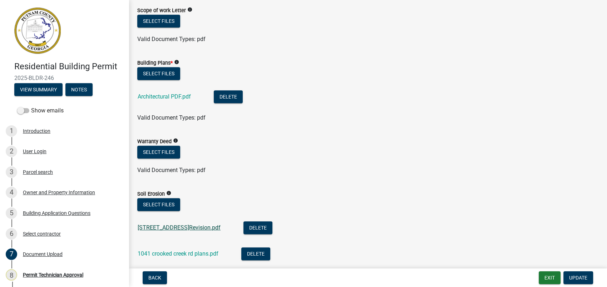
click at [220, 226] on link "[STREET_ADDRESS]Revision.pdf" at bounding box center [179, 227] width 83 height 7
click at [581, 277] on span "Update" at bounding box center [578, 278] width 18 height 6
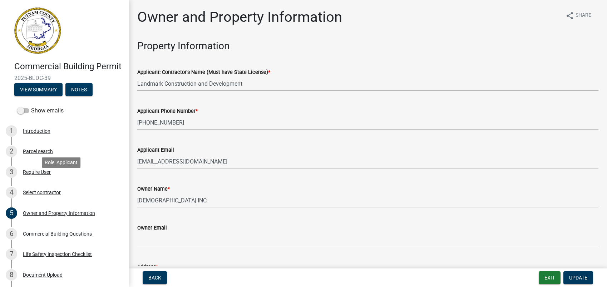
select select "a11fa51f-b34d-496b-ab35-5fd1b53a4648"
select select "83394b22-4a11-496c-8e5c-75ade2e72faf"
select select "469c5908-2854-42d5-89ed-bee7fc26529e"
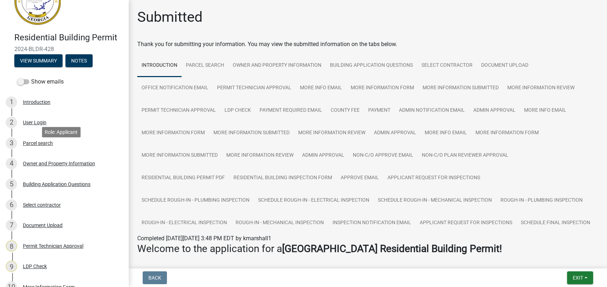
scroll to position [20, 0]
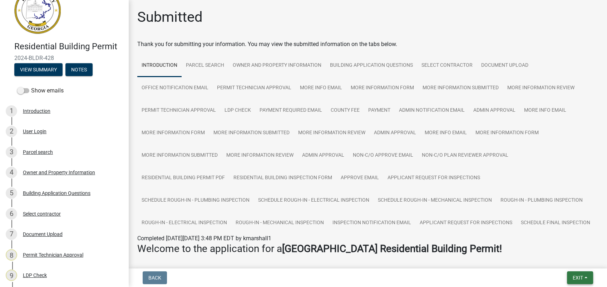
click at [577, 277] on span "Exit" at bounding box center [577, 278] width 10 height 6
click at [546, 259] on button "Save & Exit" at bounding box center [564, 259] width 57 height 17
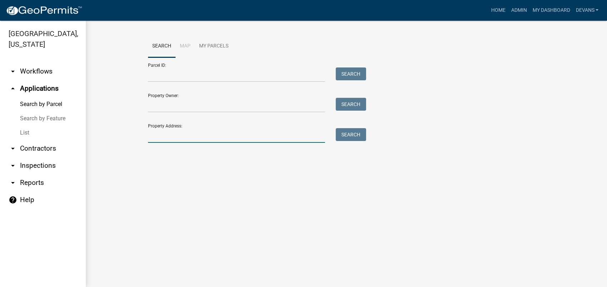
click at [178, 133] on input "Property Address:" at bounding box center [236, 135] width 177 height 15
type input "104 waters edge"
click at [348, 135] on button "Search" at bounding box center [351, 134] width 30 height 13
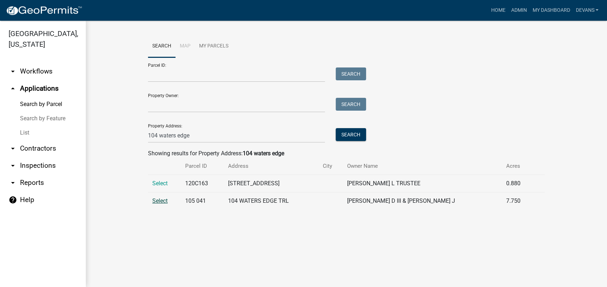
click at [160, 200] on span "Select" at bounding box center [159, 201] width 15 height 7
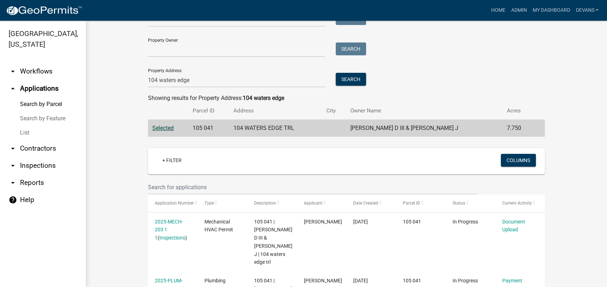
scroll to position [119, 0]
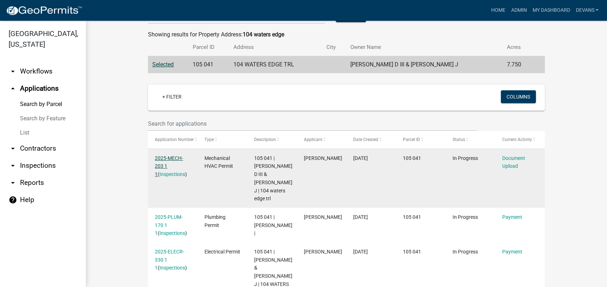
click at [164, 158] on link "2025-MECH-203 1 1" at bounding box center [169, 166] width 28 height 22
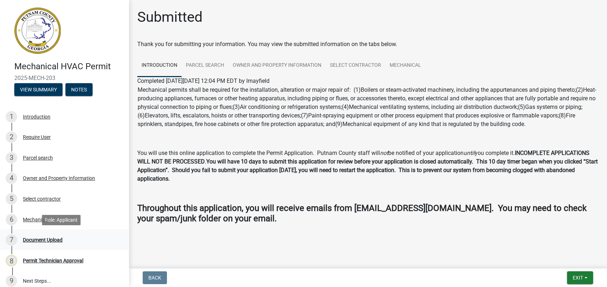
click at [59, 240] on div "Document Upload" at bounding box center [43, 240] width 40 height 5
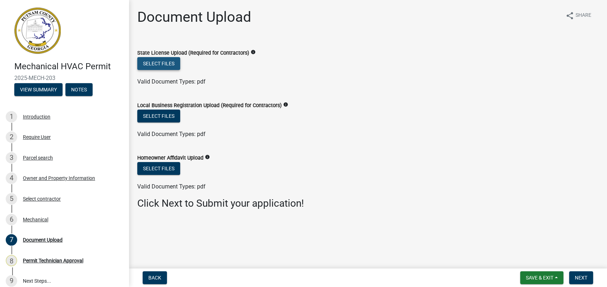
click at [165, 64] on button "Select files" at bounding box center [158, 63] width 43 height 13
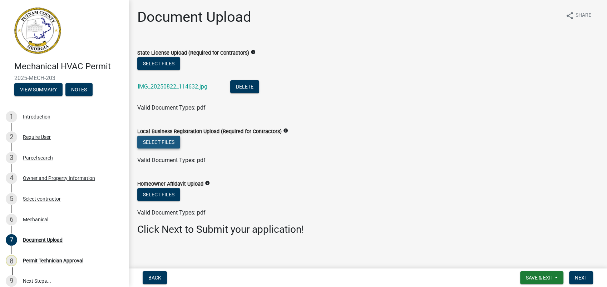
click at [168, 140] on button "Select files" at bounding box center [158, 142] width 43 height 13
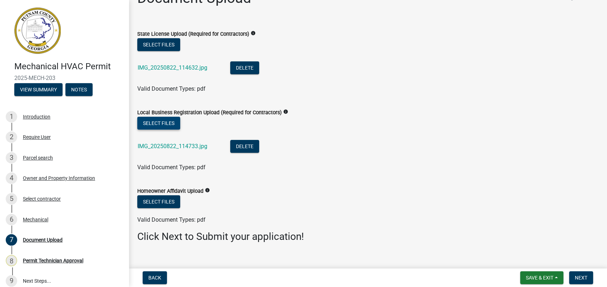
scroll to position [29, 0]
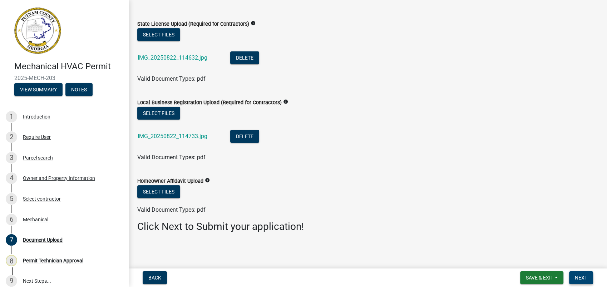
click at [579, 274] on button "Next" at bounding box center [581, 278] width 24 height 13
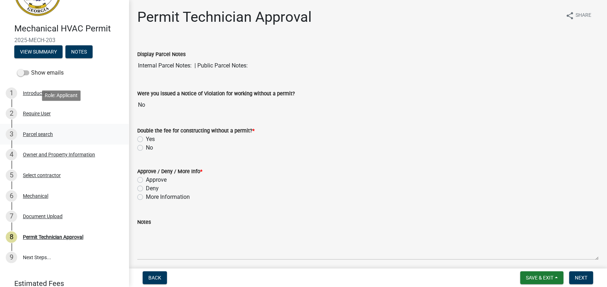
scroll to position [69, 0]
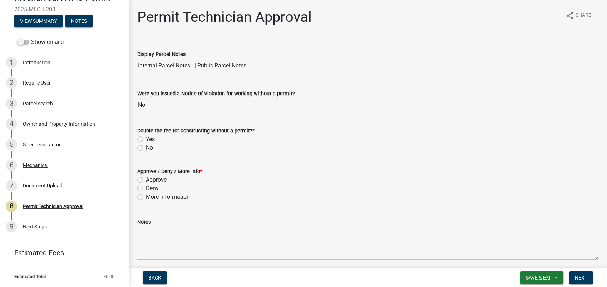
click at [146, 146] on label "No" at bounding box center [149, 148] width 7 height 9
click at [146, 146] on input "No" at bounding box center [148, 146] width 5 height 5
radio input "true"
click at [146, 179] on label "Approve" at bounding box center [156, 180] width 21 height 9
click at [146, 179] on input "Approve" at bounding box center [148, 178] width 5 height 5
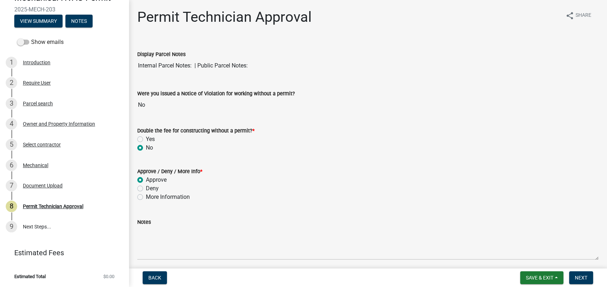
radio input "true"
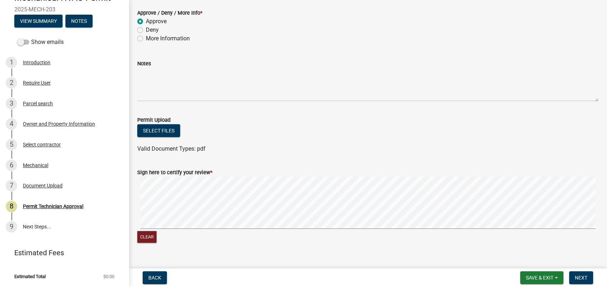
scroll to position [171, 0]
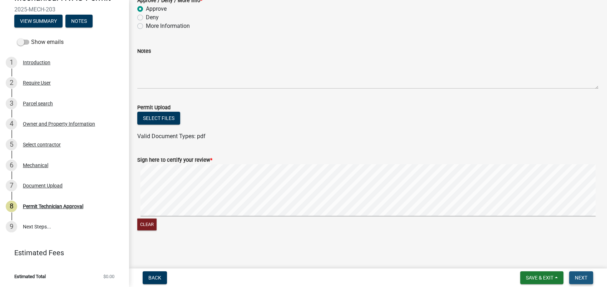
click at [577, 277] on span "Next" at bounding box center [581, 278] width 13 height 6
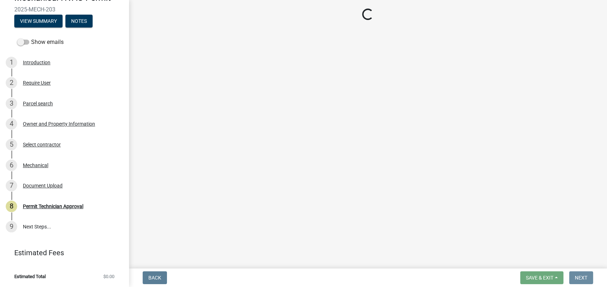
scroll to position [0, 0]
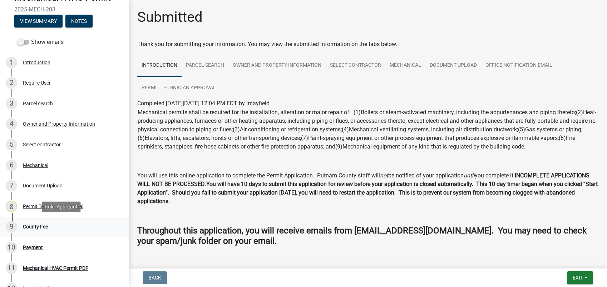
click at [34, 226] on div "County Fee" at bounding box center [35, 226] width 25 height 5
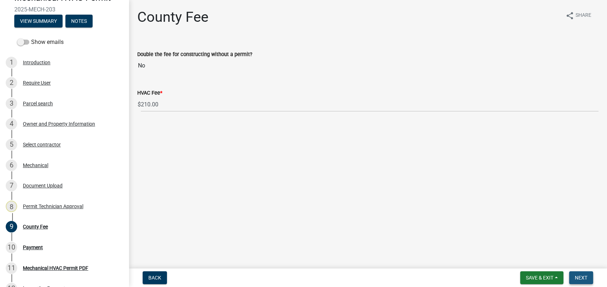
click at [586, 277] on span "Next" at bounding box center [581, 278] width 13 height 6
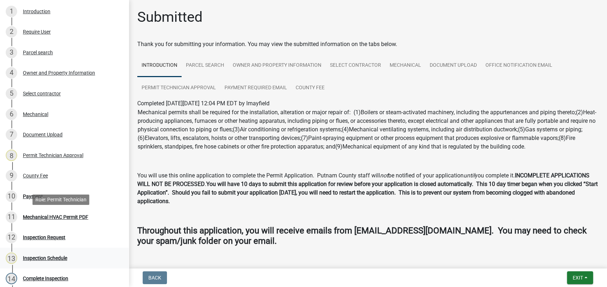
scroll to position [159, 0]
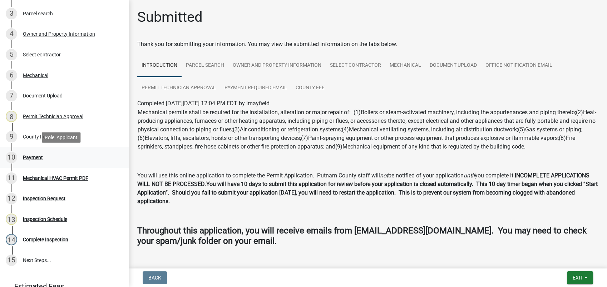
click at [33, 154] on div "10 Payment" at bounding box center [61, 157] width 111 height 11
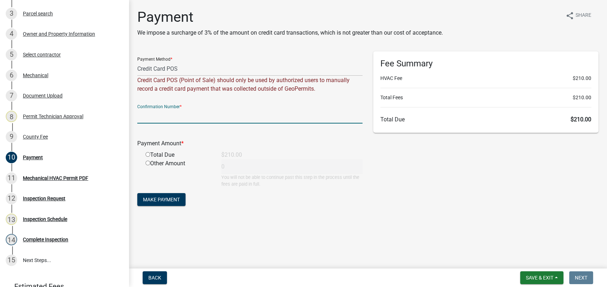
click at [165, 112] on input "text" at bounding box center [249, 116] width 225 height 15
type input "R234569944846"
click at [147, 154] on input "radio" at bounding box center [147, 154] width 5 height 5
radio input "true"
type input "210"
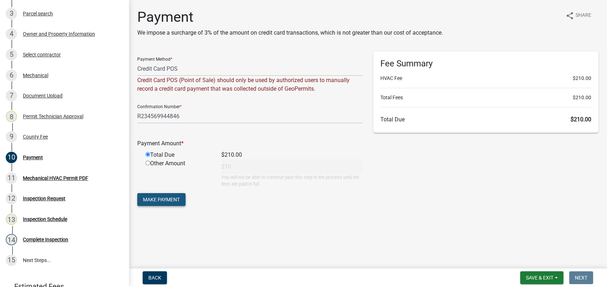
click at [163, 202] on span "Make Payment" at bounding box center [161, 200] width 37 height 6
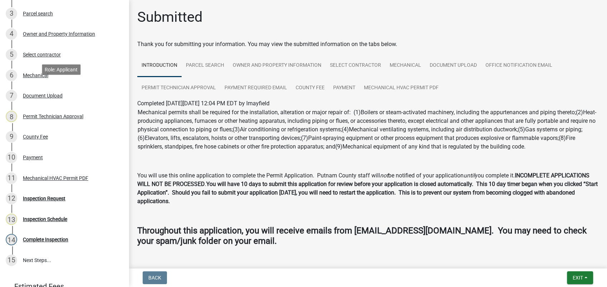
scroll to position [0, 0]
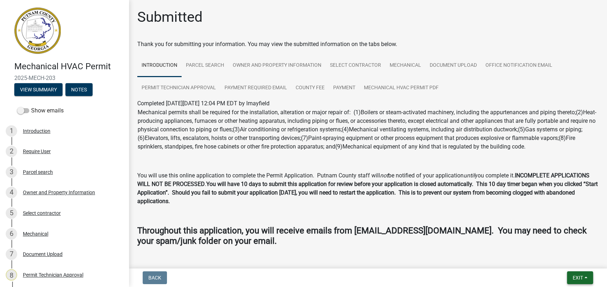
click at [575, 279] on span "Exit" at bounding box center [577, 278] width 10 height 6
click at [553, 258] on button "Save & Exit" at bounding box center [564, 259] width 57 height 17
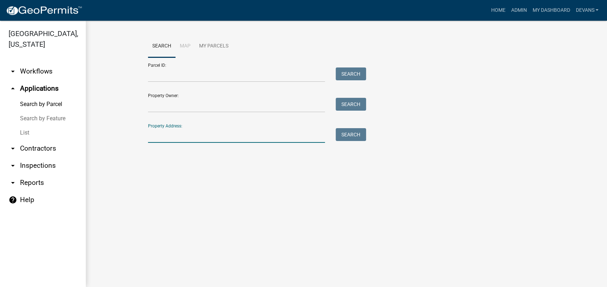
click at [154, 129] on input "Property Address:" at bounding box center [236, 135] width 177 height 15
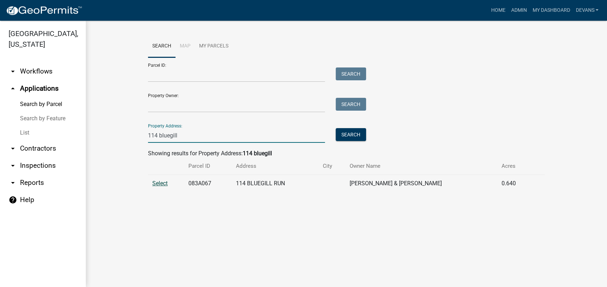
type input "114 bluegill"
click at [155, 185] on span "Select" at bounding box center [159, 183] width 15 height 7
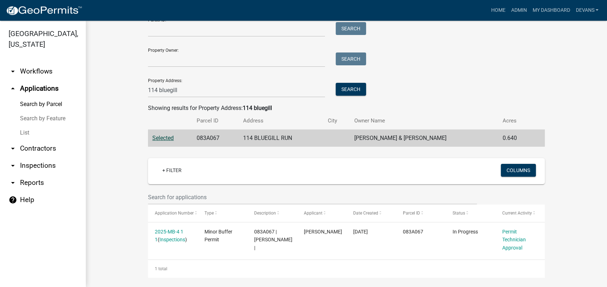
scroll to position [50, 0]
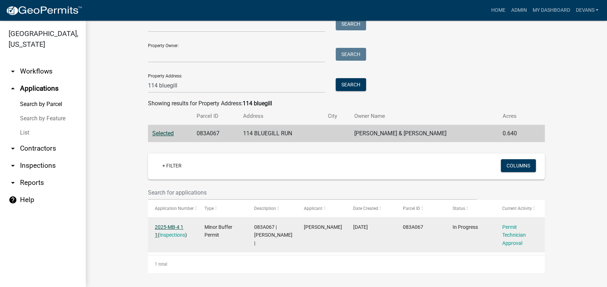
click at [162, 228] on link "2025-MB-4 1 1" at bounding box center [169, 231] width 29 height 14
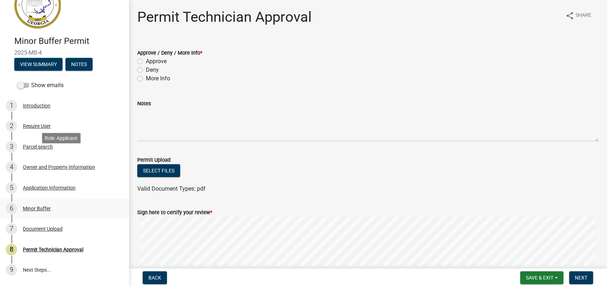
scroll to position [69, 0]
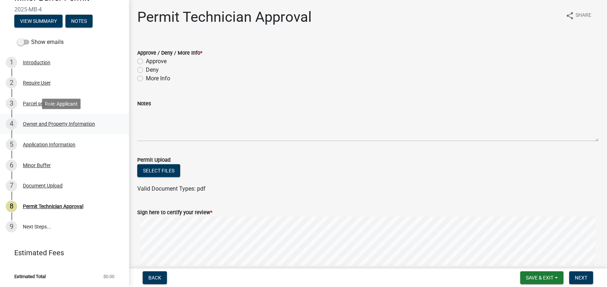
click at [49, 123] on div "Owner and Property Information" at bounding box center [59, 123] width 72 height 5
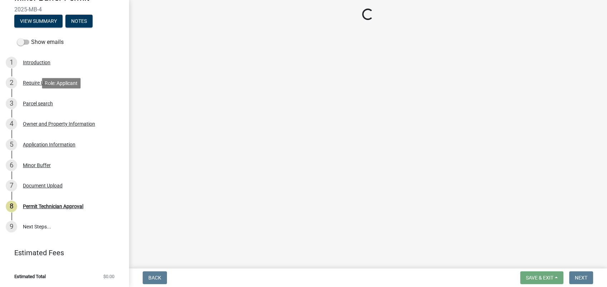
select select "78bfdc44-73ff-456e-a557-d4c99b9c08be"
select select "83394b22-4a11-496c-8e5c-75ade2e72faf"
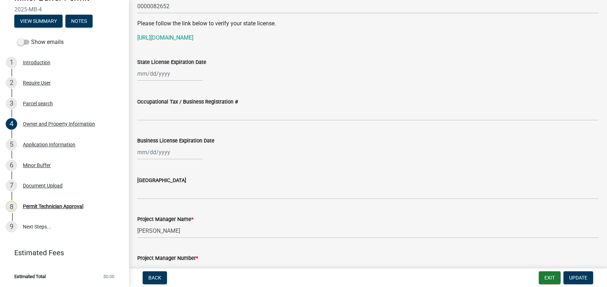
scroll to position [953, 0]
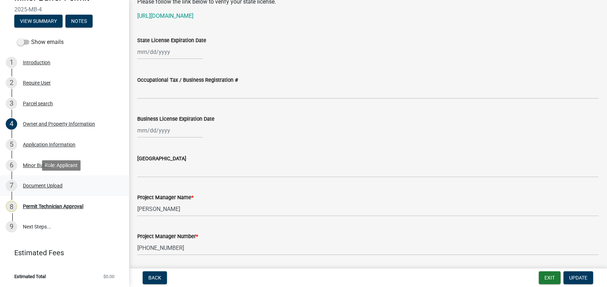
click at [46, 185] on div "Document Upload" at bounding box center [43, 185] width 40 height 5
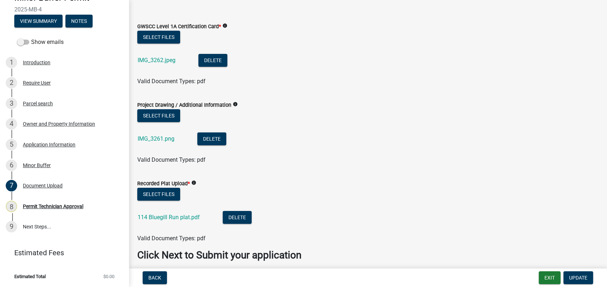
scroll to position [0, 0]
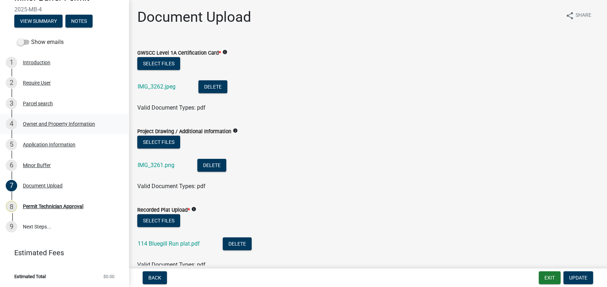
click at [60, 125] on div "Owner and Property Information" at bounding box center [59, 123] width 72 height 5
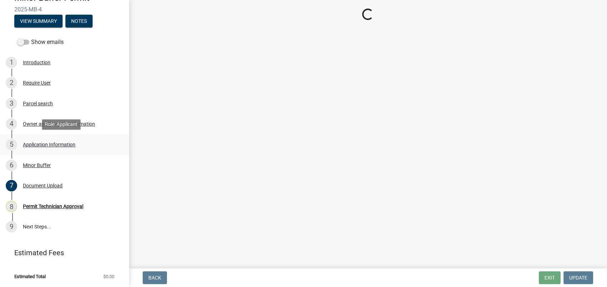
select select "78bfdc44-73ff-456e-a557-d4c99b9c08be"
select select "83394b22-4a11-496c-8e5c-75ade2e72faf"
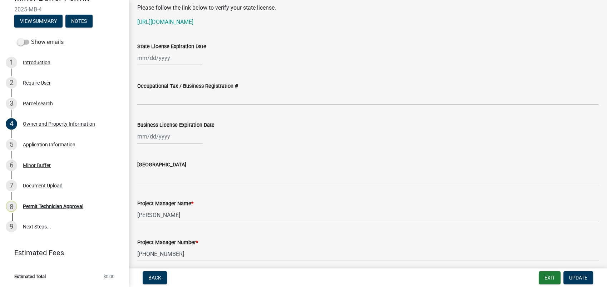
scroll to position [953, 0]
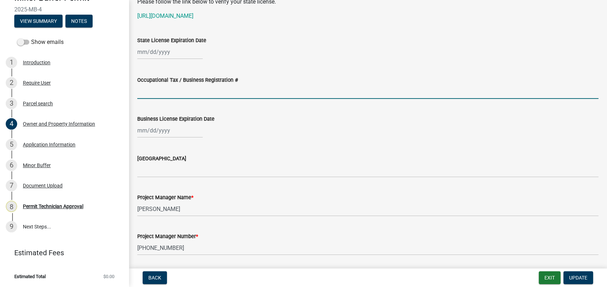
click at [152, 94] on input "Occupational Tax / Business Registration #" at bounding box center [367, 91] width 461 height 15
type input "NAICS238910"
click at [158, 133] on div at bounding box center [169, 130] width 65 height 15
select select "8"
select select "2025"
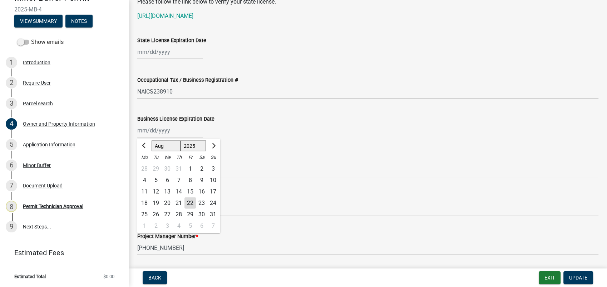
click at [164, 149] on select "Jan Feb Mar Apr May Jun Jul Aug Sep Oct Nov Dec" at bounding box center [166, 145] width 29 height 11
select select "12"
click at [152, 140] on select "Jan Feb Mar Apr May Jun Jul Aug Sep Oct Nov Dec" at bounding box center [166, 145] width 29 height 11
click at [169, 214] on div "31" at bounding box center [167, 214] width 11 height 11
type input "12/31/2025"
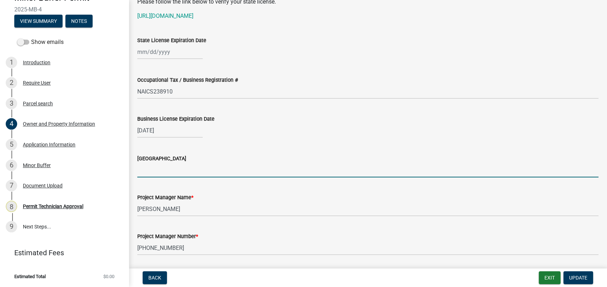
click at [164, 174] on input "[GEOGRAPHIC_DATA]" at bounding box center [367, 170] width 461 height 15
type input "Morgan"
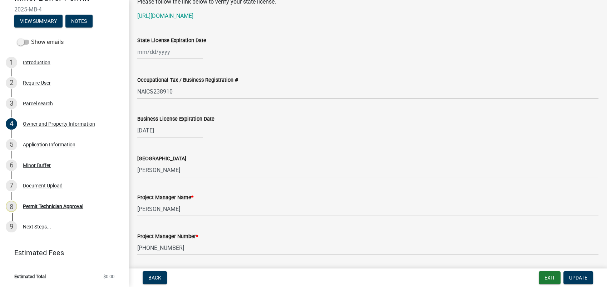
click at [284, 148] on div "Issuing County Morgan" at bounding box center [367, 160] width 461 height 33
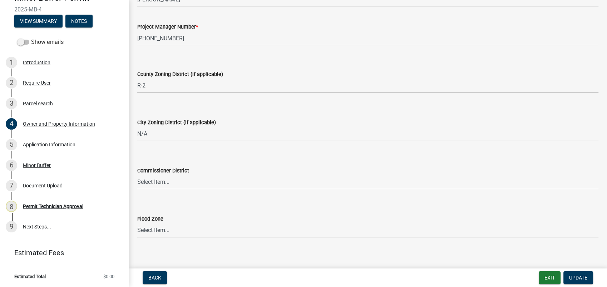
scroll to position [1168, 0]
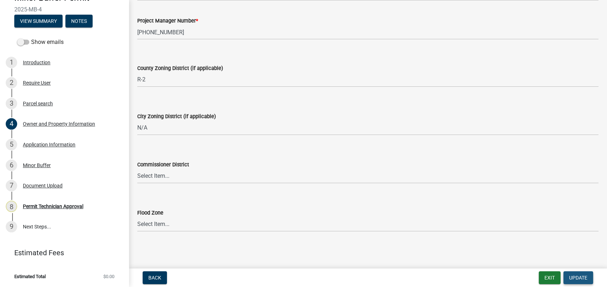
click at [577, 274] on button "Update" at bounding box center [578, 278] width 30 height 13
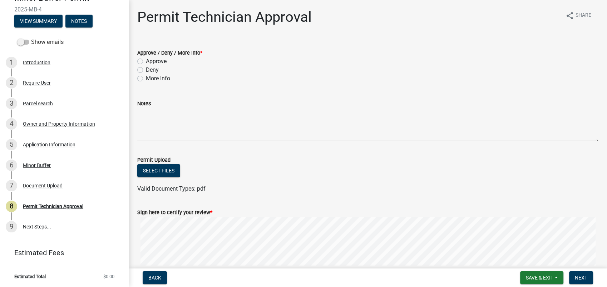
click at [43, 102] on div "Parcel search" at bounding box center [38, 103] width 30 height 5
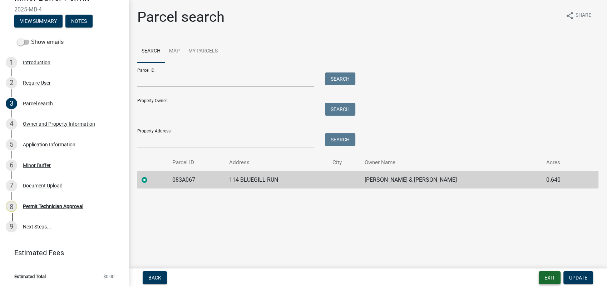
click at [549, 277] on button "Exit" at bounding box center [549, 278] width 22 height 13
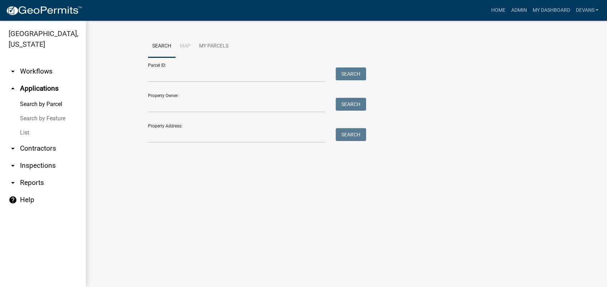
click at [36, 90] on link "arrow_drop_up Applications" at bounding box center [43, 88] width 86 height 17
click at [31, 129] on link "List" at bounding box center [43, 133] width 86 height 14
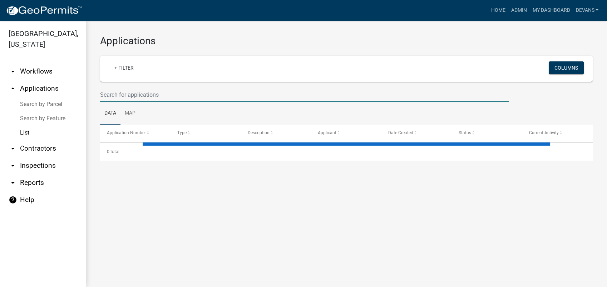
click at [138, 98] on input "text" at bounding box center [304, 95] width 408 height 15
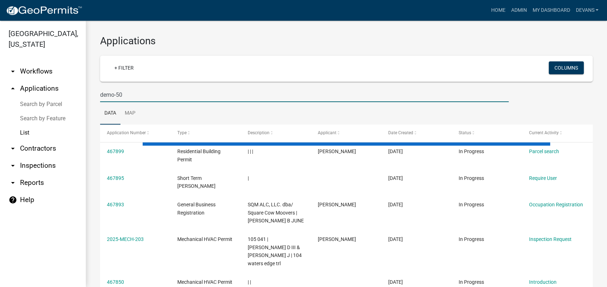
type input "demo-50"
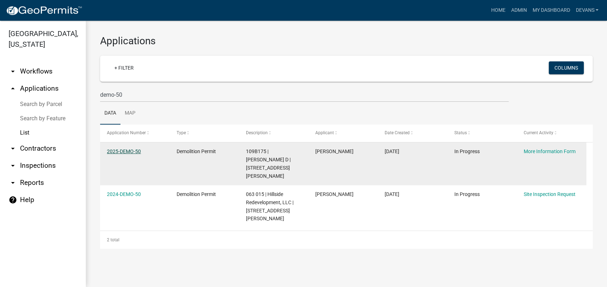
click at [125, 150] on link "2025-DEMO-50" at bounding box center [124, 152] width 34 height 6
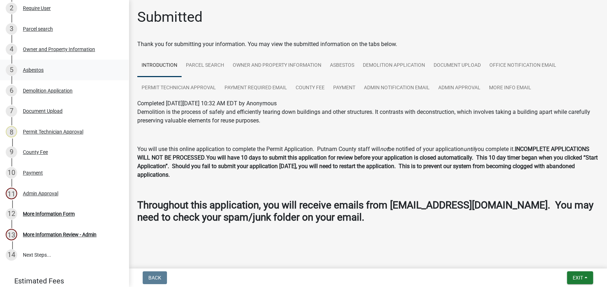
scroll to position [188, 0]
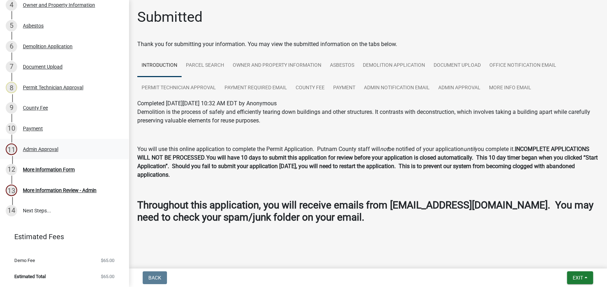
click at [18, 147] on div "11 Admin Approval" at bounding box center [61, 149] width 111 height 11
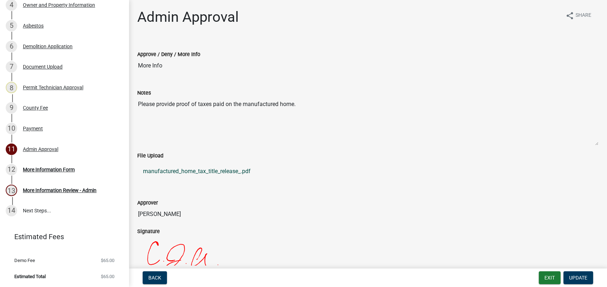
click at [194, 173] on link "manufactured_home_tax_title_release_.pdf" at bounding box center [367, 171] width 461 height 17
click at [51, 189] on div "More Information Review - Admin" at bounding box center [60, 190] width 74 height 5
click at [82, 192] on div "More Information Review - Admin" at bounding box center [60, 190] width 74 height 5
click at [36, 169] on div "More Information Form" at bounding box center [49, 169] width 52 height 5
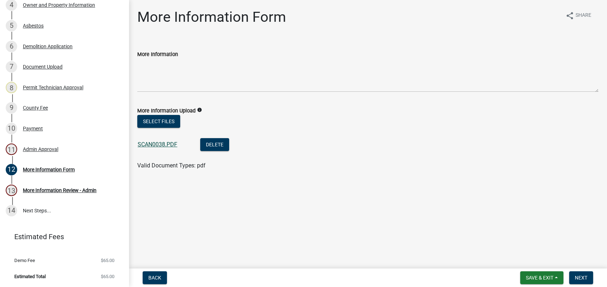
click at [156, 144] on link "SCAN0038.PDF" at bounding box center [158, 144] width 40 height 7
click at [57, 173] on div "12 More Information Form" at bounding box center [61, 169] width 111 height 11
click at [36, 150] on div "Admin Approval" at bounding box center [40, 149] width 35 height 5
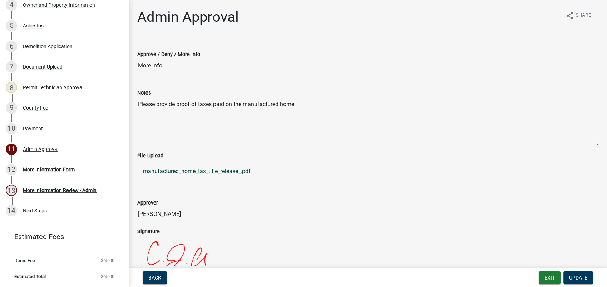
click at [195, 170] on link "manufactured_home_tax_title_release_.pdf" at bounding box center [367, 171] width 461 height 17
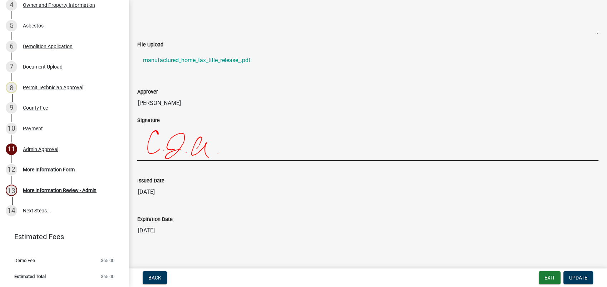
scroll to position [116, 0]
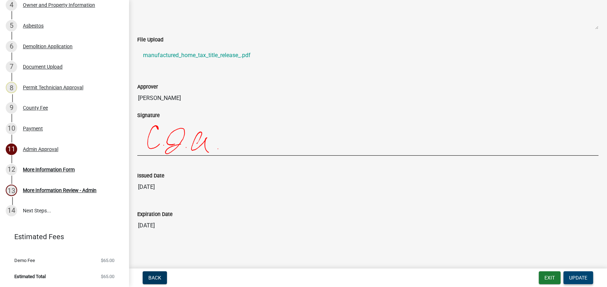
drag, startPoint x: 579, startPoint y: 277, endPoint x: 545, endPoint y: 243, distance: 47.8
click at [583, 287] on html "Internet Explorer does NOT work with GeoPermits. Get a new browser for more sec…" at bounding box center [303, 143] width 607 height 287
click at [543, 277] on button "Exit" at bounding box center [549, 278] width 22 height 13
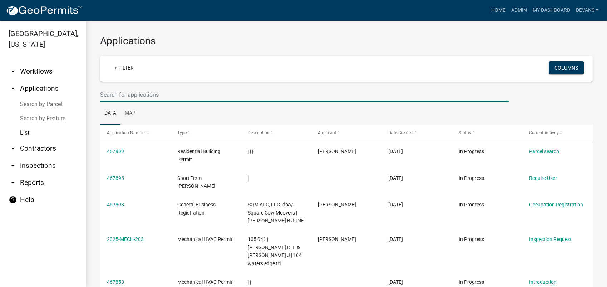
click at [111, 99] on input "text" at bounding box center [304, 95] width 408 height 15
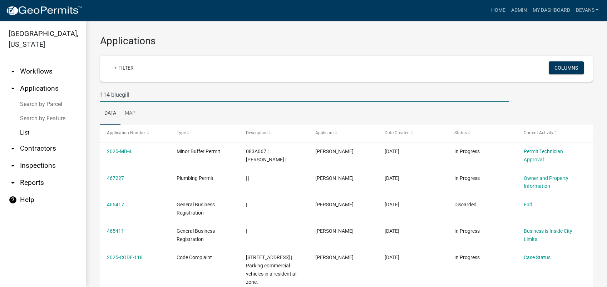
type input "114 bluegill"
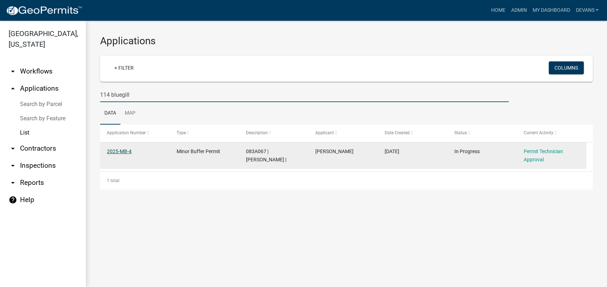
click at [124, 150] on link "2025-MB-4" at bounding box center [119, 152] width 25 height 6
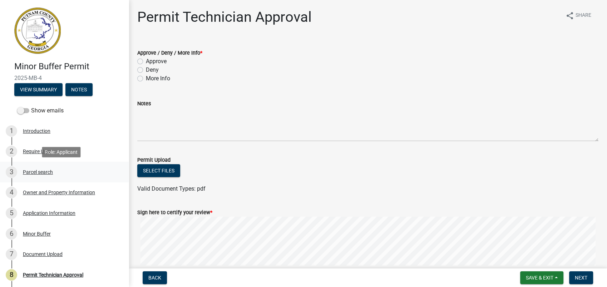
click at [44, 172] on div "Parcel search" at bounding box center [38, 172] width 30 height 5
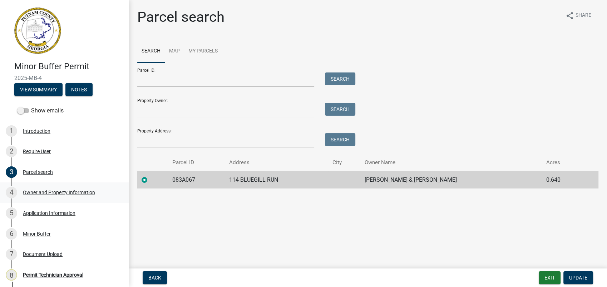
click at [45, 188] on div "4 Owner and Property Information" at bounding box center [61, 192] width 111 height 11
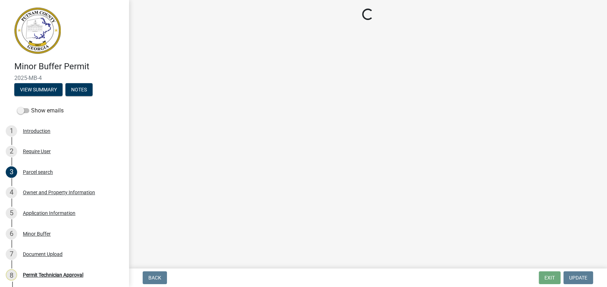
select select "78bfdc44-73ff-456e-a557-d4c99b9c08be"
select select "83394b22-4a11-496c-8e5c-75ade2e72faf"
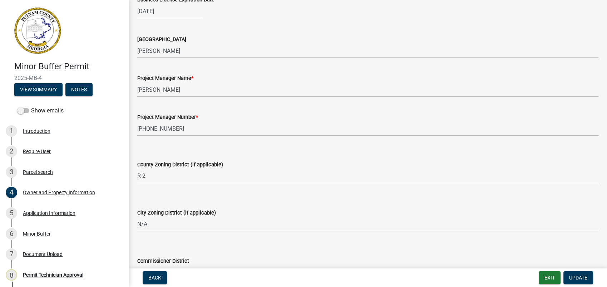
scroll to position [1168, 0]
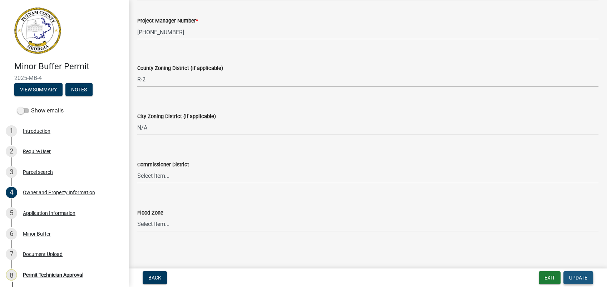
click at [577, 275] on span "Update" at bounding box center [578, 278] width 18 height 6
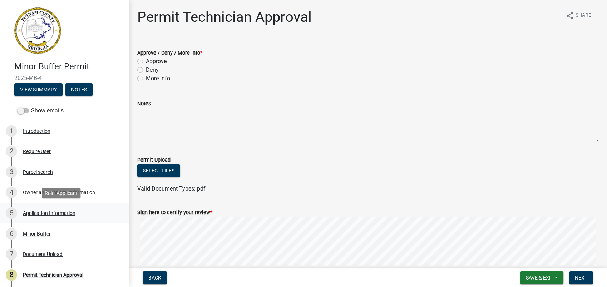
click at [43, 211] on div "Application Information" at bounding box center [49, 213] width 53 height 5
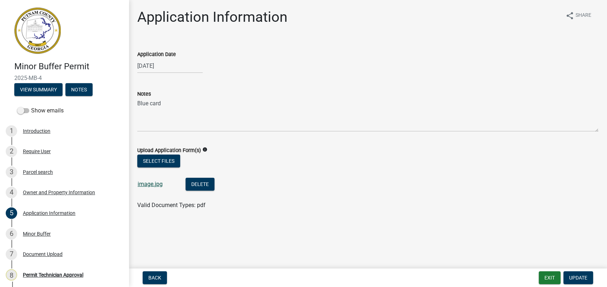
click at [149, 181] on link "image.jpg" at bounding box center [150, 184] width 25 height 7
click at [50, 232] on div "Minor Buffer" at bounding box center [37, 234] width 28 height 5
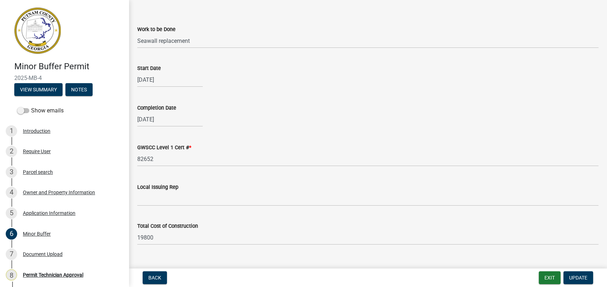
scroll to position [38, 0]
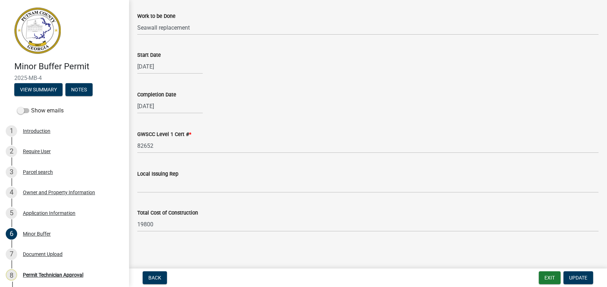
click at [348, 214] on div "Total Cost of Construction" at bounding box center [367, 213] width 461 height 9
click at [47, 250] on div "7 Document Upload" at bounding box center [61, 254] width 111 height 11
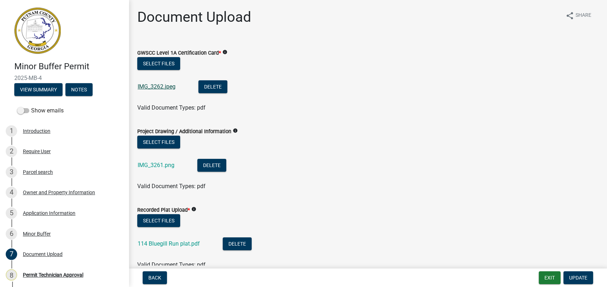
click at [153, 84] on link "IMG_3262.jpeg" at bounding box center [157, 86] width 38 height 7
click at [159, 165] on link "IMG_3261.png" at bounding box center [156, 165] width 37 height 7
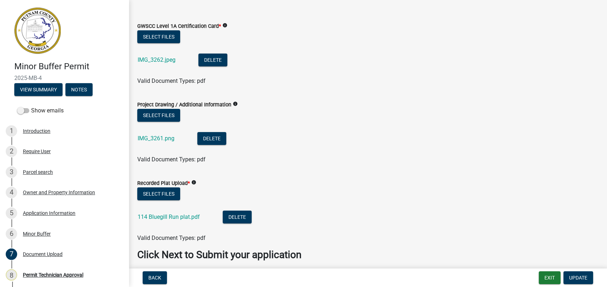
scroll to position [55, 0]
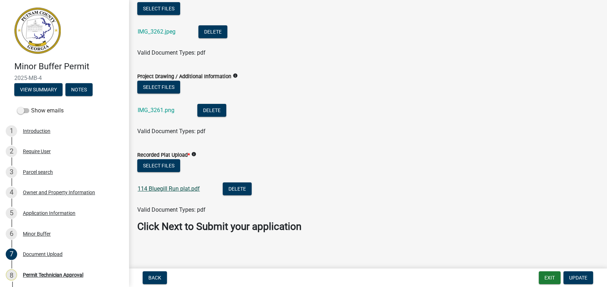
click at [169, 186] on link "114 Bluegill Run plat.pdf" at bounding box center [169, 188] width 62 height 7
click at [166, 191] on link "114 Bluegill Run plat.pdf" at bounding box center [169, 188] width 62 height 7
click at [162, 85] on button "Select files" at bounding box center [158, 87] width 43 height 13
click at [163, 113] on link "IMG_3261.png" at bounding box center [156, 110] width 37 height 7
click at [155, 109] on link "IMG_3261.png" at bounding box center [156, 110] width 37 height 7
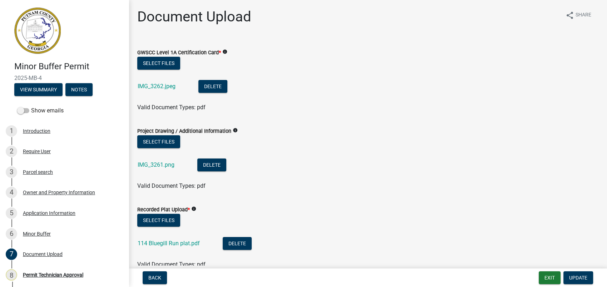
scroll to position [0, 0]
click at [166, 85] on link "IMG_3262.jpeg" at bounding box center [157, 86] width 38 height 7
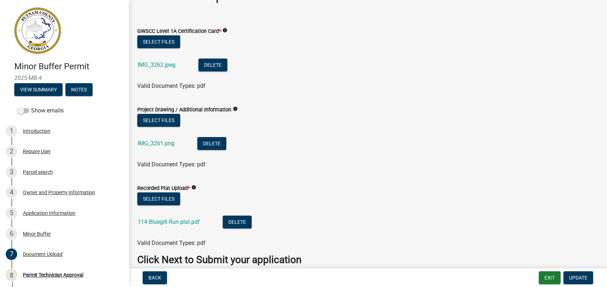
scroll to position [55, 0]
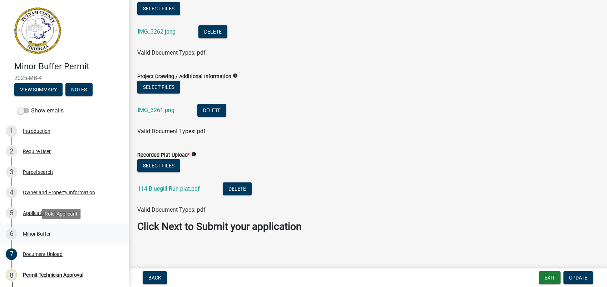
click at [39, 233] on div "Minor Buffer" at bounding box center [37, 234] width 28 height 5
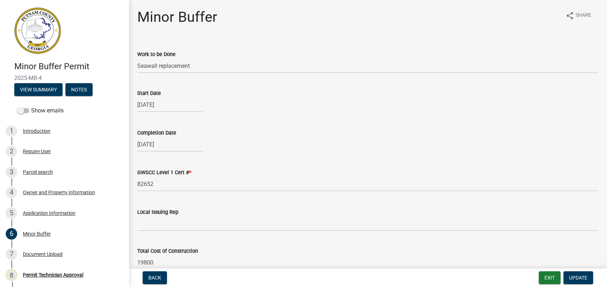
scroll to position [38, 0]
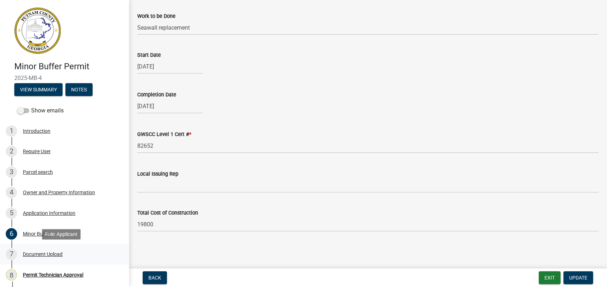
click at [51, 255] on div "Document Upload" at bounding box center [43, 254] width 40 height 5
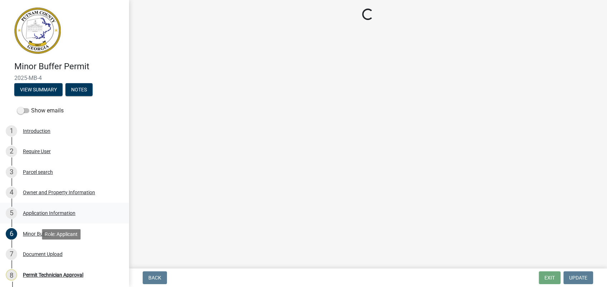
scroll to position [0, 0]
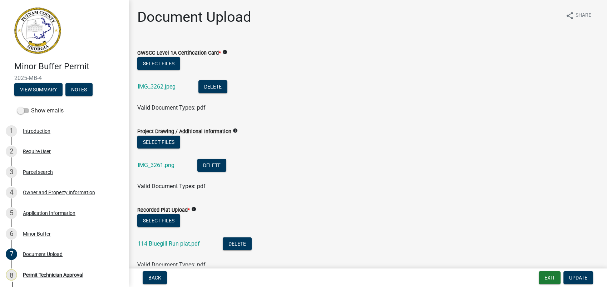
click at [158, 83] on div "IMG_3262.jpeg" at bounding box center [162, 87] width 49 height 15
click at [158, 88] on link "IMG_3262.jpeg" at bounding box center [157, 86] width 38 height 7
click at [163, 86] on link "IMG_3262.jpeg" at bounding box center [157, 86] width 38 height 7
click at [44, 215] on div "Application Information" at bounding box center [49, 213] width 53 height 5
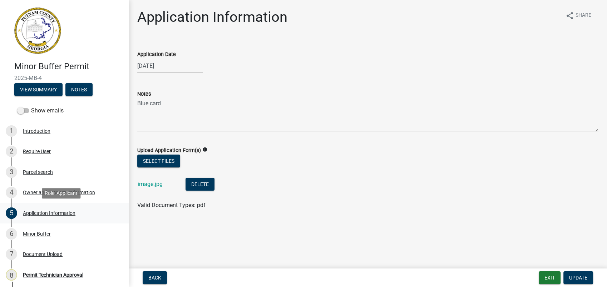
click at [46, 209] on div "5 Application Information" at bounding box center [61, 213] width 111 height 11
click at [38, 233] on div "Minor Buffer" at bounding box center [37, 234] width 28 height 5
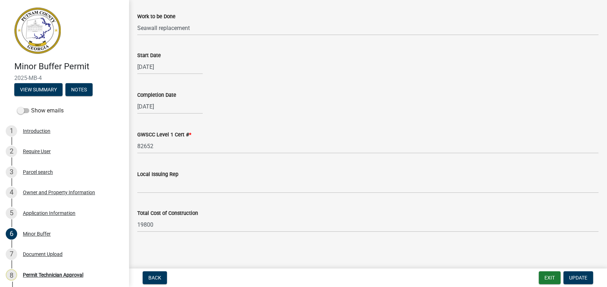
scroll to position [38, 0]
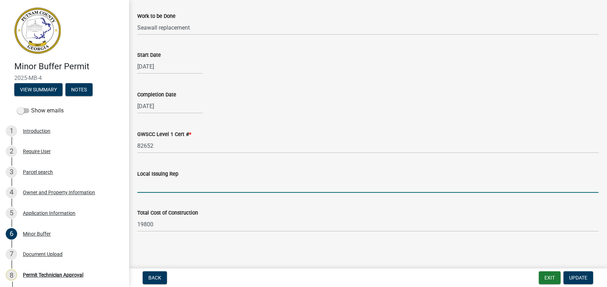
click at [163, 187] on input "Local Issuing Rep" at bounding box center [367, 185] width 461 height 15
type input "State"
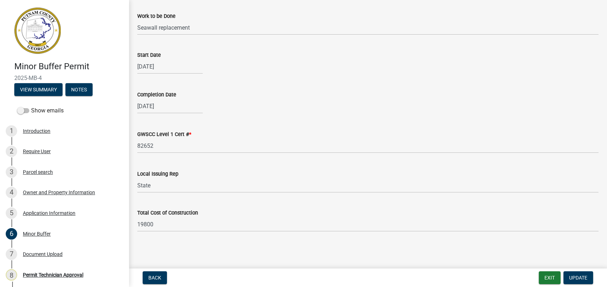
drag, startPoint x: 230, startPoint y: 204, endPoint x: 247, endPoint y: 210, distance: 18.3
click at [230, 206] on div "Total Cost of Construction 19800" at bounding box center [367, 215] width 461 height 33
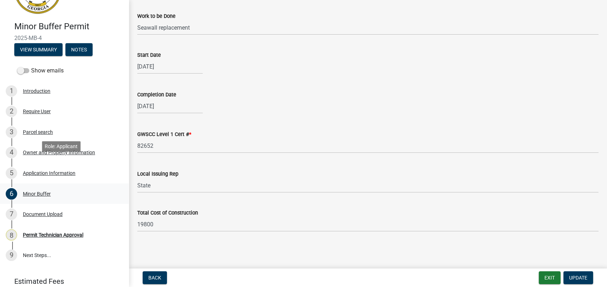
scroll to position [69, 0]
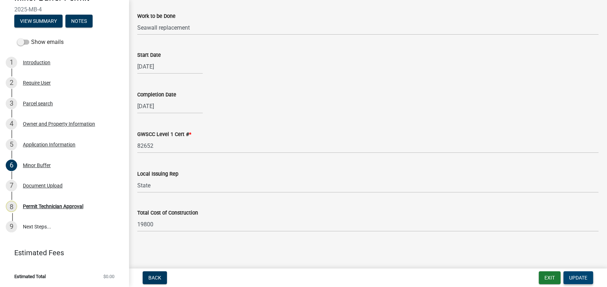
click at [578, 277] on span "Update" at bounding box center [578, 278] width 18 height 6
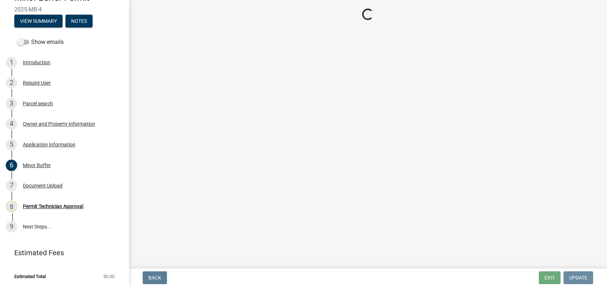
scroll to position [0, 0]
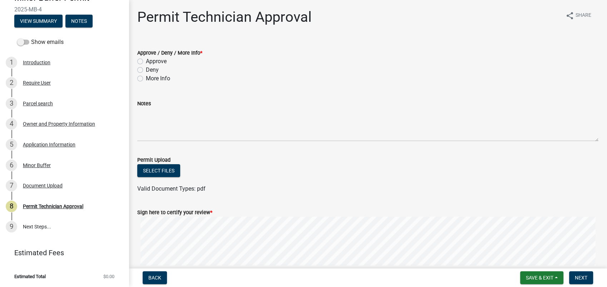
click at [146, 60] on label "Approve" at bounding box center [156, 61] width 21 height 9
click at [146, 60] on input "Approve" at bounding box center [148, 59] width 5 height 5
radio input "true"
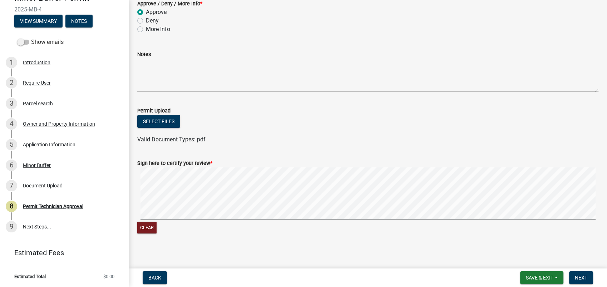
scroll to position [53, 0]
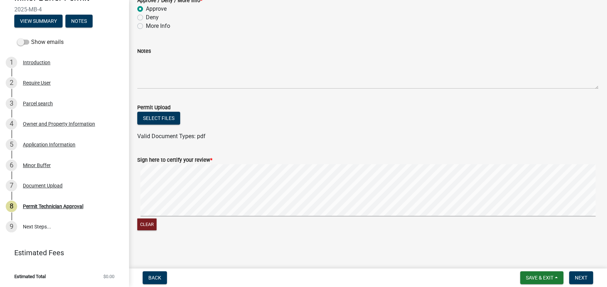
click at [334, 186] on form "Sign here to certify your review * Clear" at bounding box center [367, 189] width 461 height 85
click at [583, 277] on span "Next" at bounding box center [581, 278] width 13 height 6
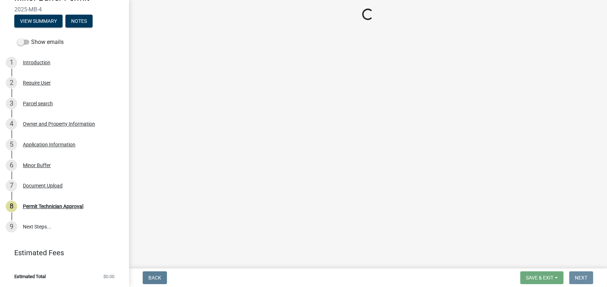
scroll to position [0, 0]
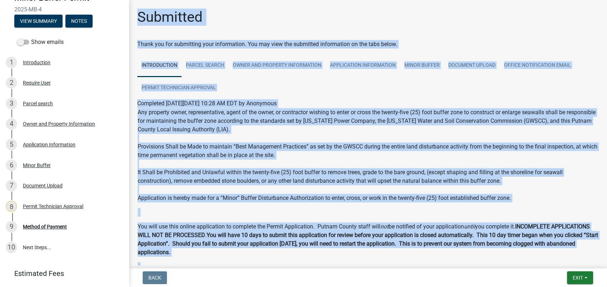
click at [364, 85] on ul "Introduction Parcel search Owner and Property Information Application Informati…" at bounding box center [367, 76] width 461 height 45
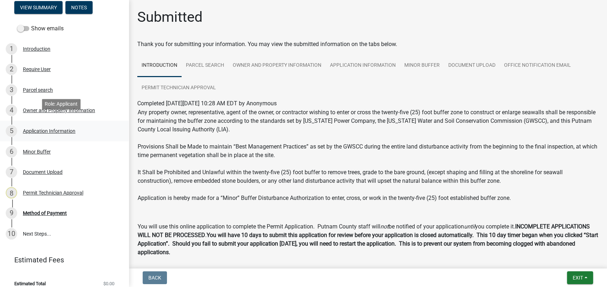
scroll to position [89, 0]
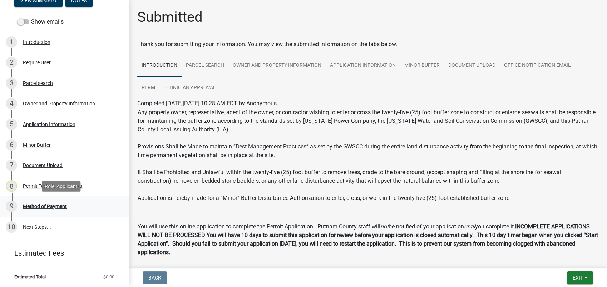
click at [42, 206] on div "Method of Payment" at bounding box center [45, 206] width 44 height 5
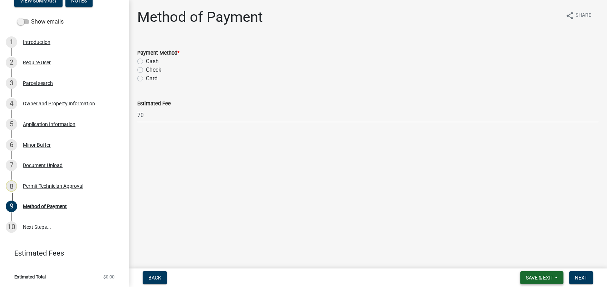
click at [526, 278] on span "Save & Exit" at bounding box center [540, 278] width 28 height 6
click at [529, 259] on button "Save & Exit" at bounding box center [534, 259] width 57 height 17
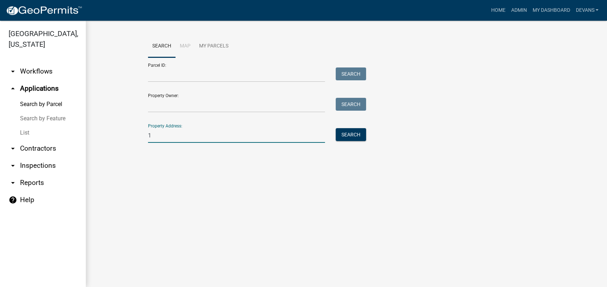
click at [153, 129] on input "1" at bounding box center [236, 135] width 177 height 15
type input "104 waters edge"
click at [354, 135] on button "Search" at bounding box center [351, 134] width 30 height 13
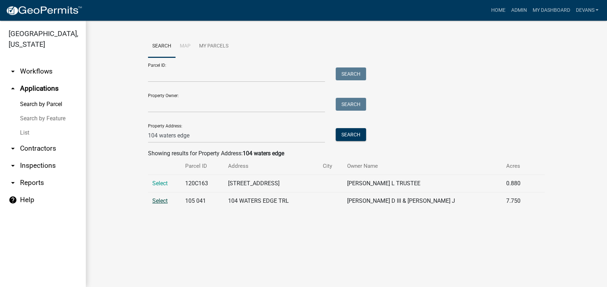
click at [164, 198] on span "Select" at bounding box center [159, 201] width 15 height 7
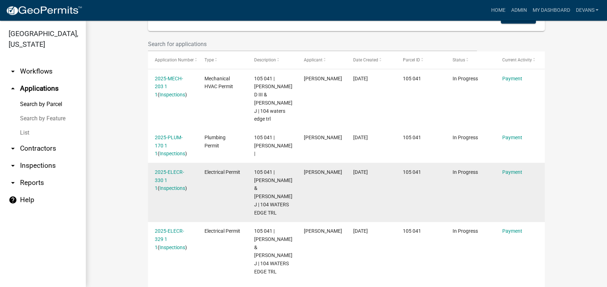
scroll to position [198, 0]
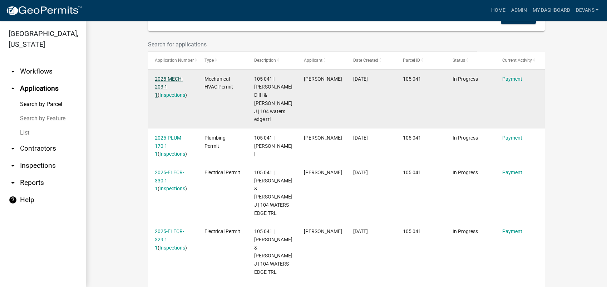
click at [163, 76] on link "2025-MECH-203 1 1" at bounding box center [169, 87] width 28 height 22
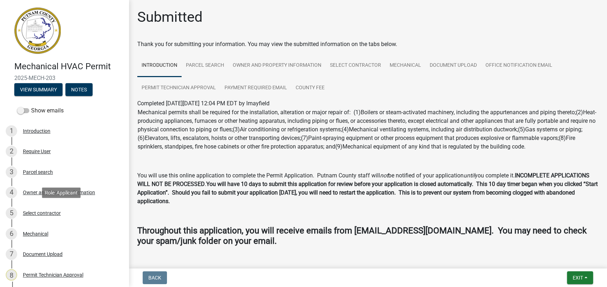
scroll to position [198, 0]
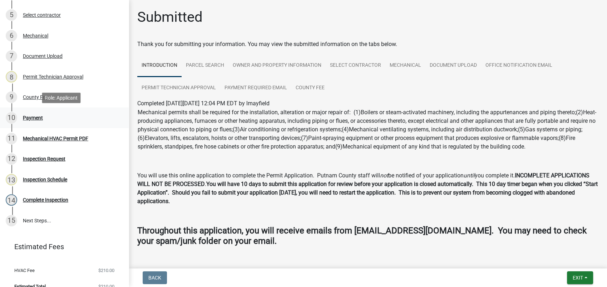
click at [35, 113] on div "10 Payment" at bounding box center [61, 117] width 111 height 11
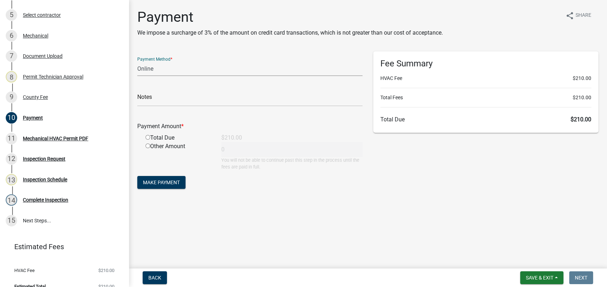
click at [153, 69] on select "Credit Card POS Check Cash Online" at bounding box center [249, 68] width 225 height 15
select select "0: 2"
click at [137, 61] on select "Credit Card POS Check Cash Online" at bounding box center [249, 68] width 225 height 15
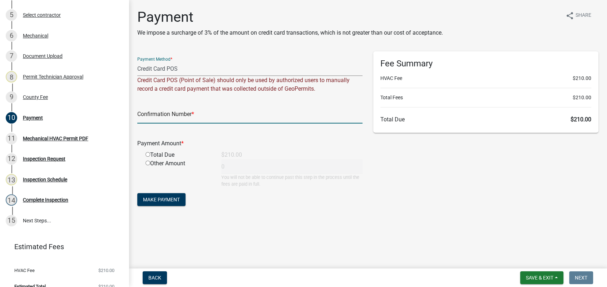
click at [154, 114] on input "text" at bounding box center [249, 116] width 225 height 15
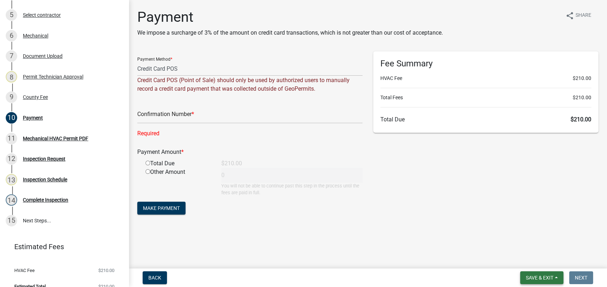
click at [538, 278] on span "Save & Exit" at bounding box center [540, 278] width 28 height 6
click at [538, 260] on button "Save & Exit" at bounding box center [534, 259] width 57 height 17
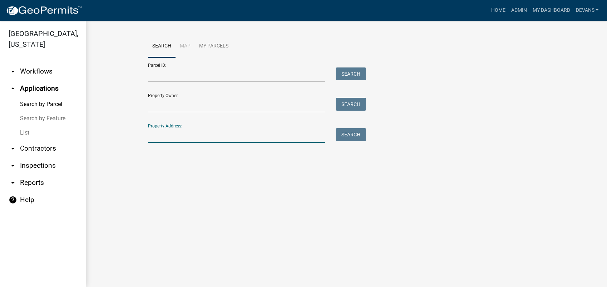
click at [177, 139] on input "Property Address:" at bounding box center [236, 135] width 177 height 15
type input "104 waters edge"
click at [344, 132] on button "Search" at bounding box center [351, 134] width 30 height 13
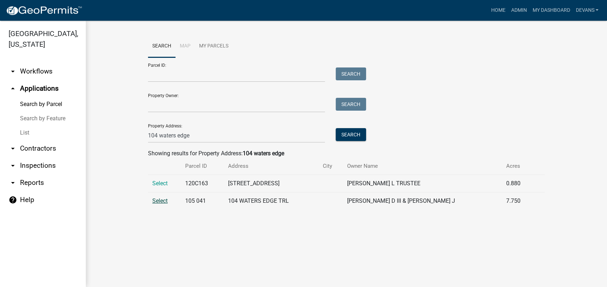
click at [154, 204] on span "Select" at bounding box center [159, 201] width 15 height 7
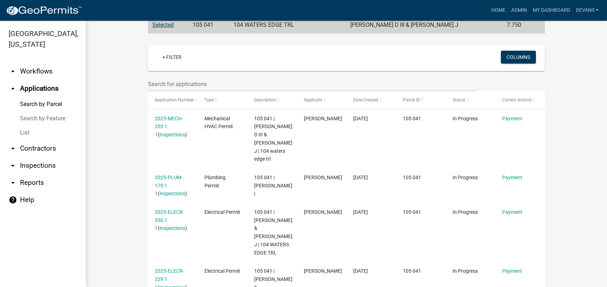
scroll to position [198, 0]
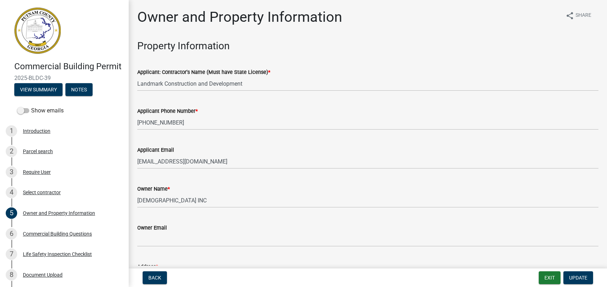
select select "a11fa51f-b34d-496b-ab35-5fd1b53a4648"
select select "83394b22-4a11-496c-8e5c-75ade2e72faf"
select select "469c5908-2854-42d5-89ed-bee7fc26529e"
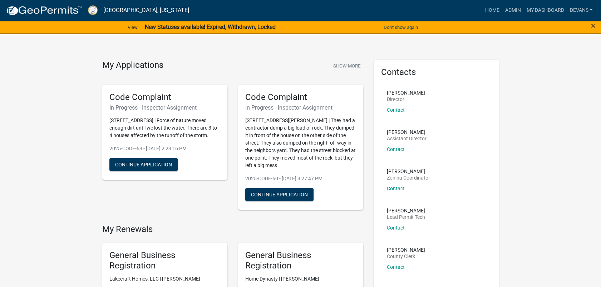
click at [596, 23] on div "×" at bounding box center [576, 27] width 50 height 15
click at [593, 25] on span "×" at bounding box center [593, 26] width 5 height 10
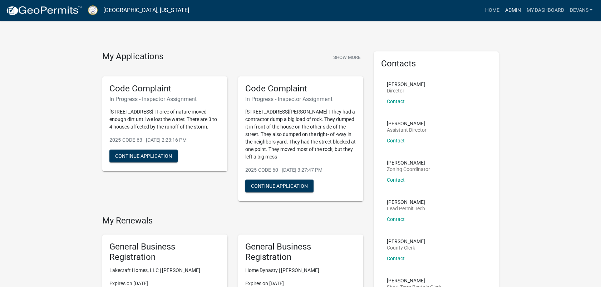
click at [513, 10] on link "Admin" at bounding box center [512, 11] width 21 height 14
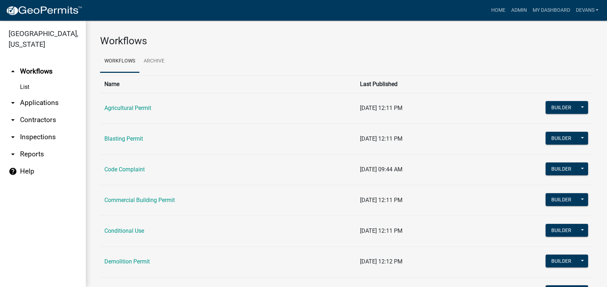
click at [50, 103] on link "arrow_drop_down Applications" at bounding box center [43, 102] width 86 height 17
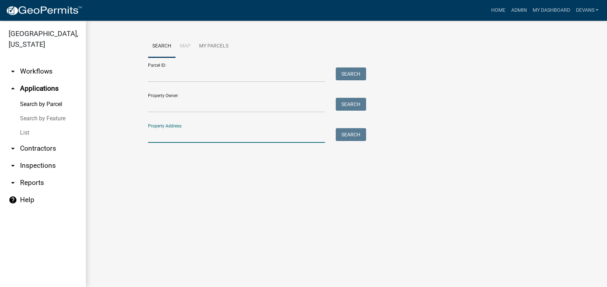
click at [175, 139] on input "Property Address:" at bounding box center [236, 135] width 177 height 15
type input "180 riverview"
click at [338, 135] on button "Search" at bounding box center [351, 134] width 30 height 13
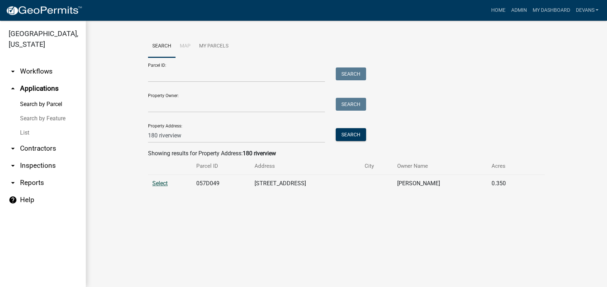
click at [154, 182] on span "Select" at bounding box center [159, 183] width 15 height 7
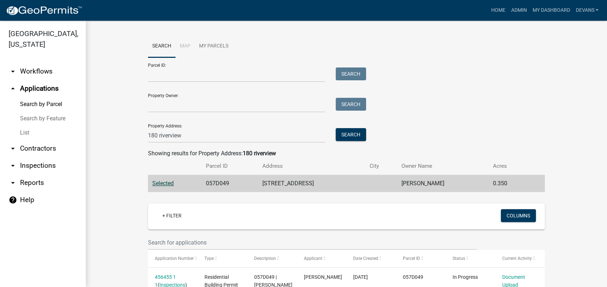
scroll to position [66, 0]
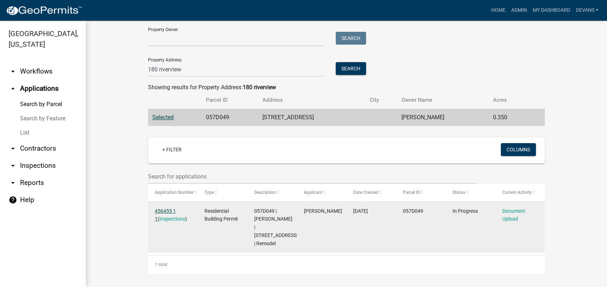
click at [166, 212] on link "456455 1 1" at bounding box center [165, 215] width 21 height 14
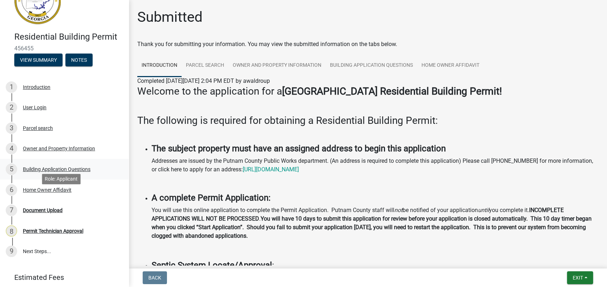
scroll to position [54, 0]
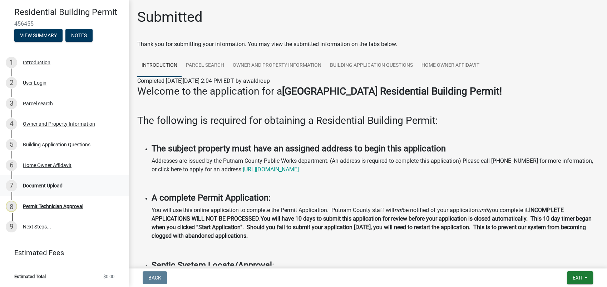
click at [40, 185] on div "Document Upload" at bounding box center [43, 185] width 40 height 5
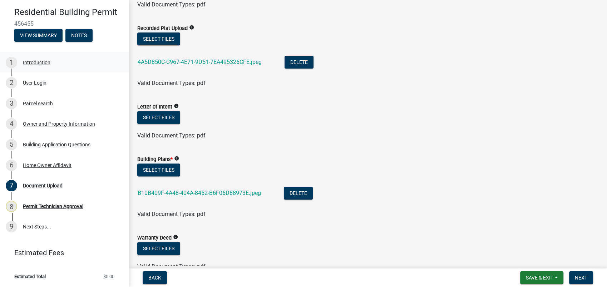
scroll to position [238, 0]
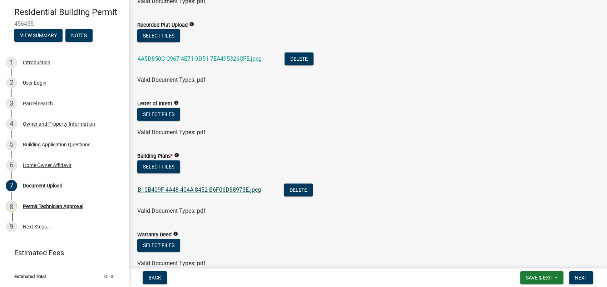
click at [212, 190] on link "B10B409F-4A48-404A-8452-B6F06D88973E.jpeg" at bounding box center [199, 190] width 123 height 7
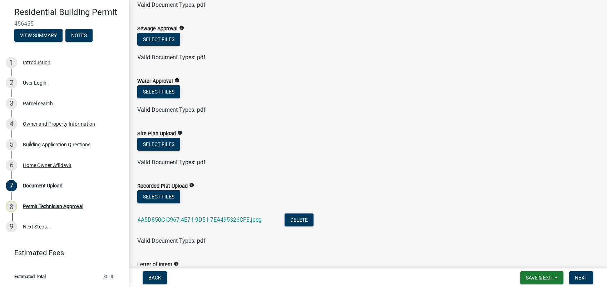
scroll to position [119, 0]
